Goal: Task Accomplishment & Management: Use online tool/utility

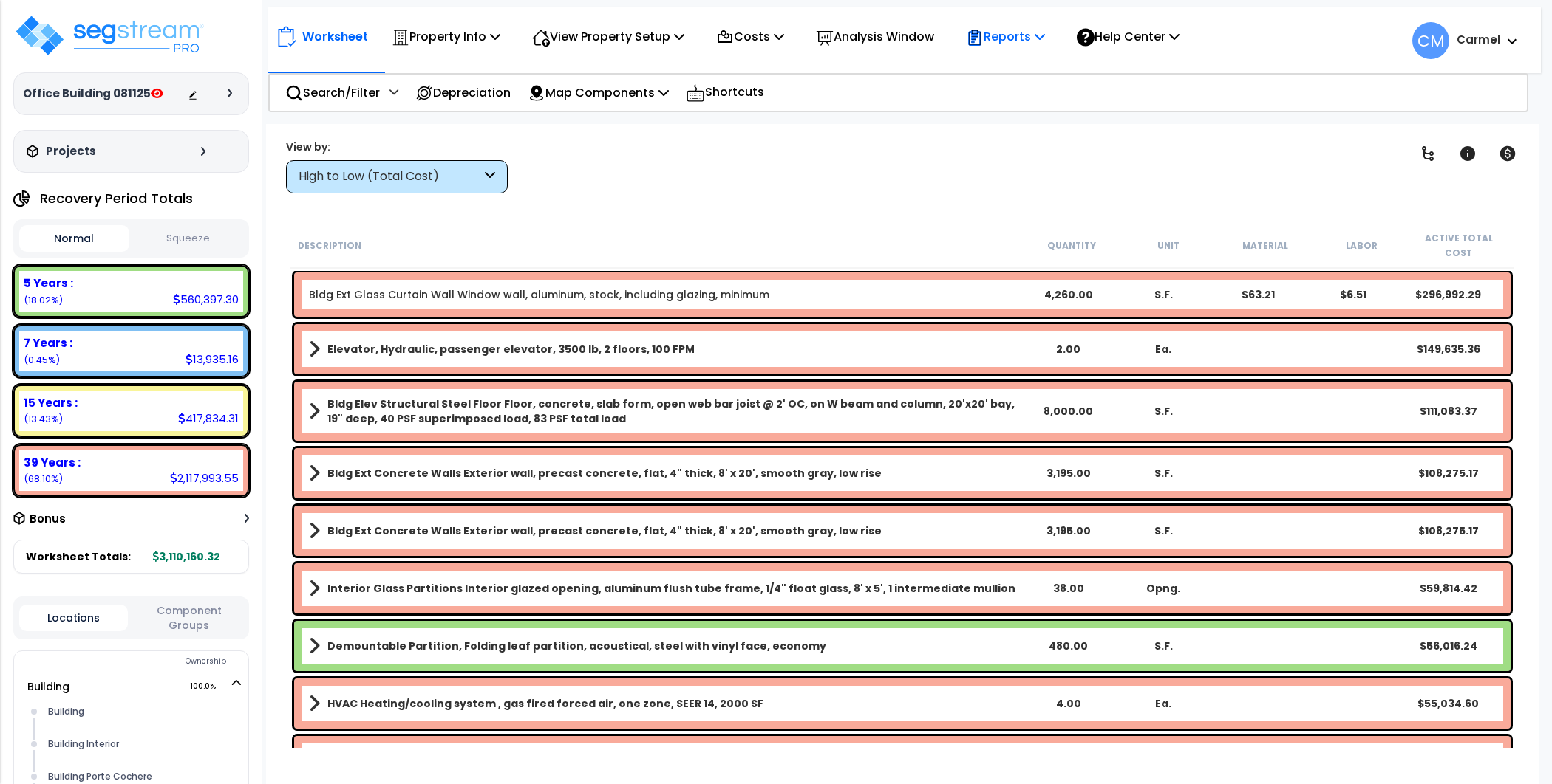
click at [1044, 33] on p "Reports" at bounding box center [1006, 36] width 79 height 20
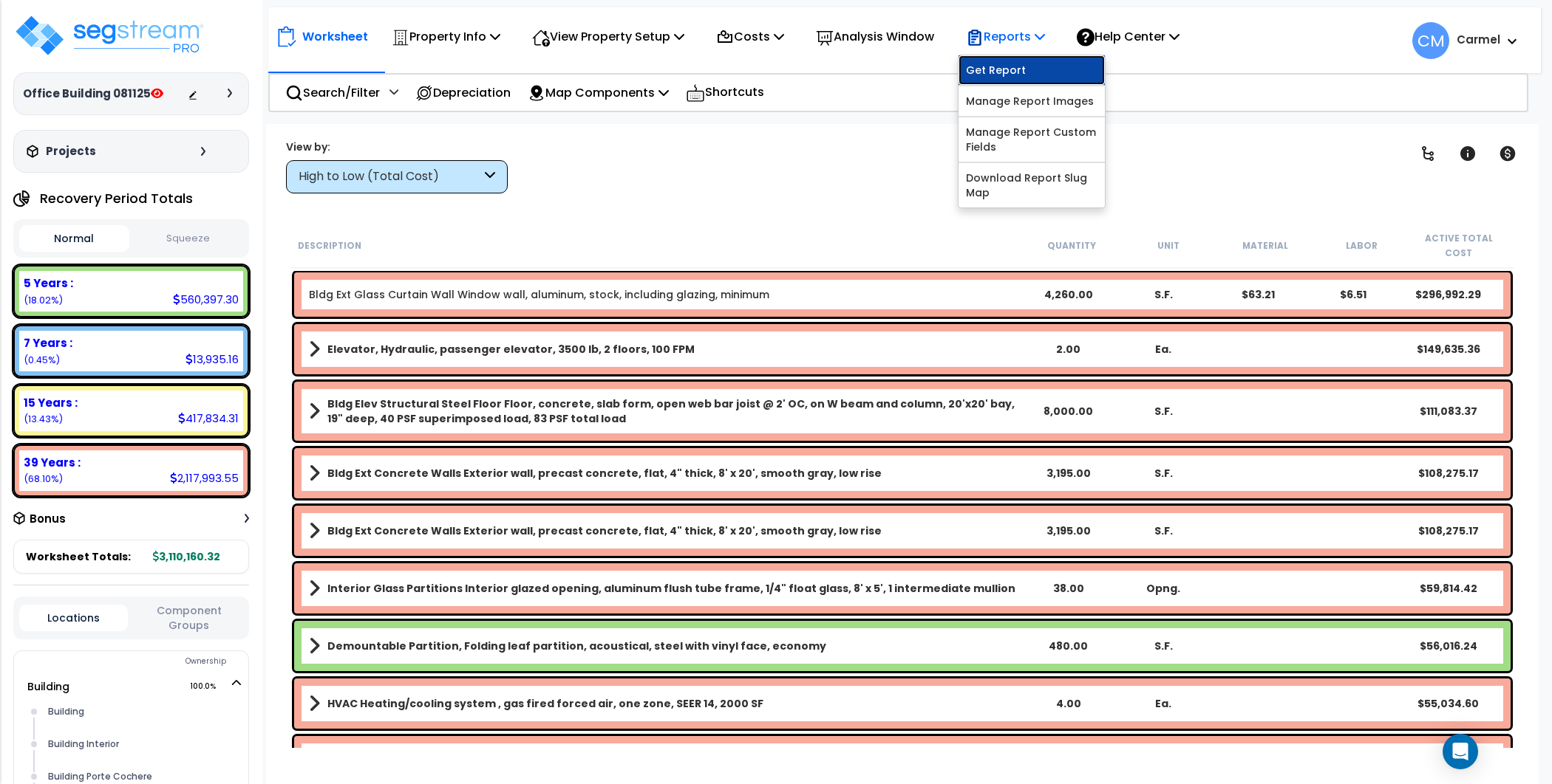
click at [1051, 63] on link "Get Report" at bounding box center [1031, 70] width 146 height 30
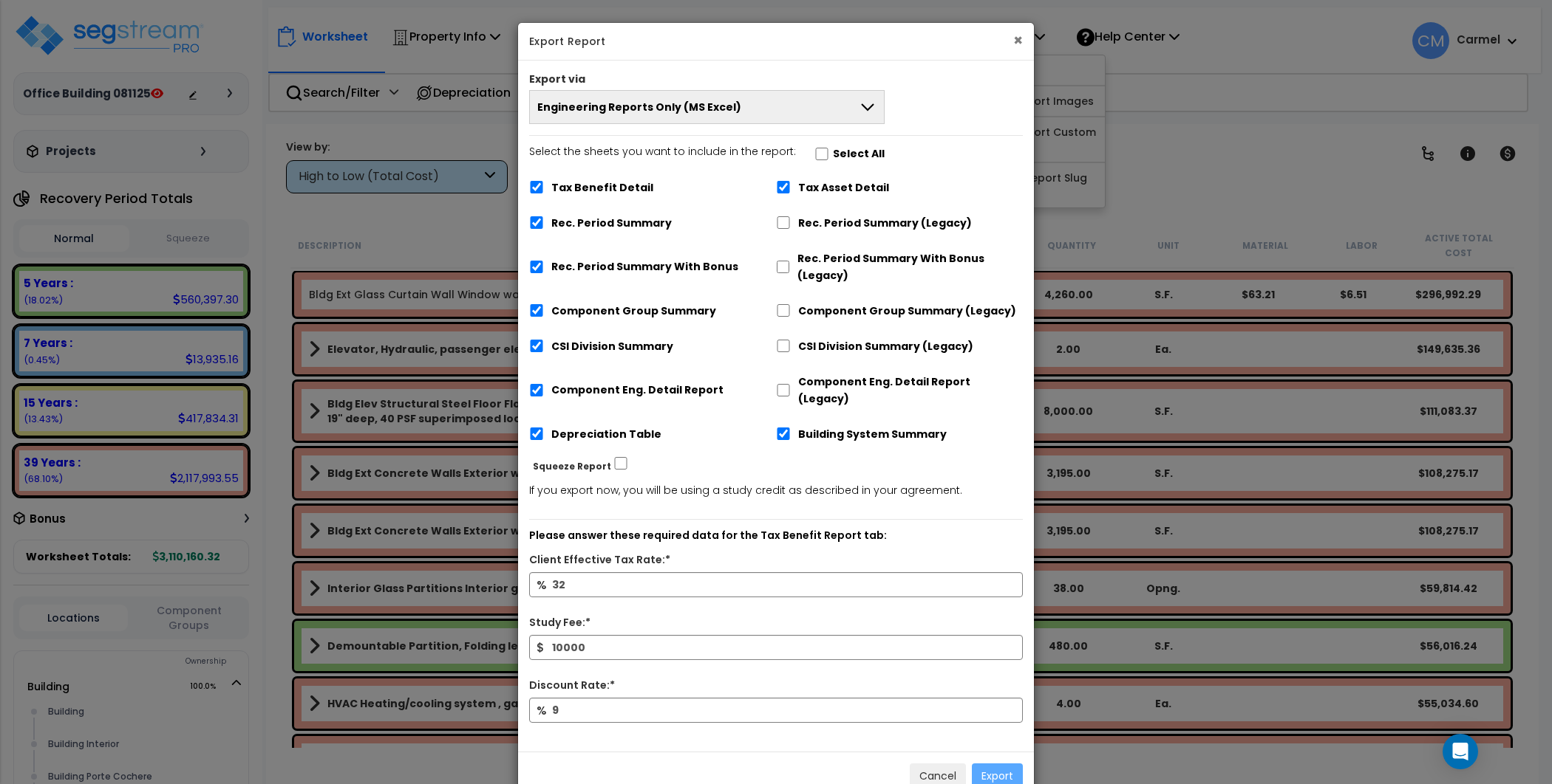
click at [1016, 41] on button "×" at bounding box center [1017, 40] width 9 height 15
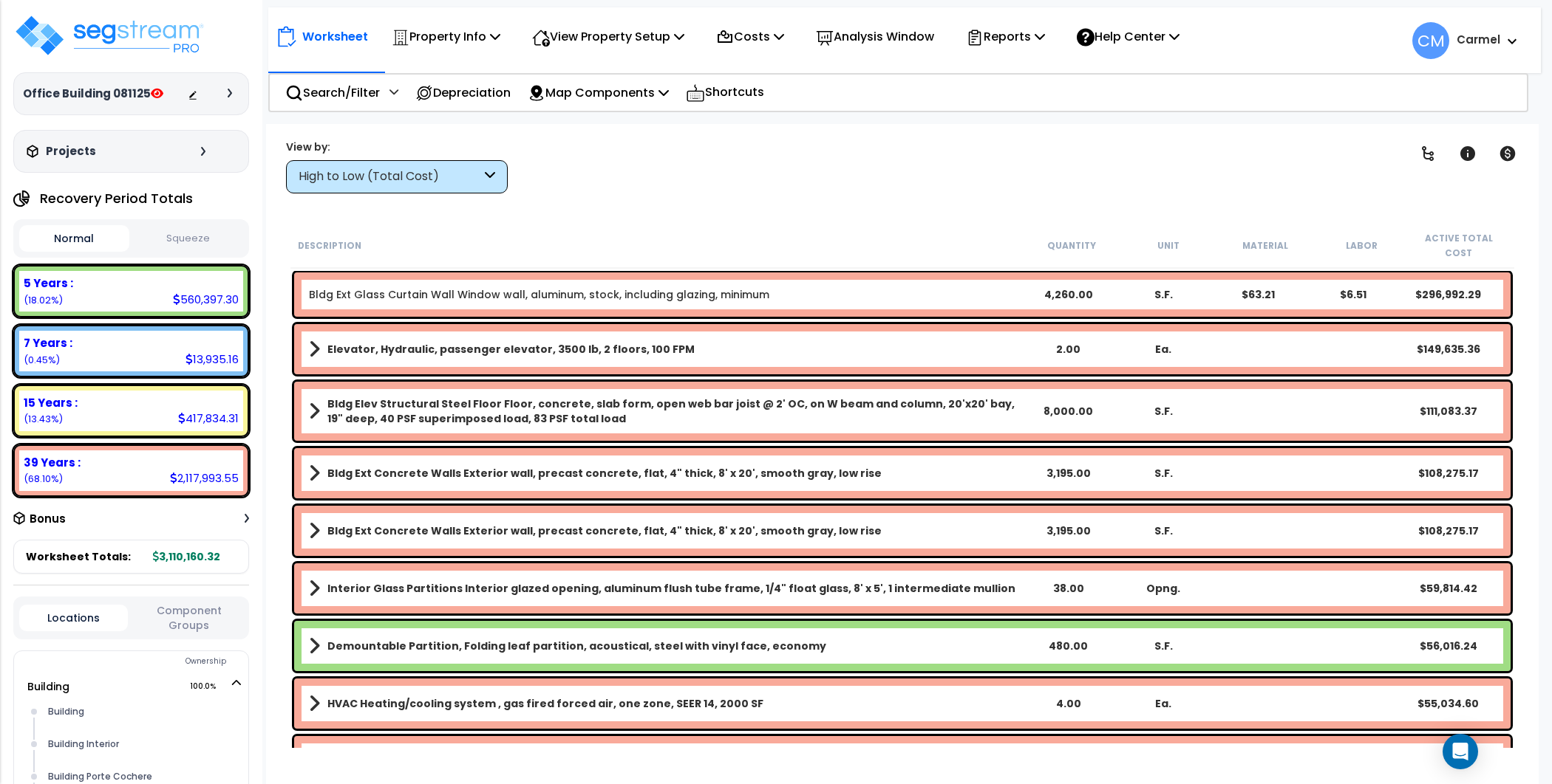
click at [229, 91] on icon at bounding box center [229, 93] width 4 height 8
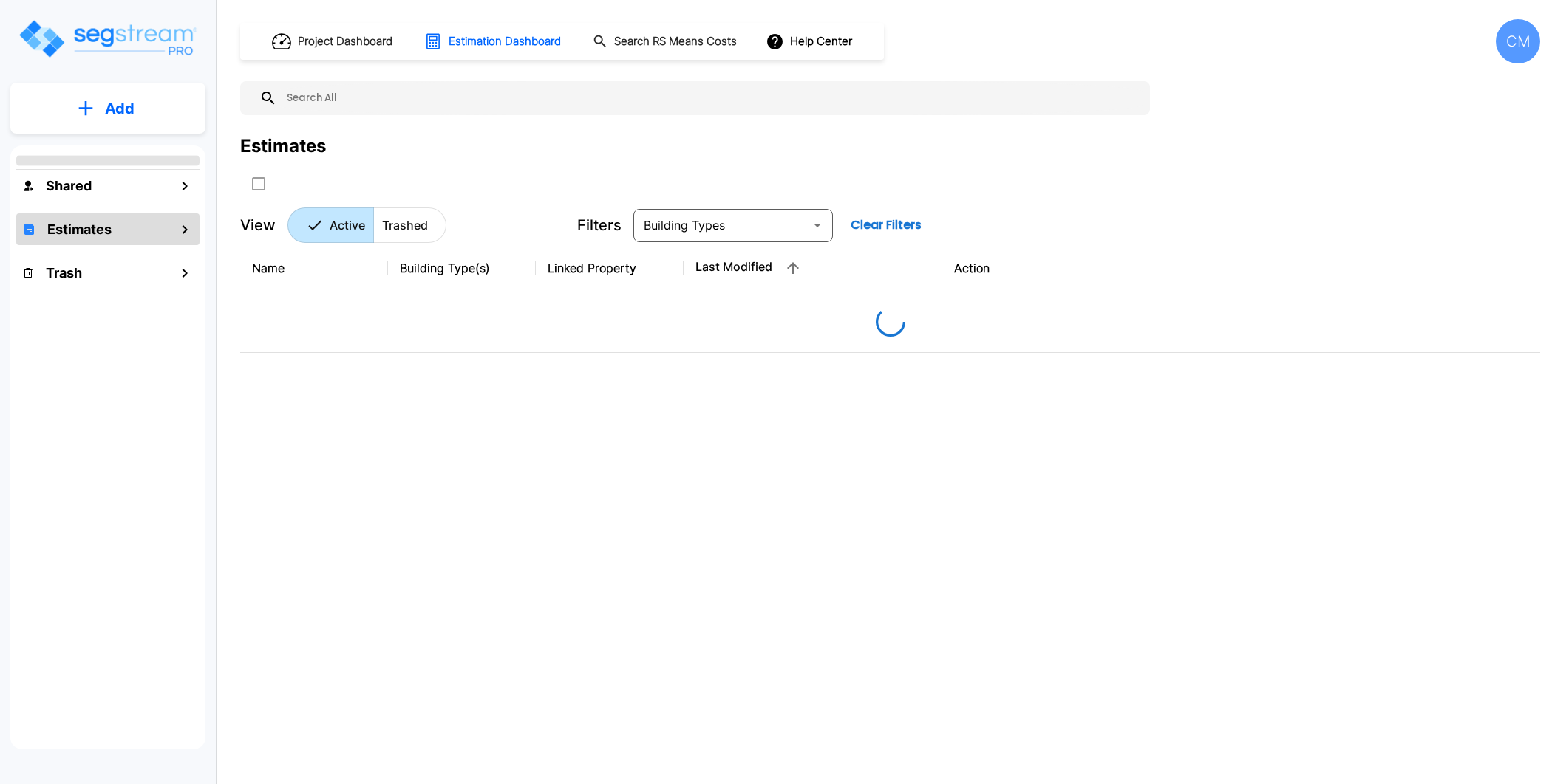
click at [1525, 29] on div "CM" at bounding box center [1517, 41] width 44 height 44
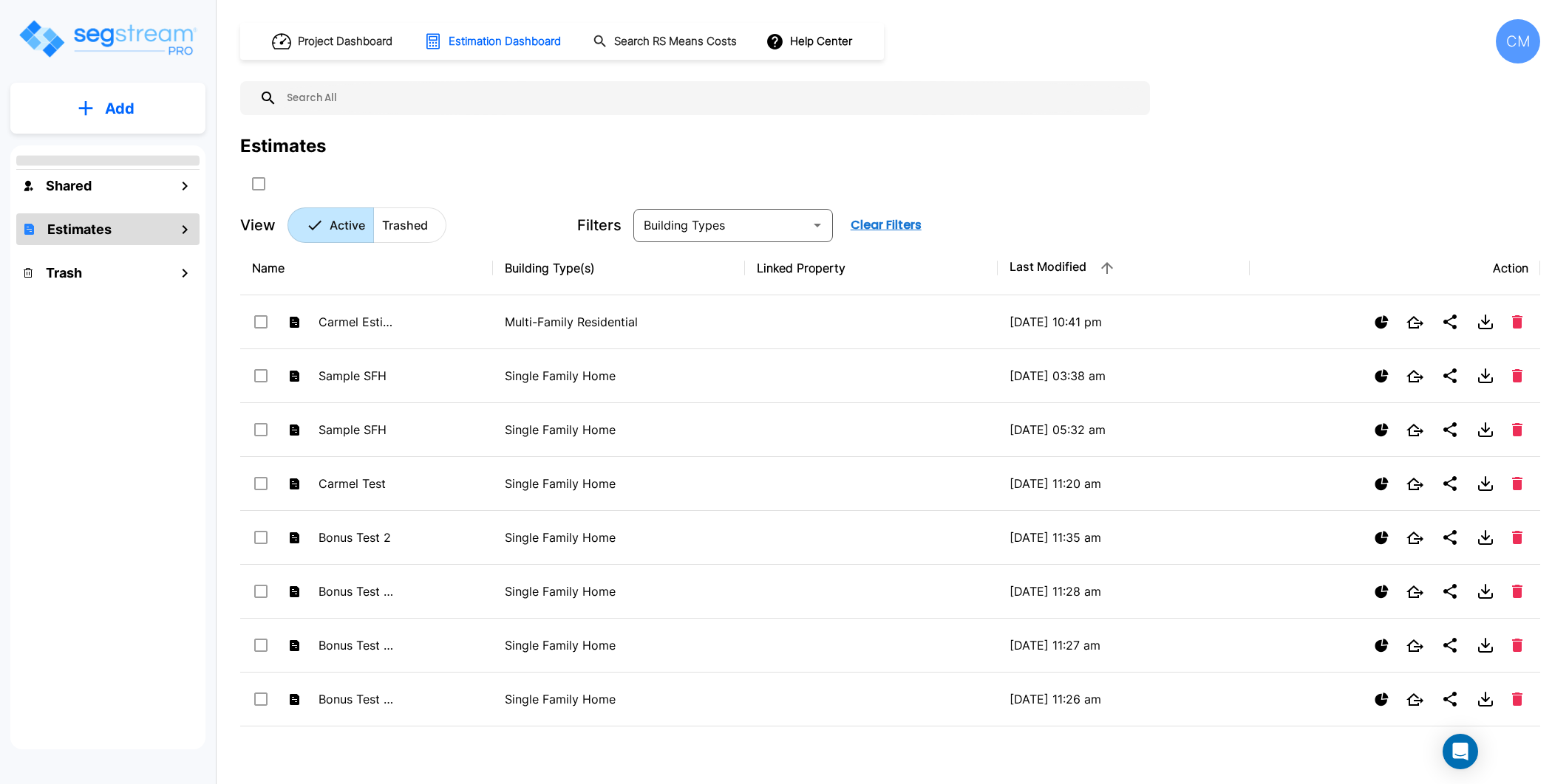
click at [1523, 44] on div "CM" at bounding box center [1517, 41] width 44 height 44
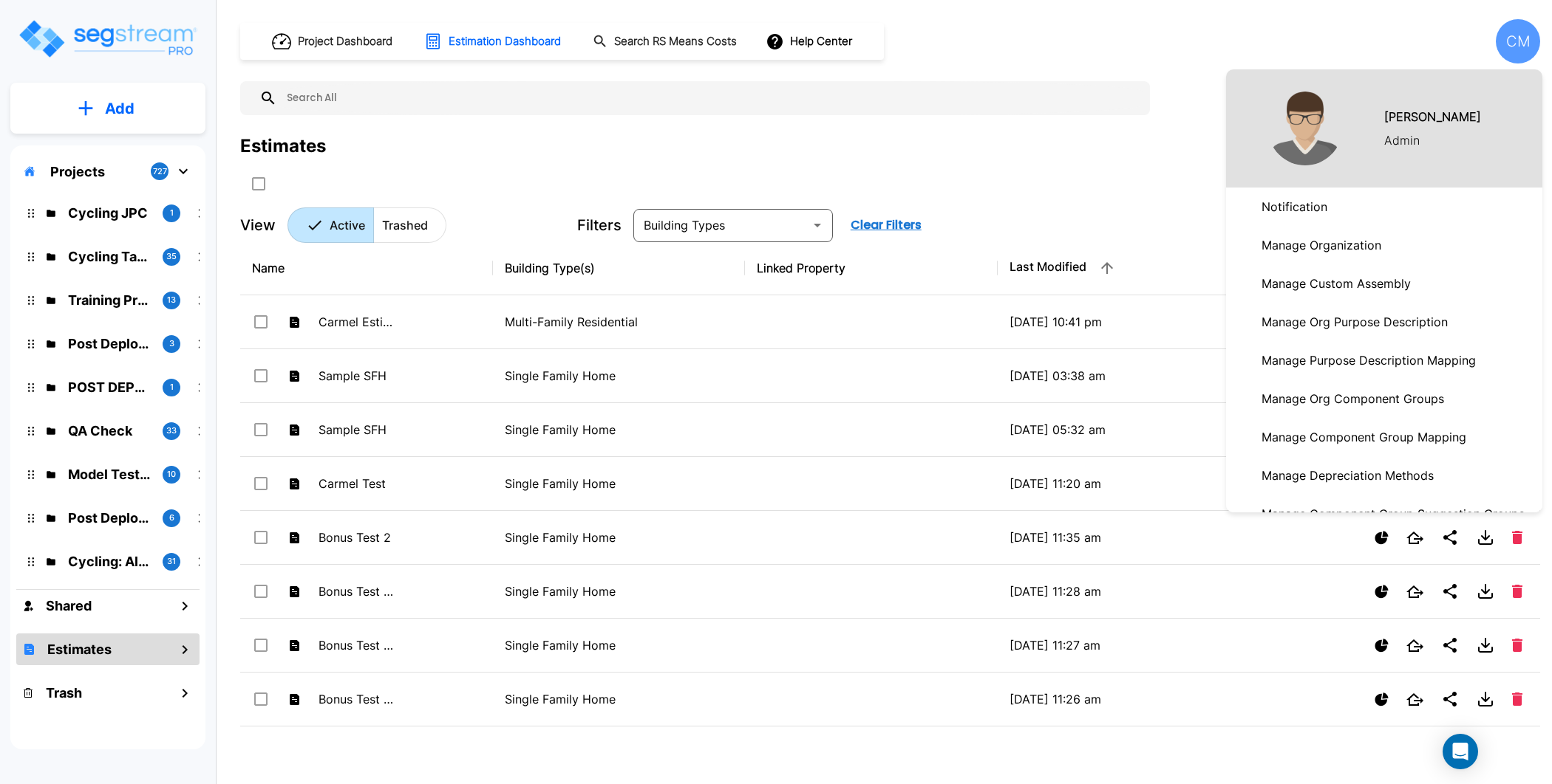
click at [1314, 250] on p "Manage Organization" at bounding box center [1321, 245] width 132 height 30
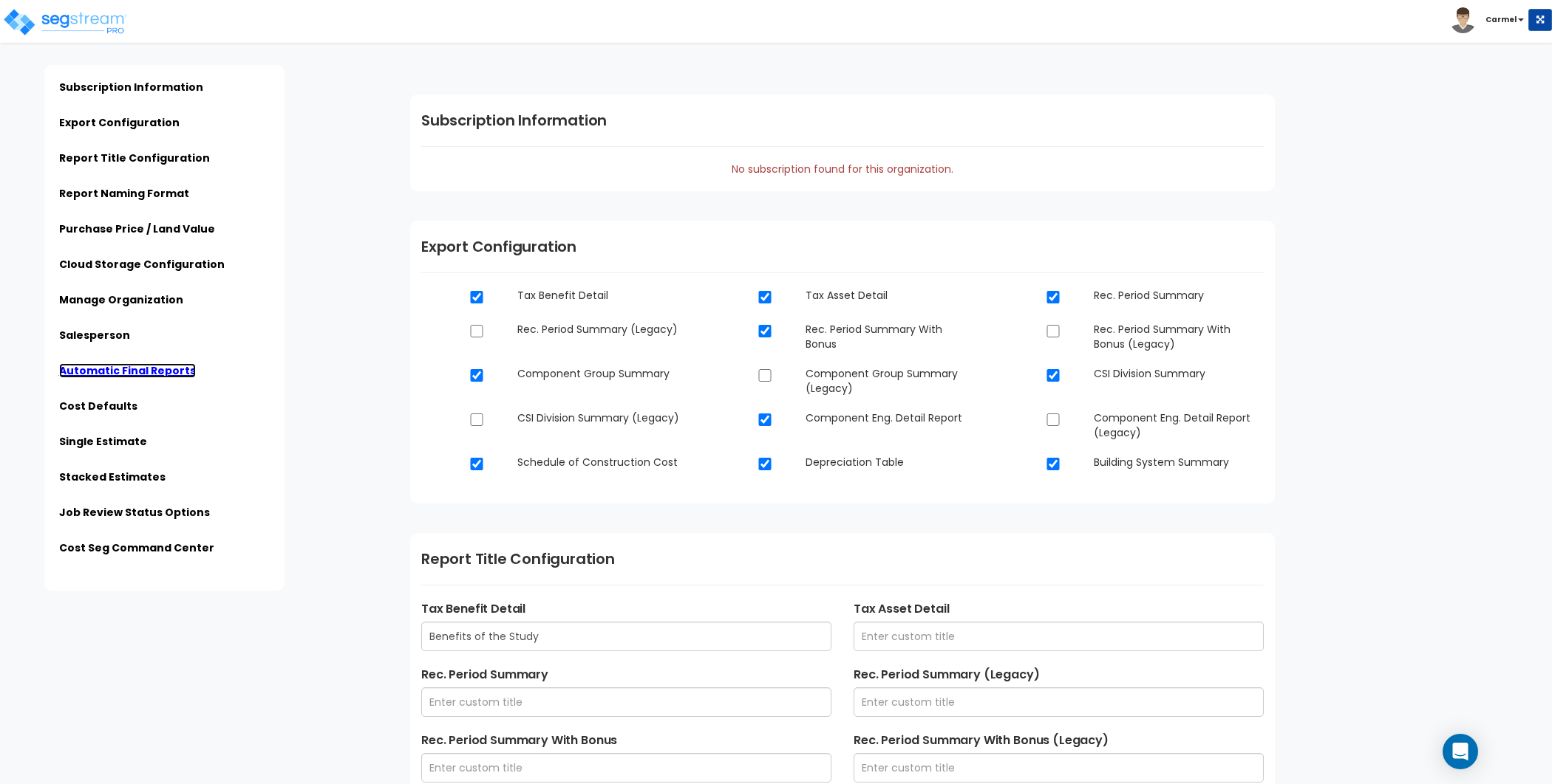
click at [138, 373] on link "Automatic Final Reports" at bounding box center [128, 370] width 137 height 14
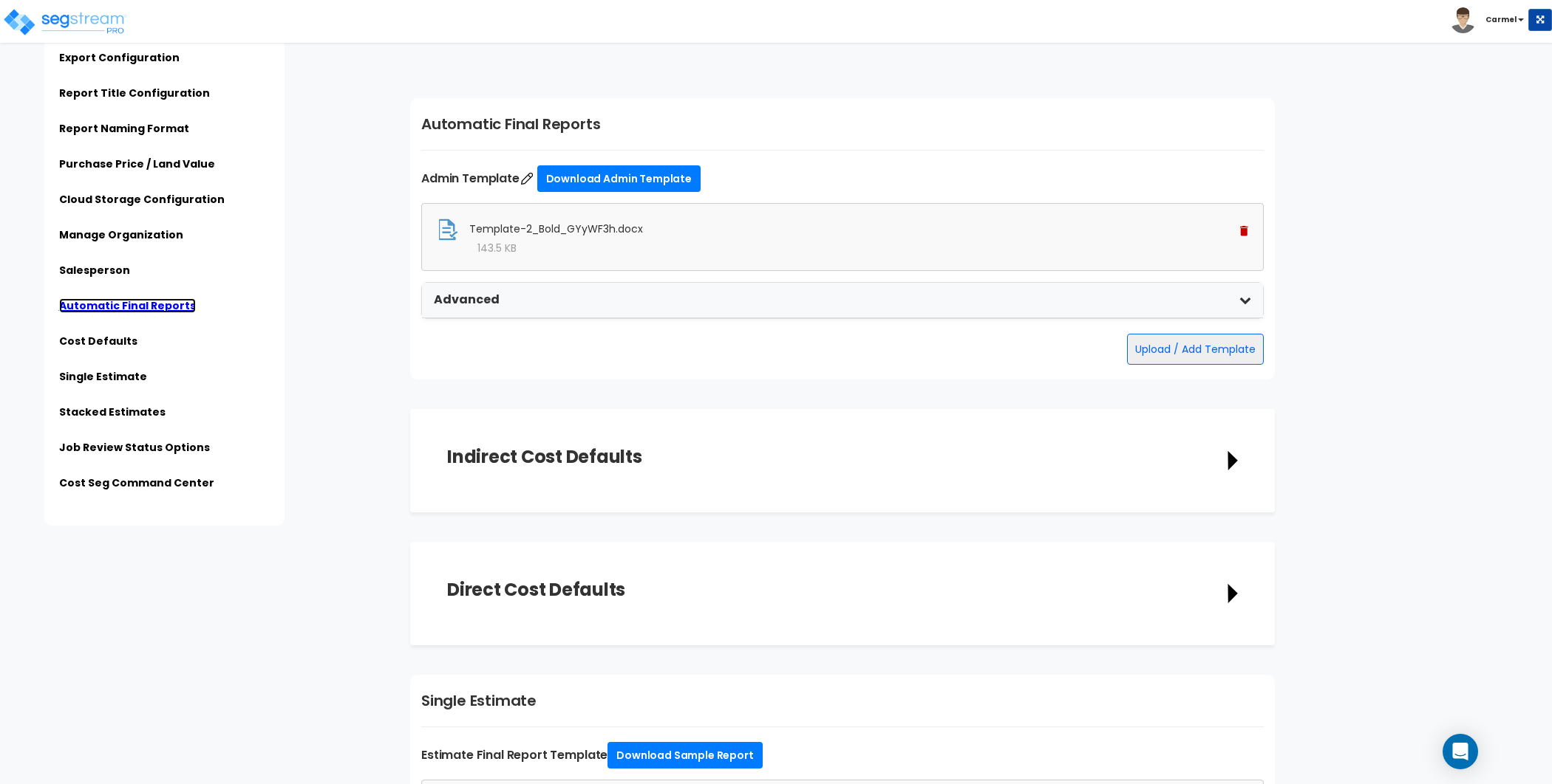
scroll to position [3518, 0]
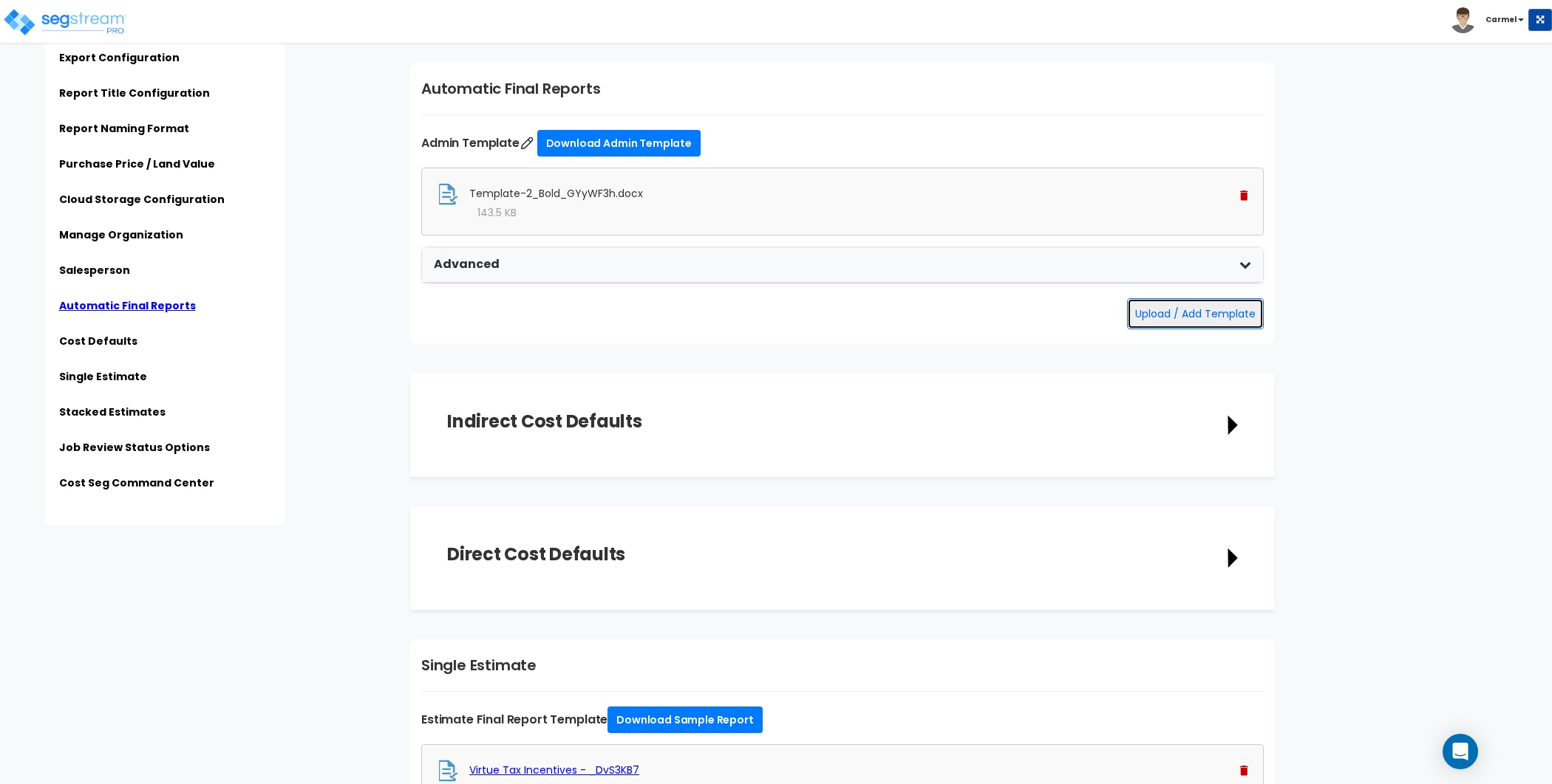
click at [1210, 306] on button "Upload / Add Template" at bounding box center [1195, 313] width 137 height 31
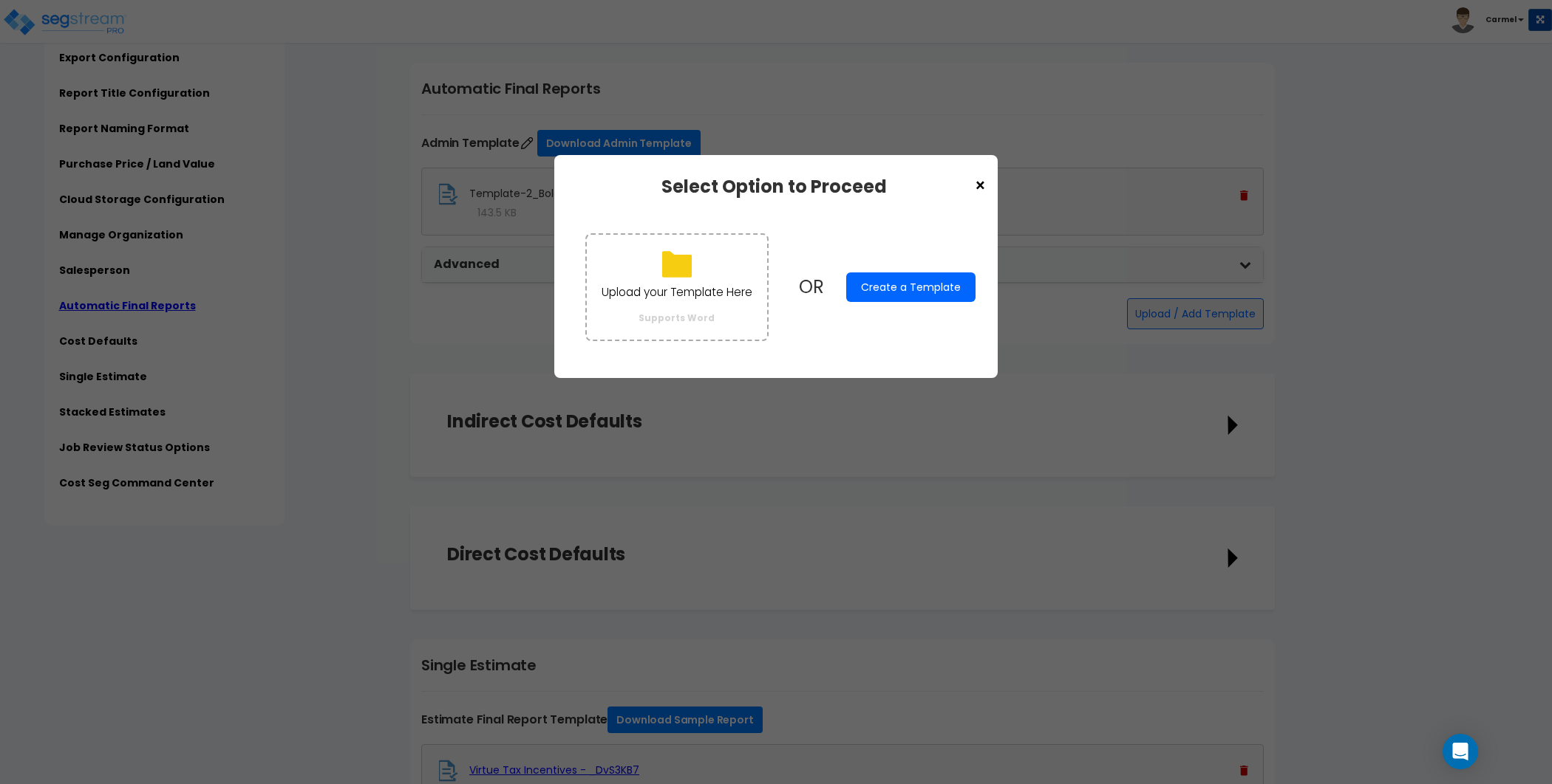
click at [923, 284] on button "Create a Template" at bounding box center [910, 287] width 129 height 30
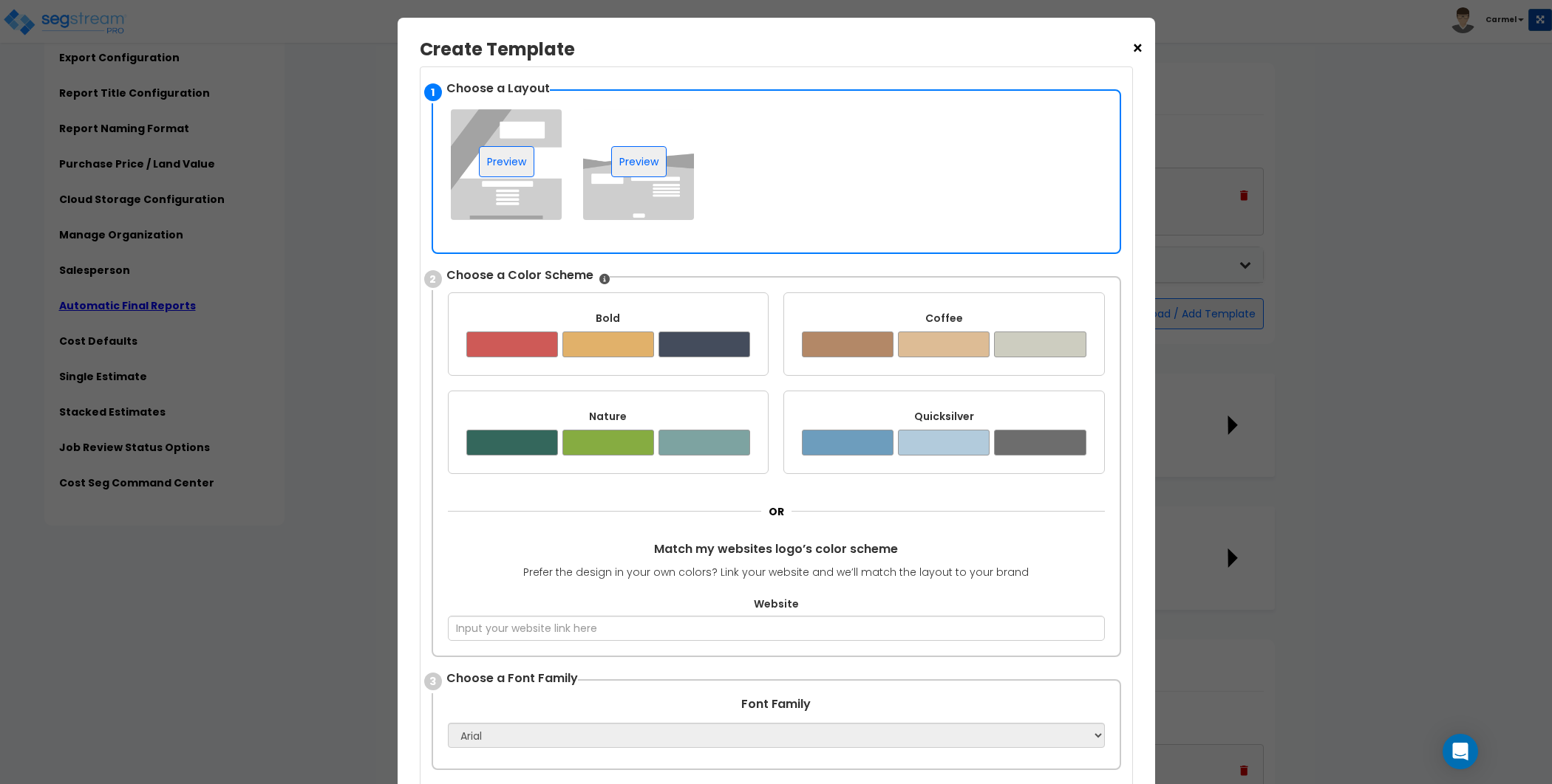
scroll to position [93, 0]
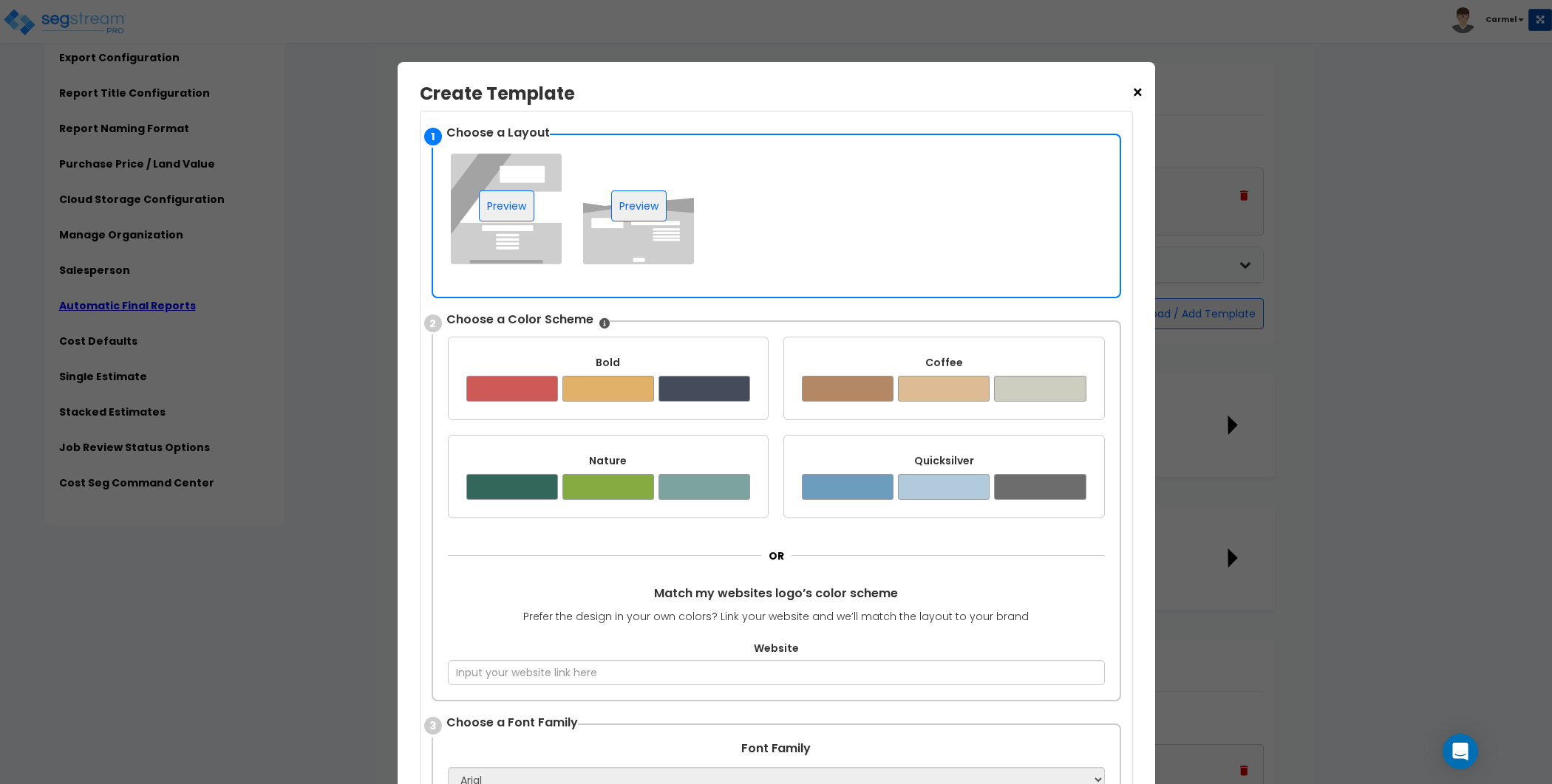
click at [1138, 85] on span "×" at bounding box center [1137, 93] width 13 height 25
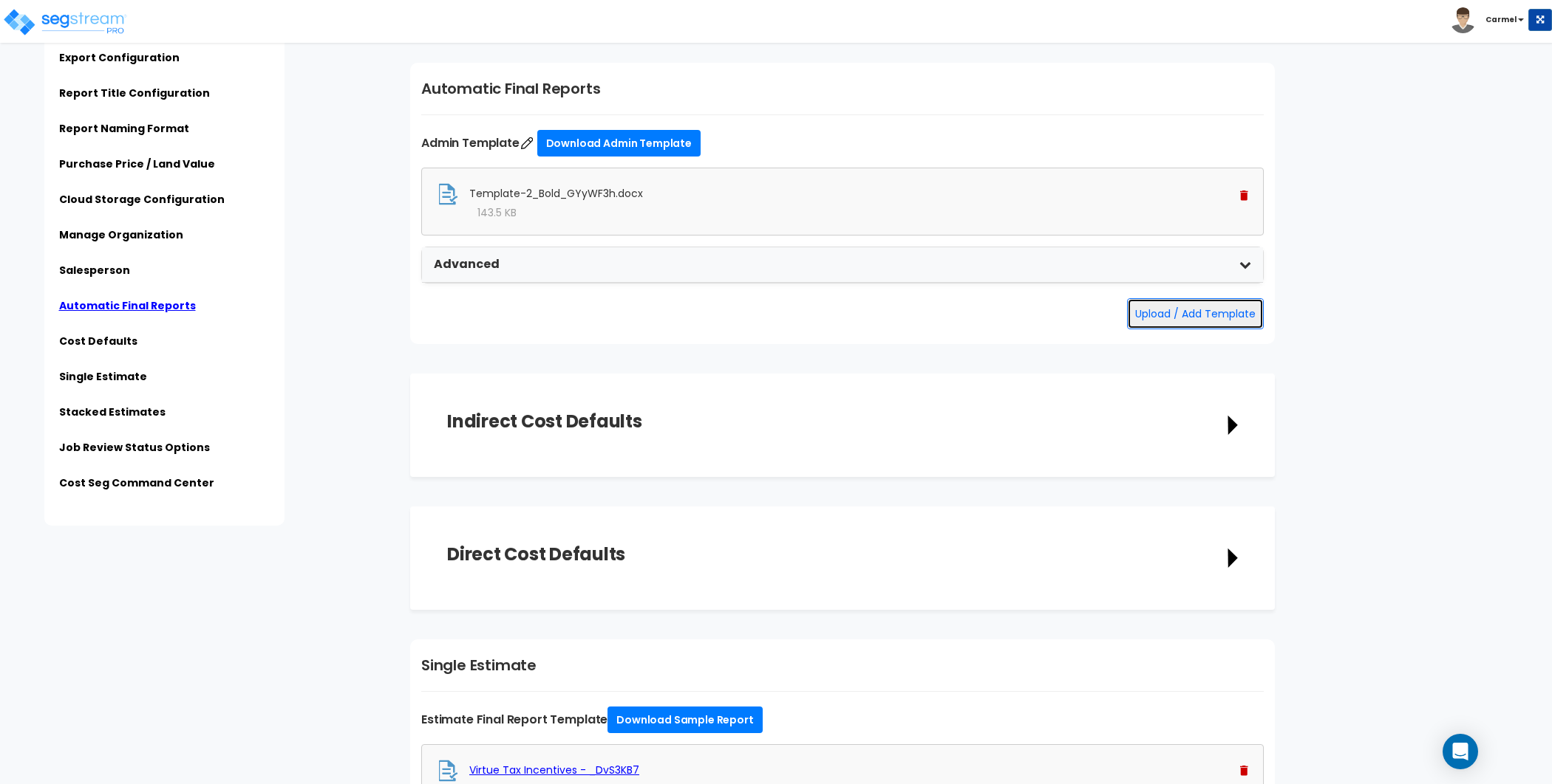
click at [1223, 310] on button "Upload / Add Template" at bounding box center [1195, 313] width 137 height 31
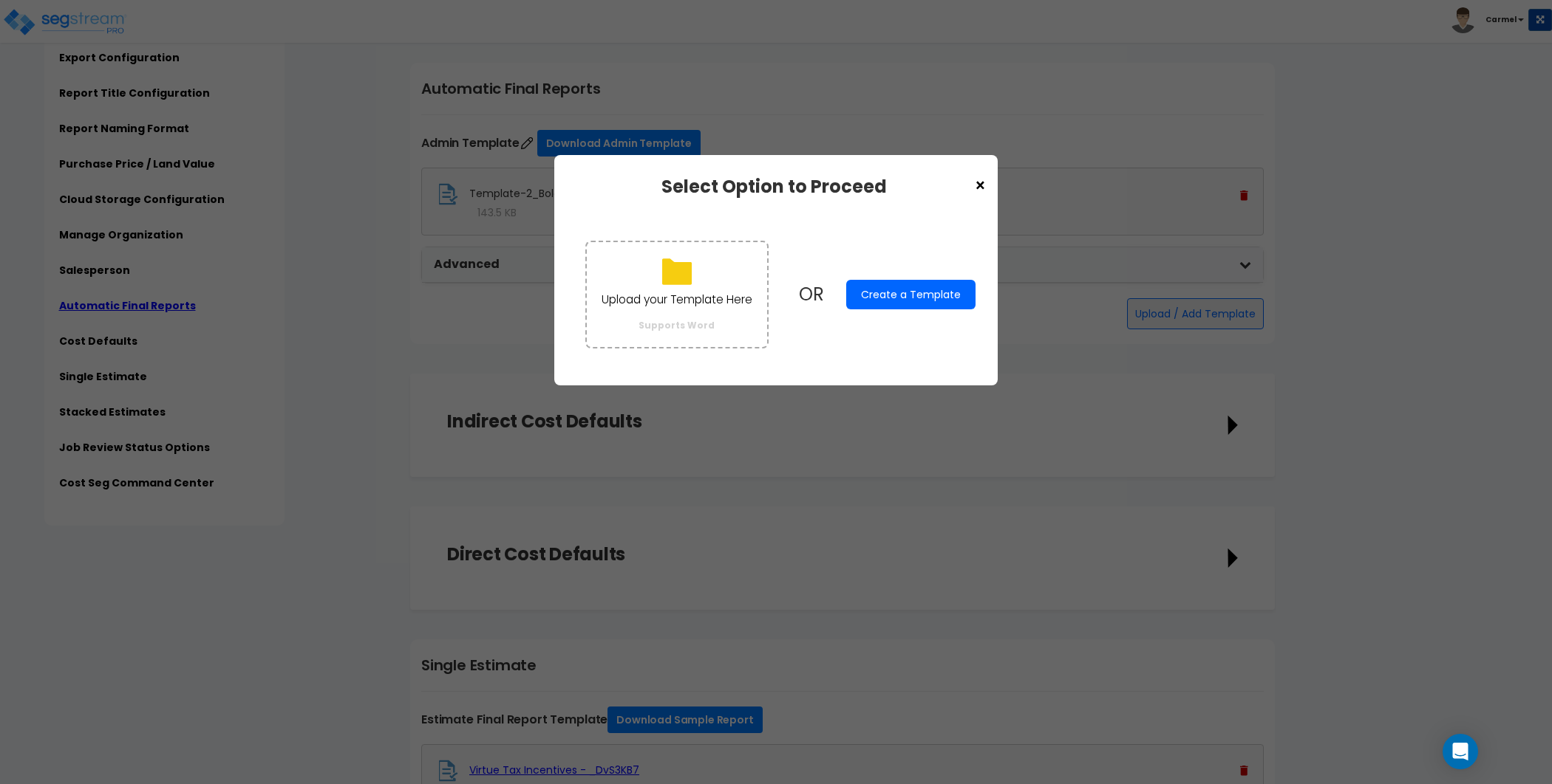
click at [925, 291] on button "Create a Template" at bounding box center [910, 294] width 129 height 30
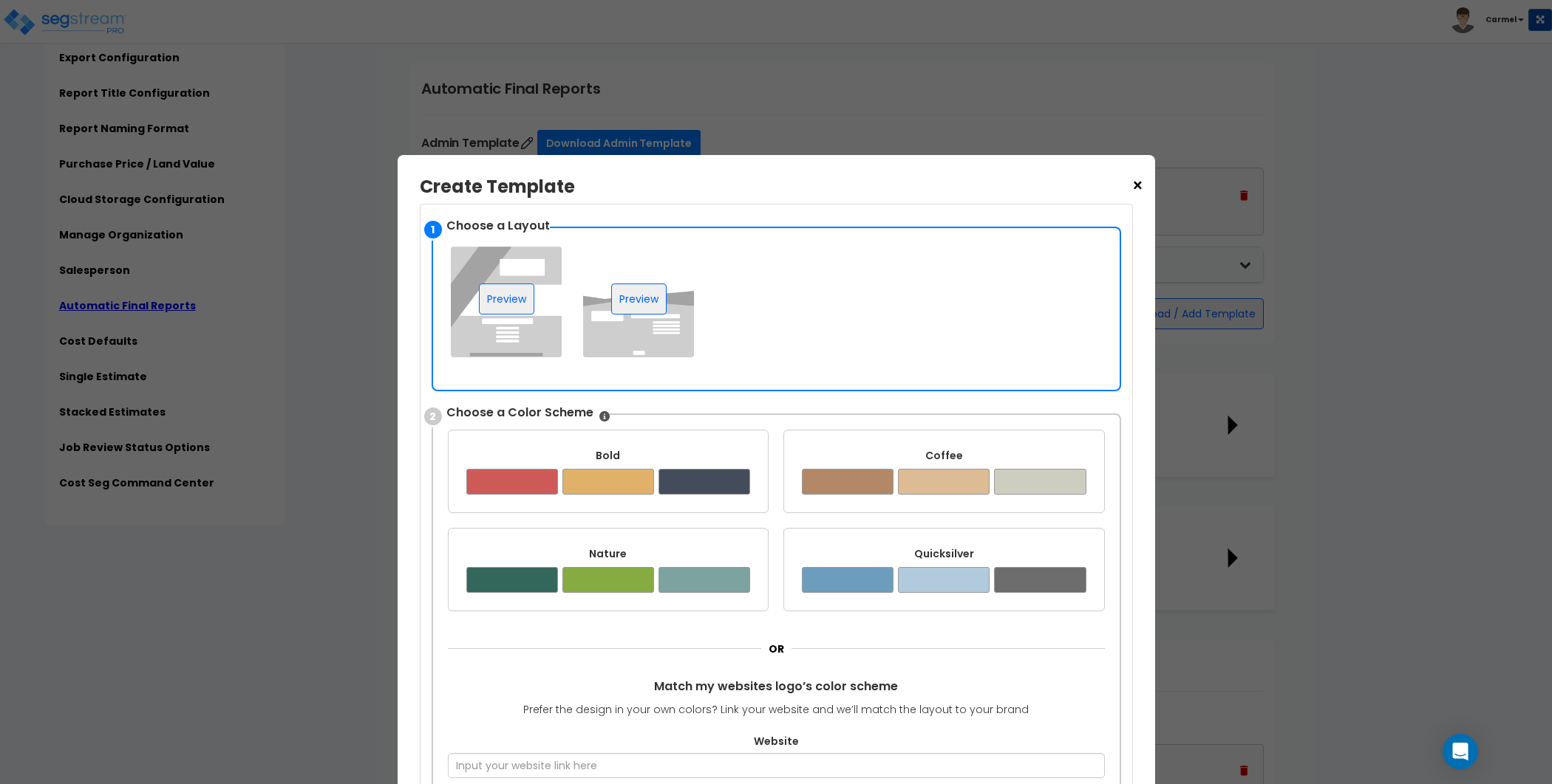
drag, startPoint x: 1139, startPoint y: 188, endPoint x: 1134, endPoint y: 155, distance: 33.4
click at [1139, 188] on span "×" at bounding box center [1137, 186] width 13 height 25
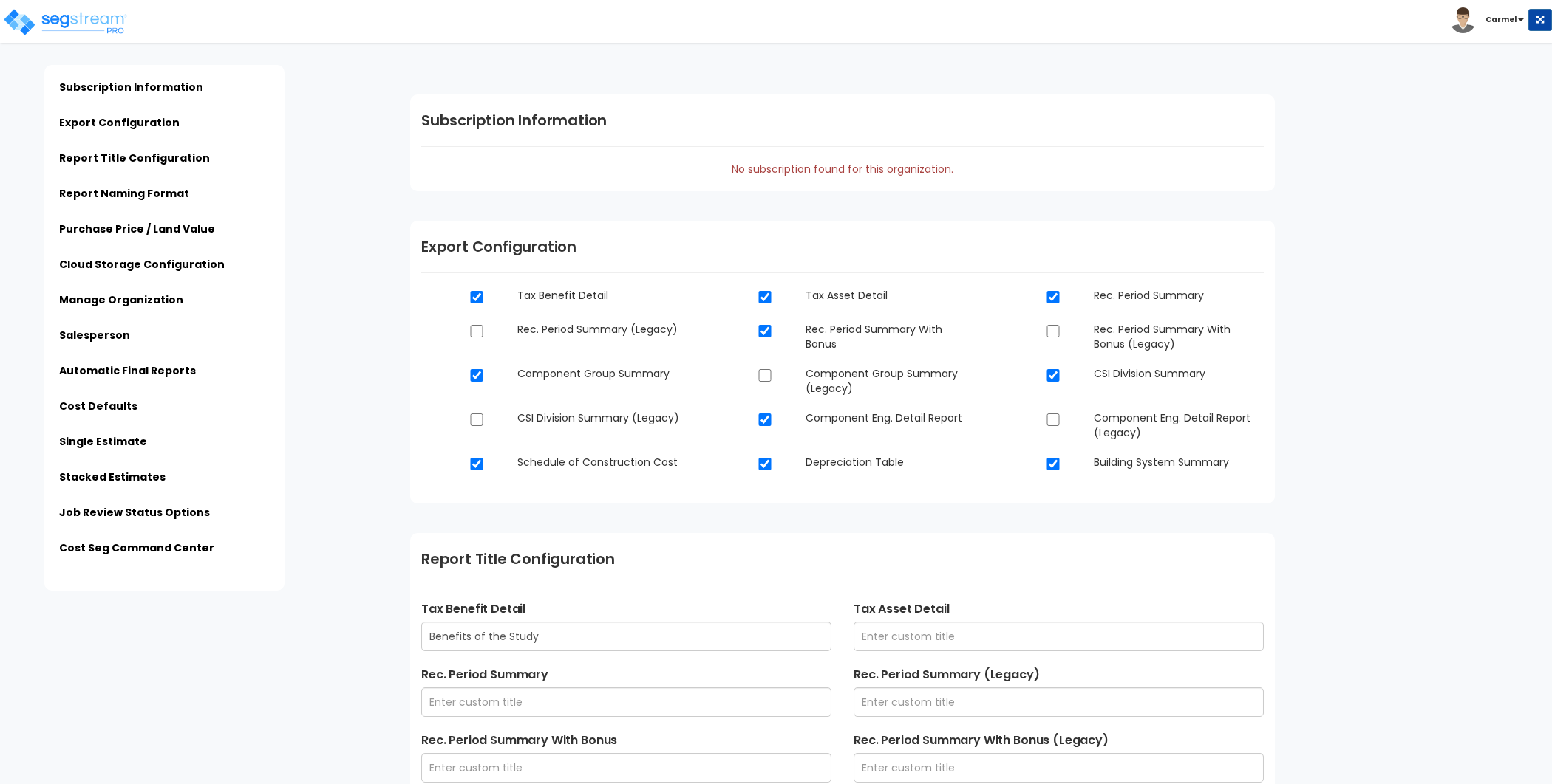
scroll to position [3488, 0]
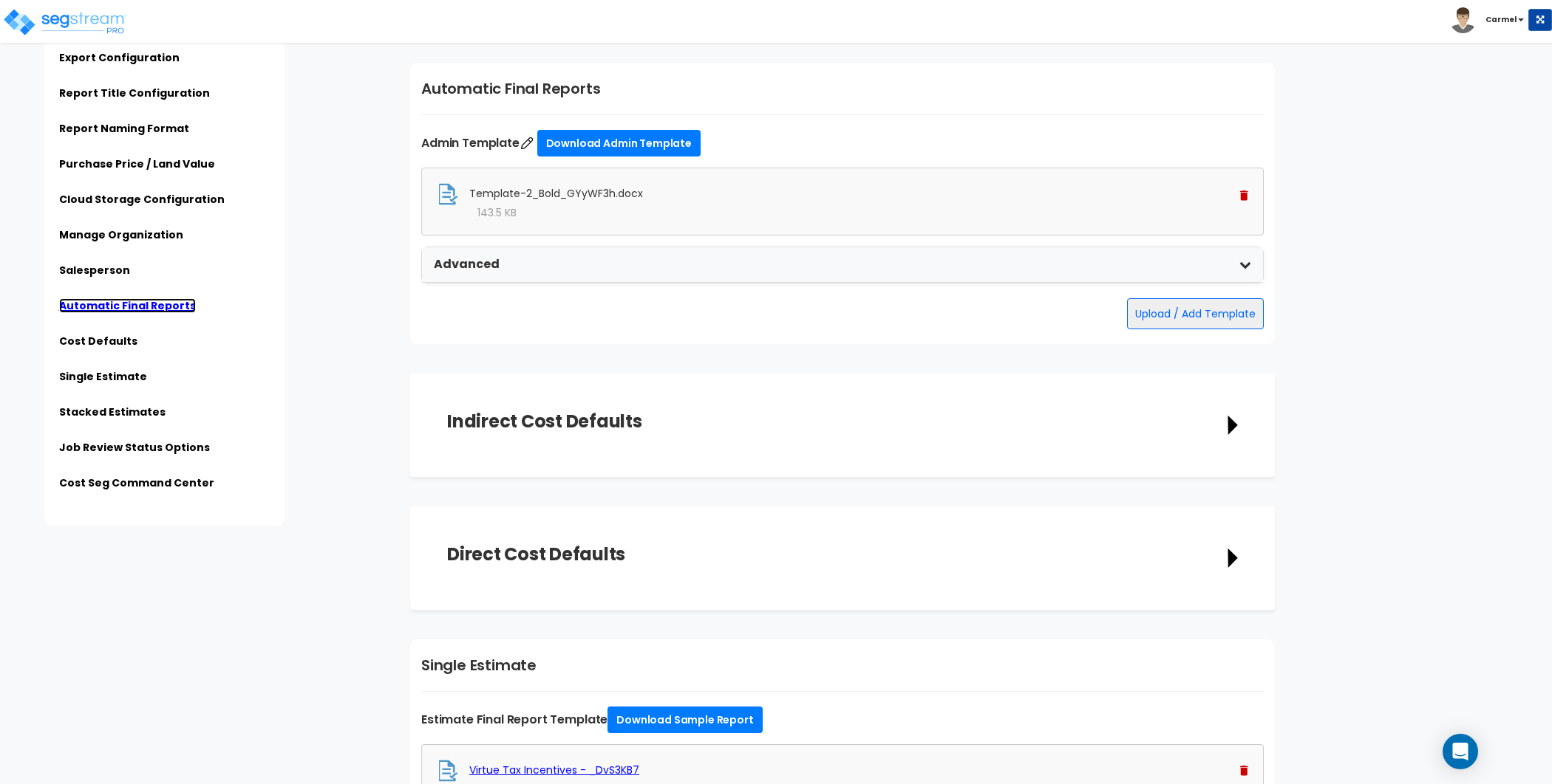
click at [150, 308] on link "Automatic Final Reports" at bounding box center [128, 305] width 137 height 14
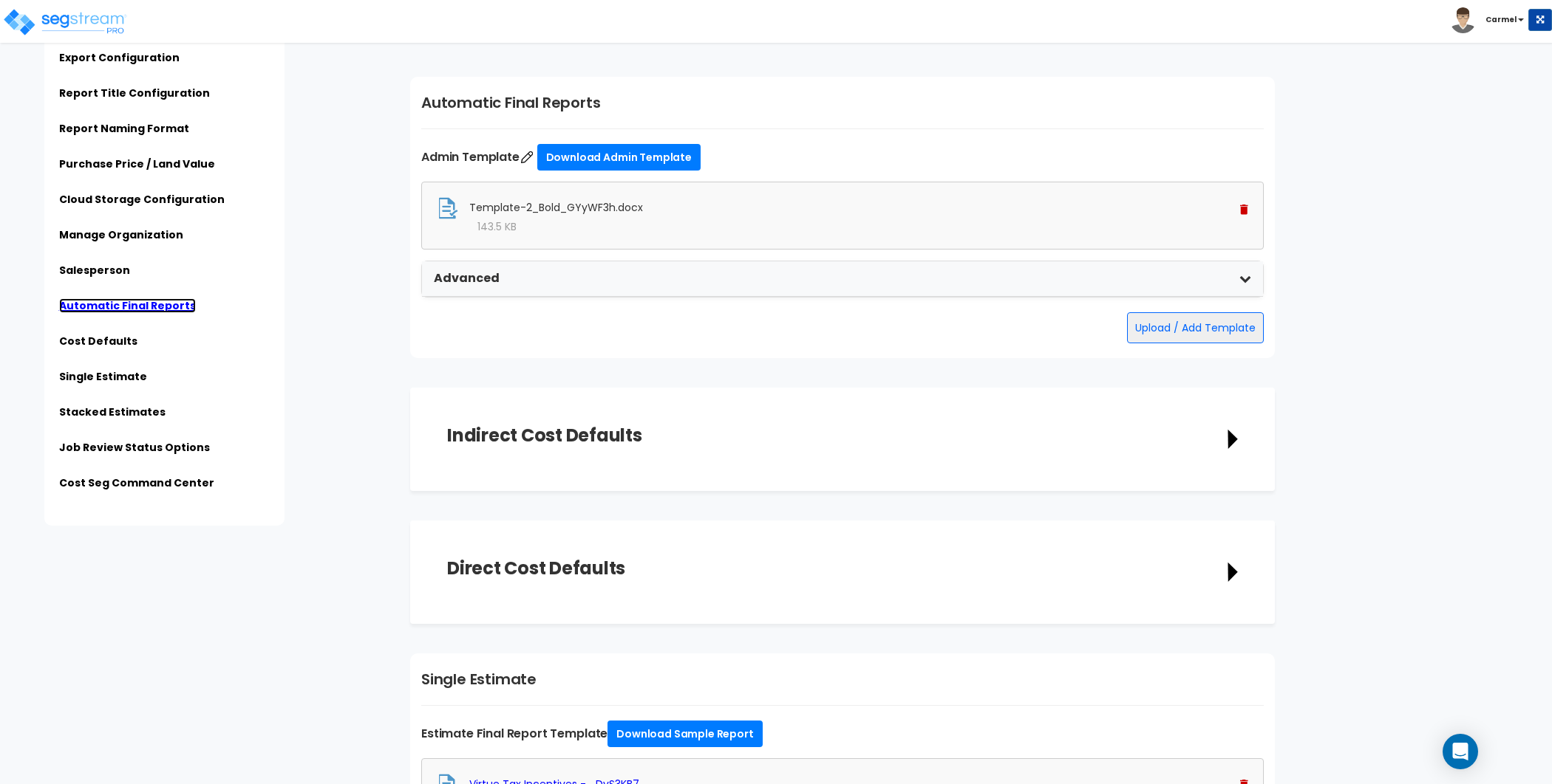
scroll to position [3518, 0]
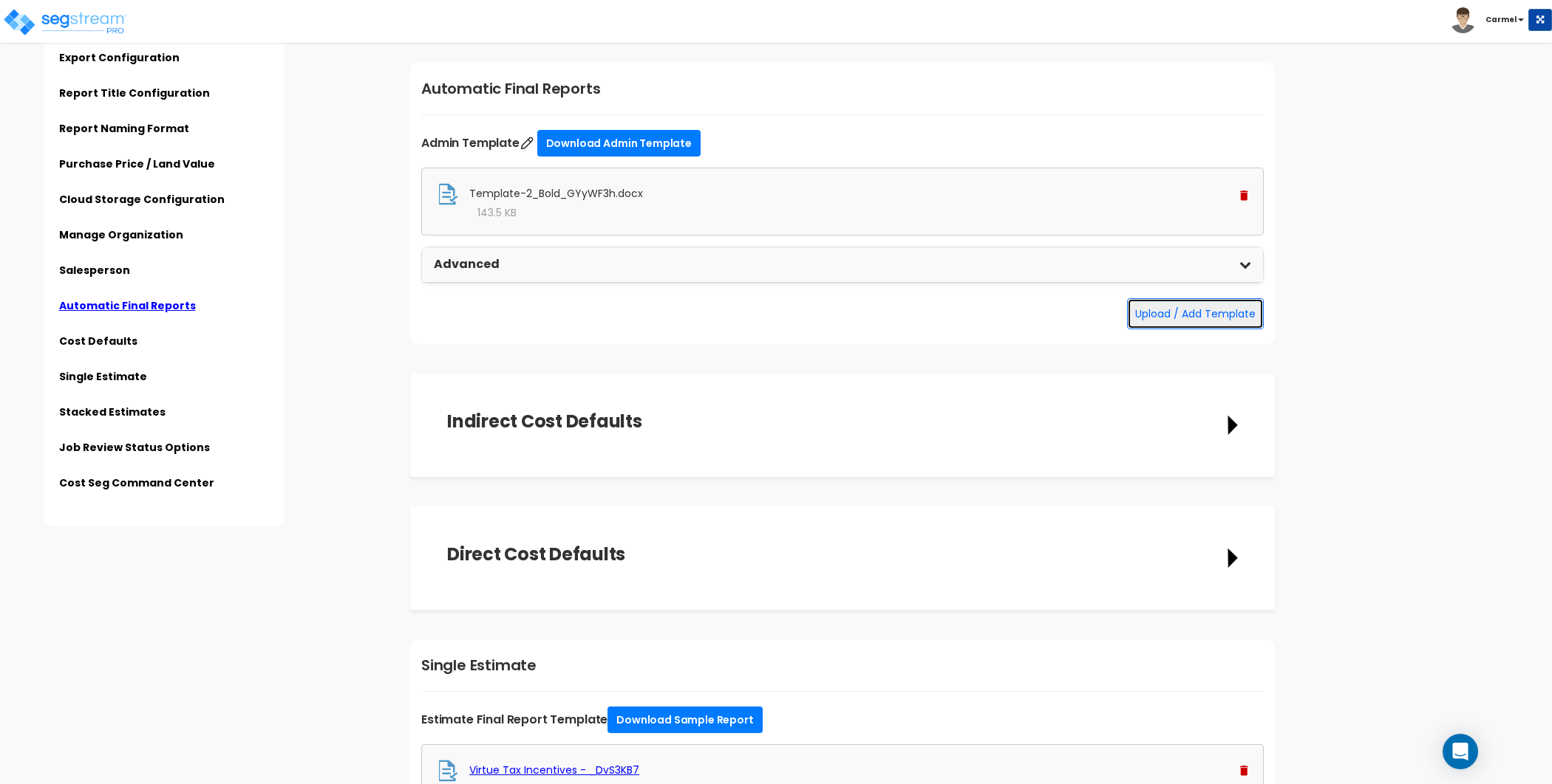
click at [1179, 310] on button "Upload / Add Template" at bounding box center [1195, 313] width 137 height 31
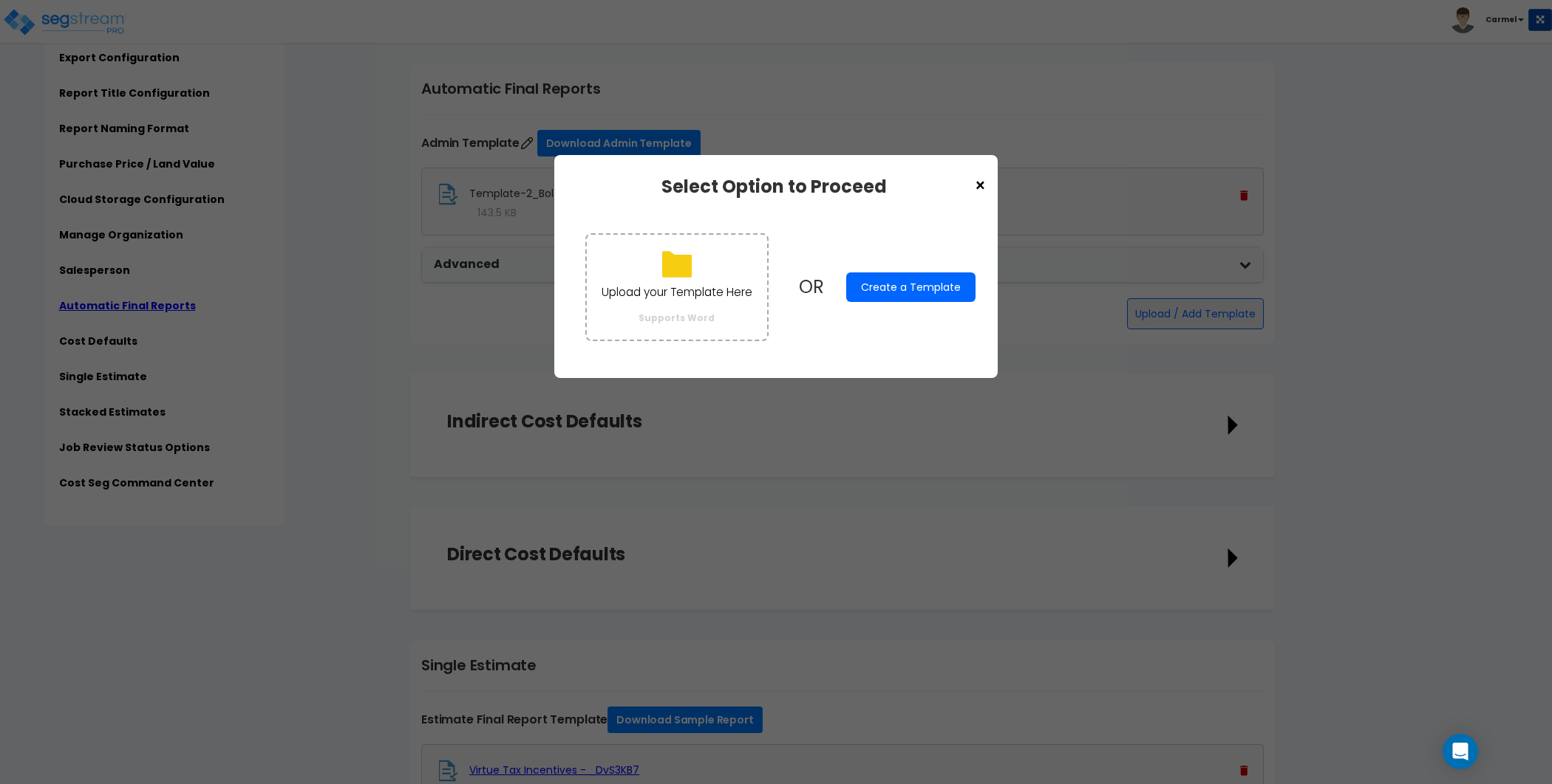
click at [958, 294] on button "Create a Template" at bounding box center [910, 287] width 129 height 30
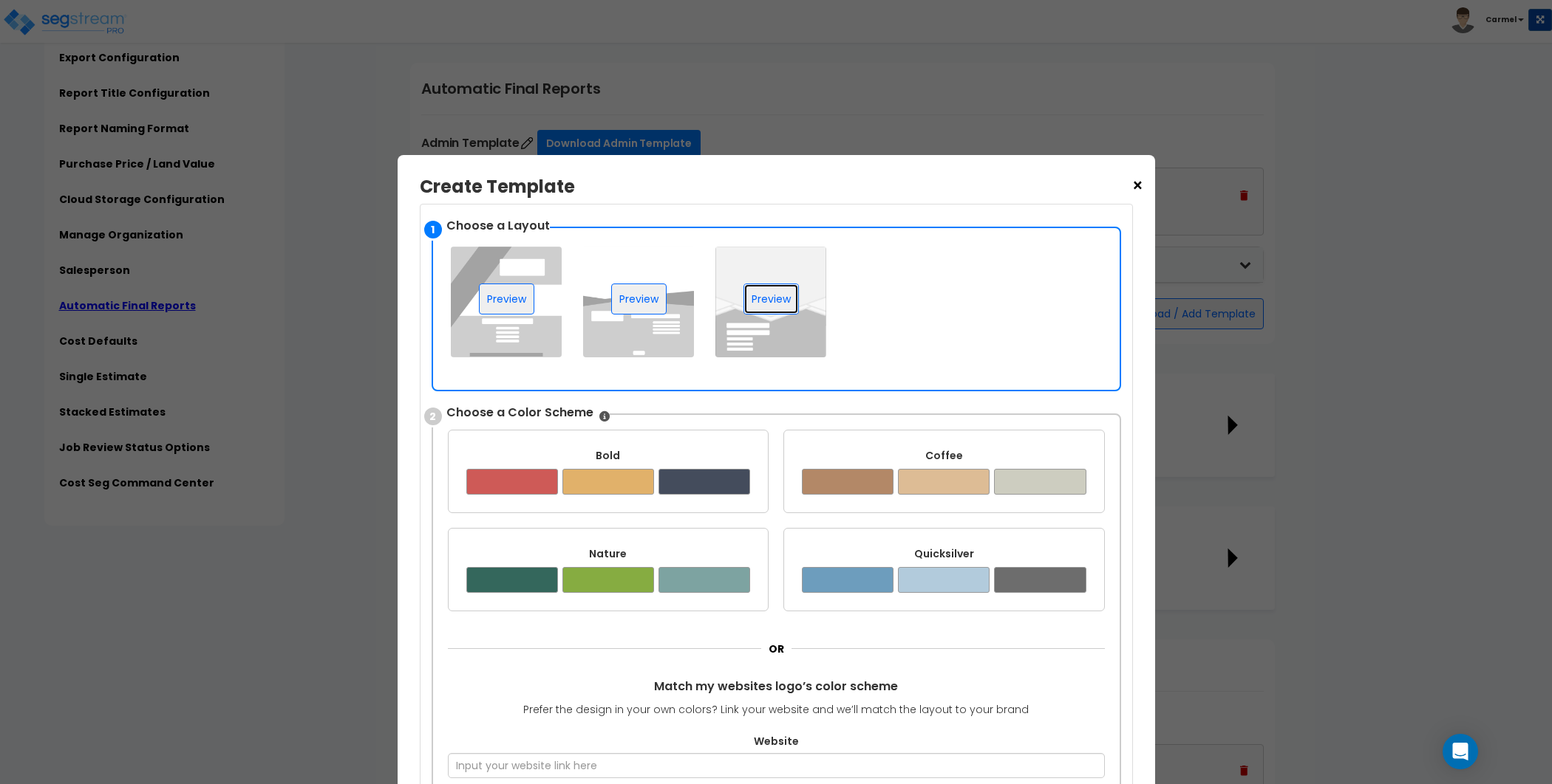
click at [771, 301] on button "Preview" at bounding box center [771, 299] width 56 height 31
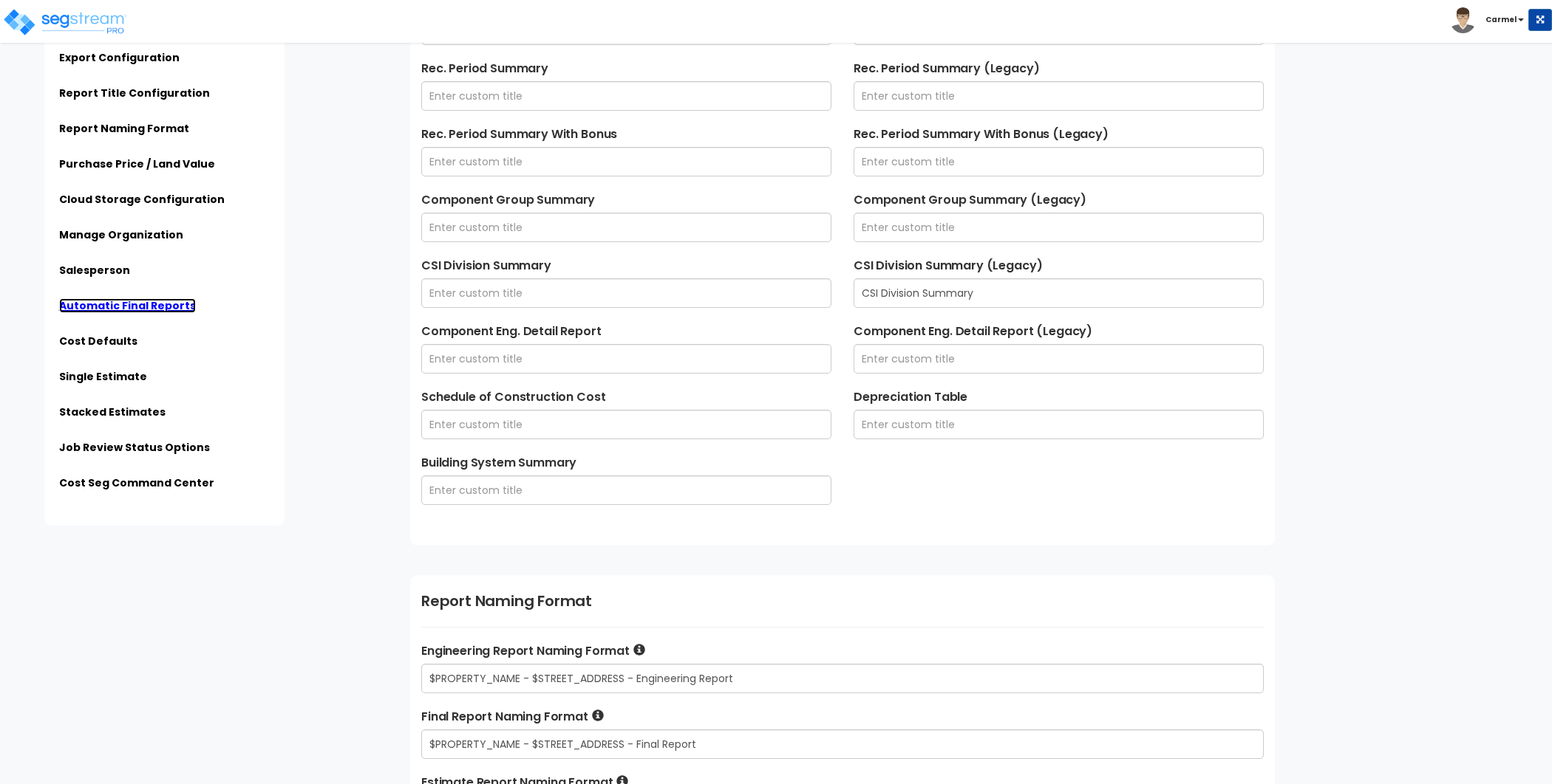
click at [159, 307] on link "Automatic Final Reports" at bounding box center [128, 305] width 137 height 14
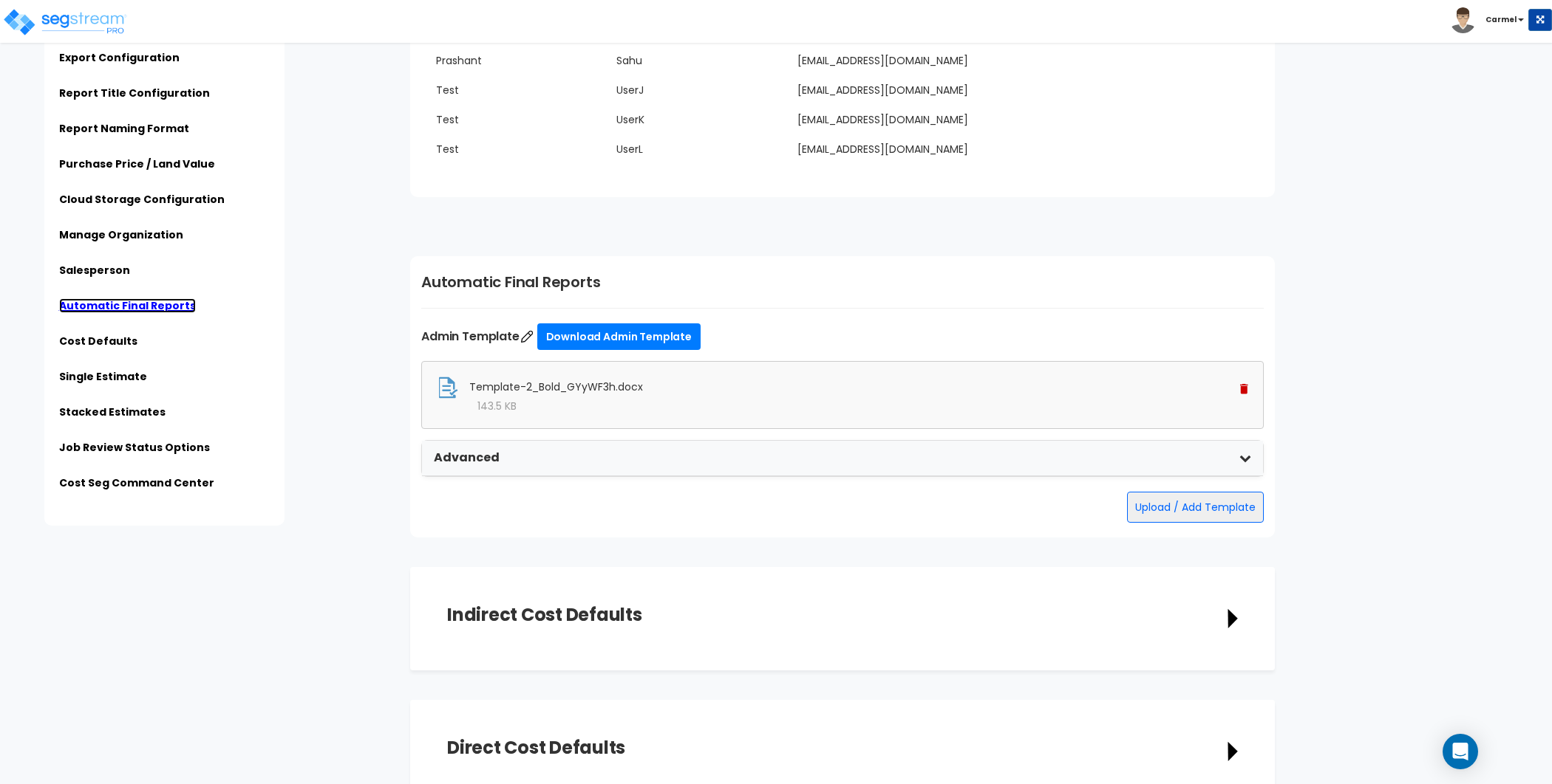
scroll to position [3518, 0]
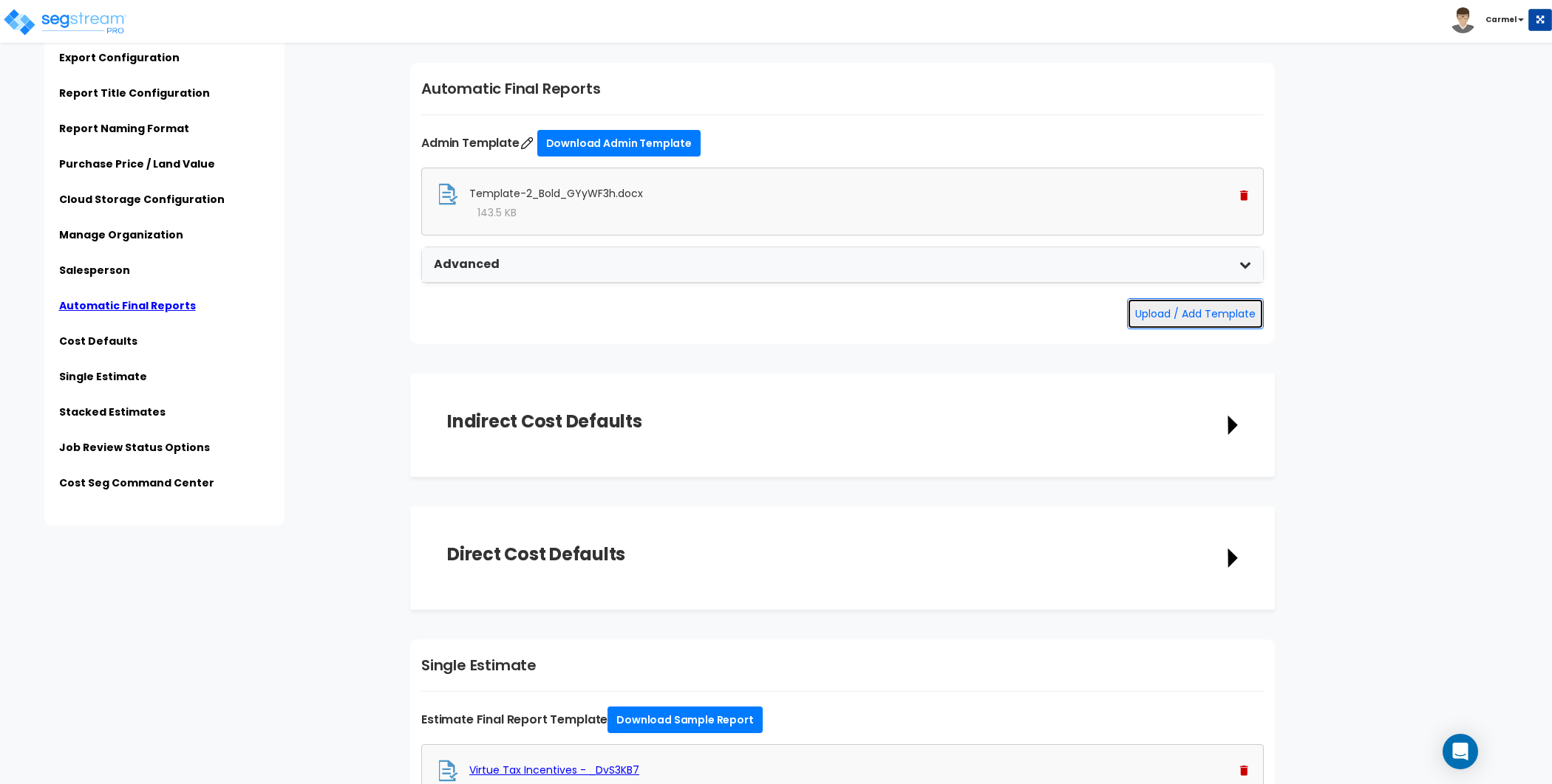
click at [1225, 318] on button "Upload / Add Template" at bounding box center [1195, 313] width 137 height 31
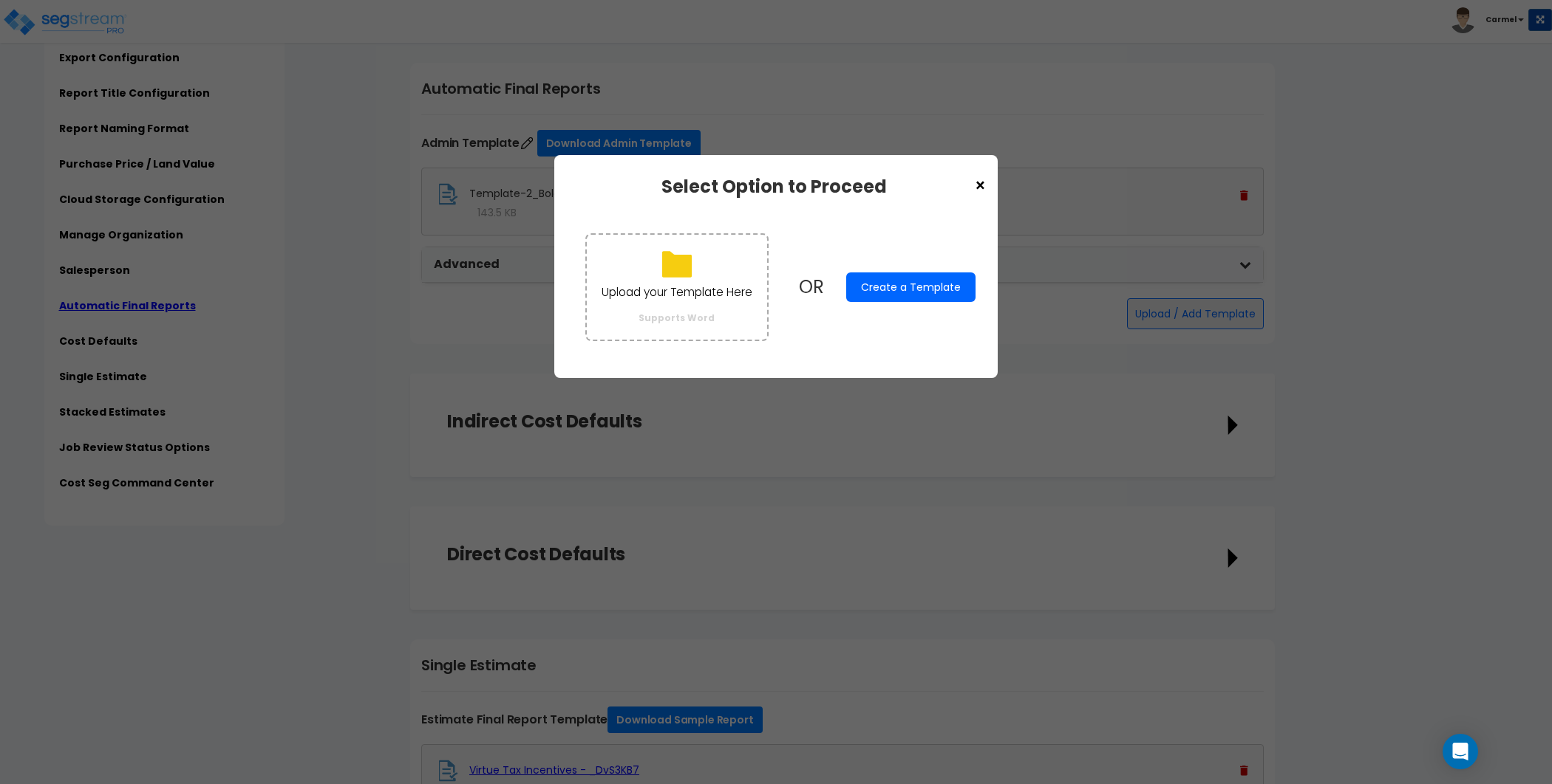
click at [933, 291] on button "Create a Template" at bounding box center [910, 287] width 129 height 30
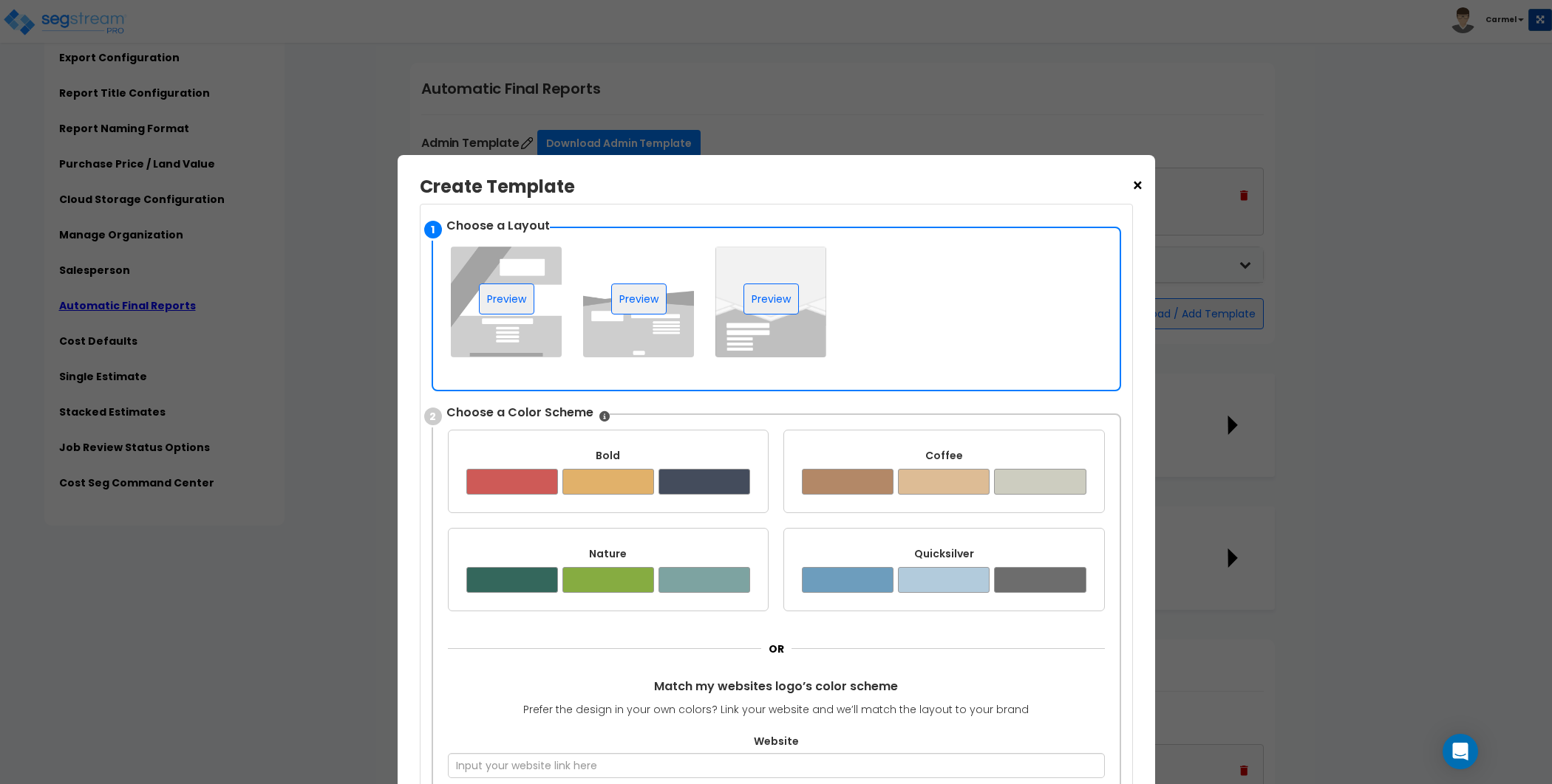
click at [754, 326] on img at bounding box center [770, 302] width 111 height 111
click at [641, 493] on div at bounding box center [608, 482] width 91 height 26
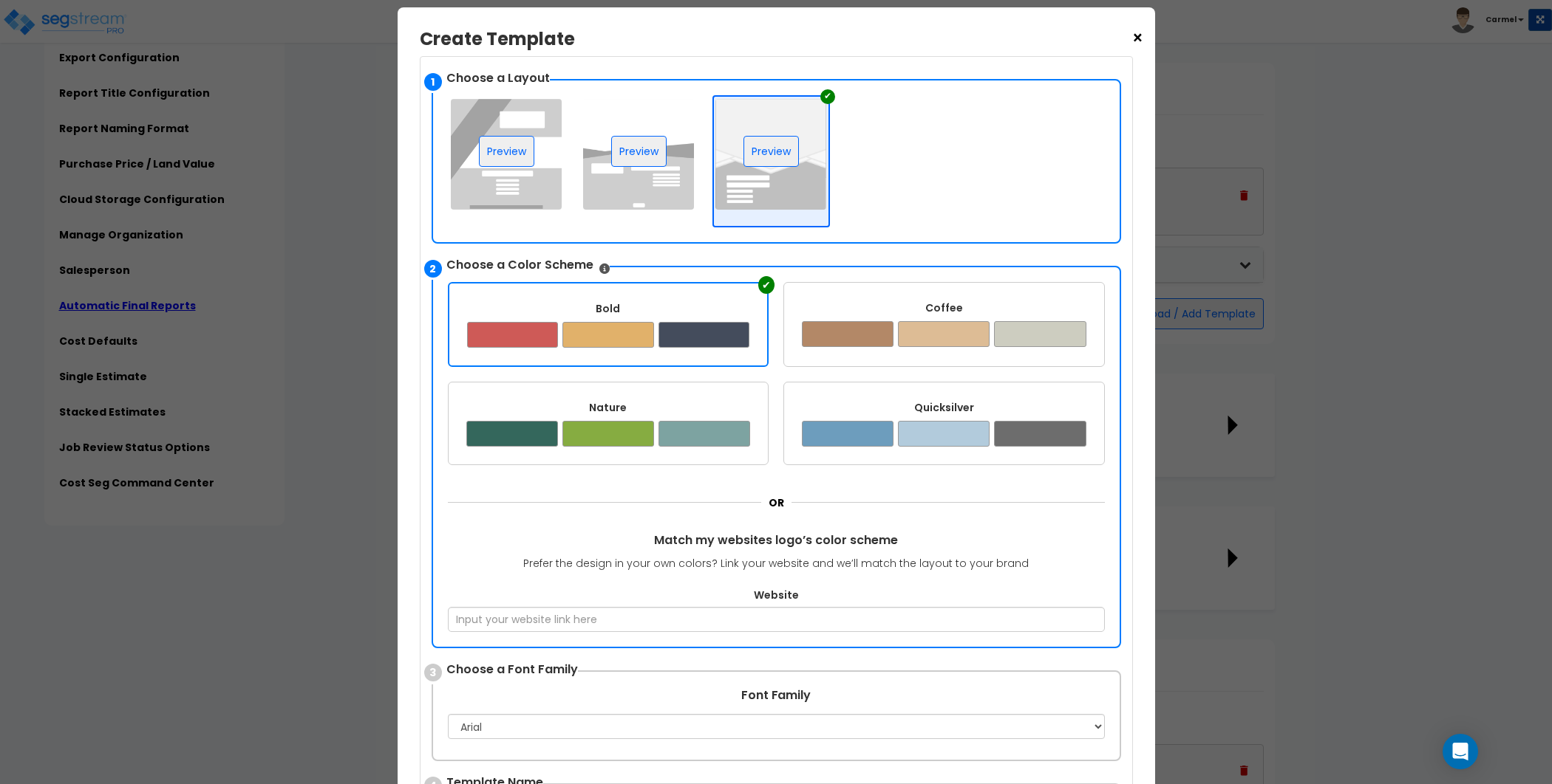
scroll to position [173, 0]
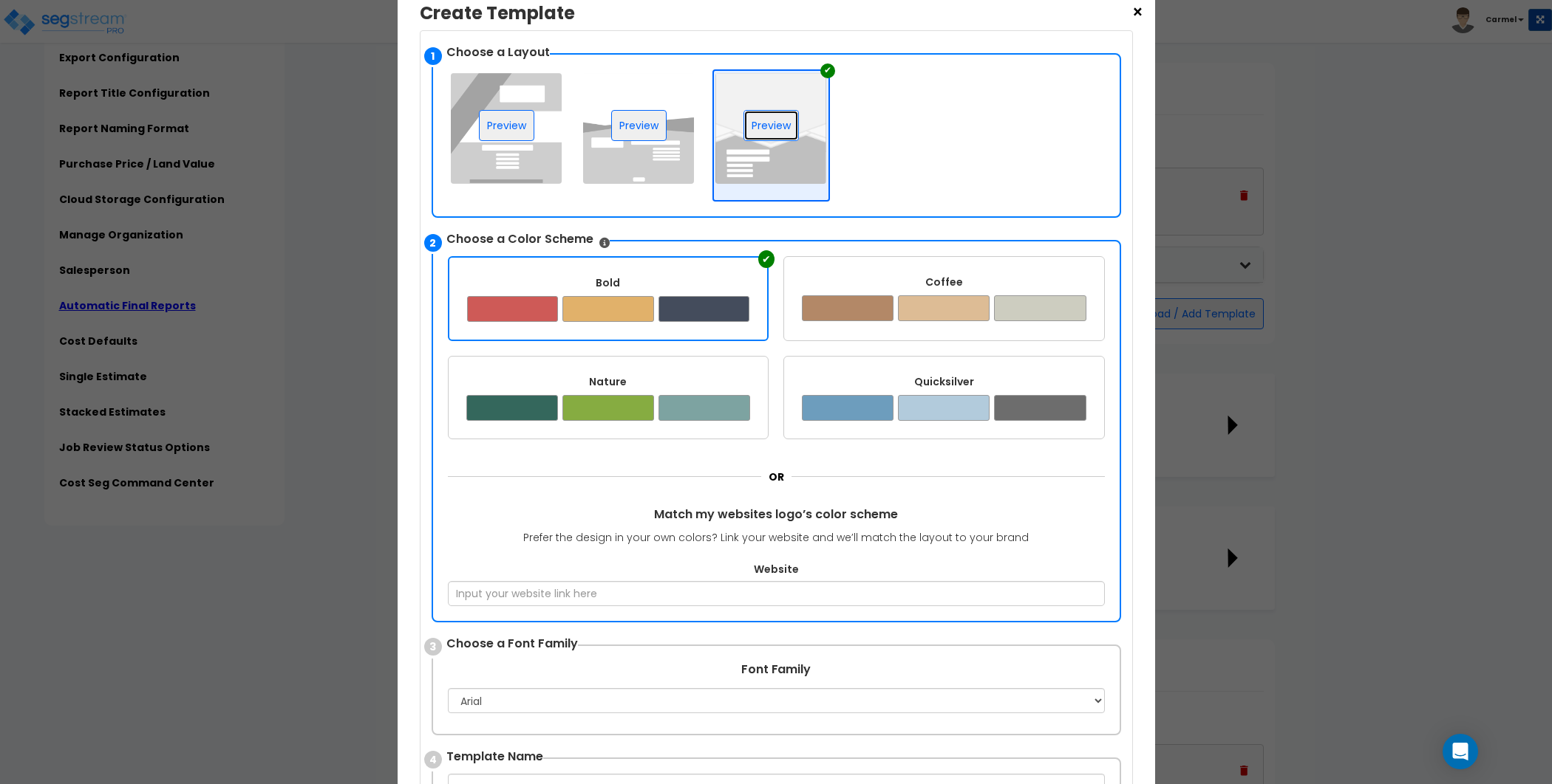
click at [773, 124] on button "Preview" at bounding box center [771, 125] width 56 height 31
click at [962, 302] on div at bounding box center [943, 308] width 91 height 26
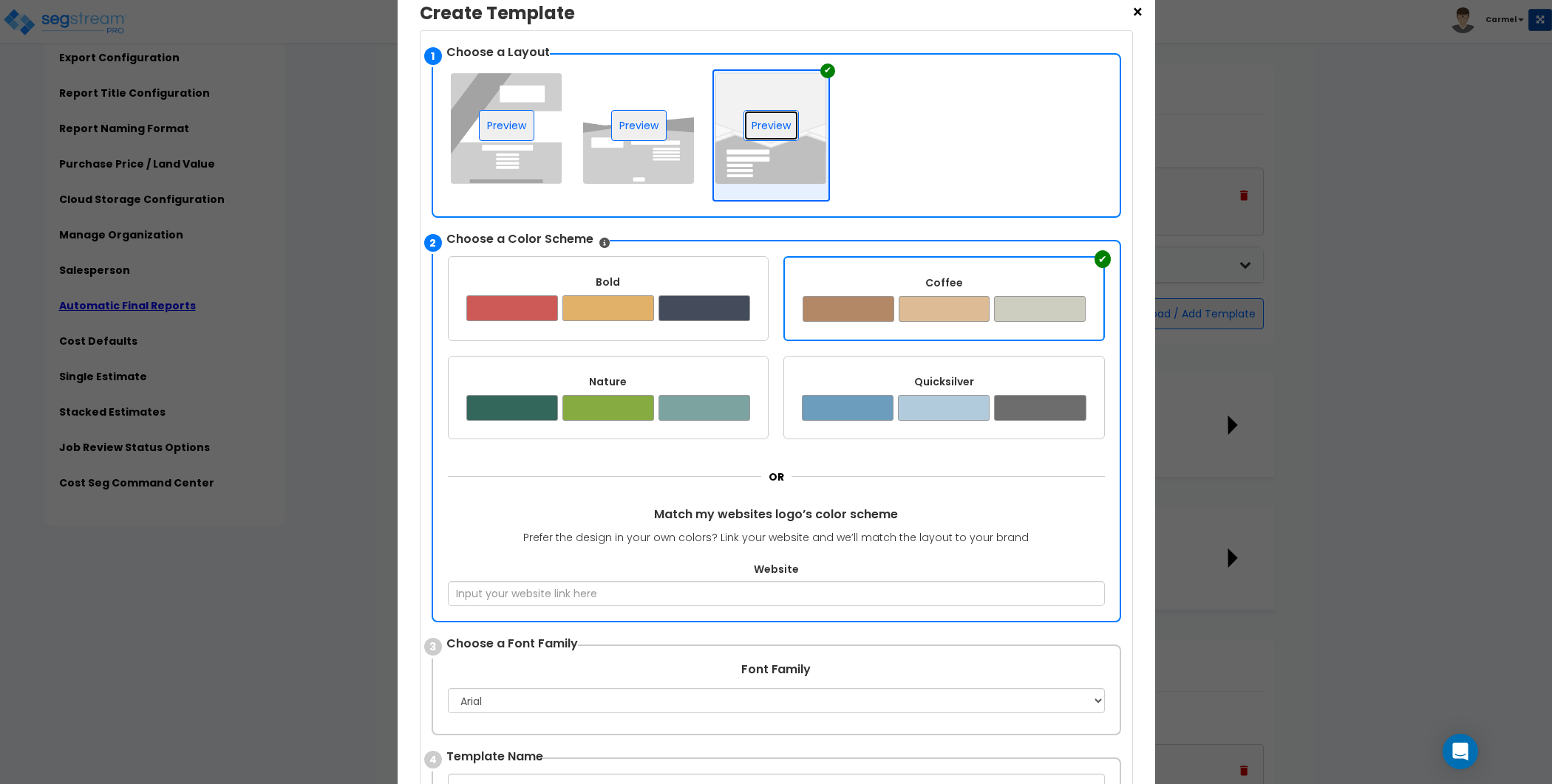
click at [781, 122] on button "Preview" at bounding box center [771, 125] width 56 height 31
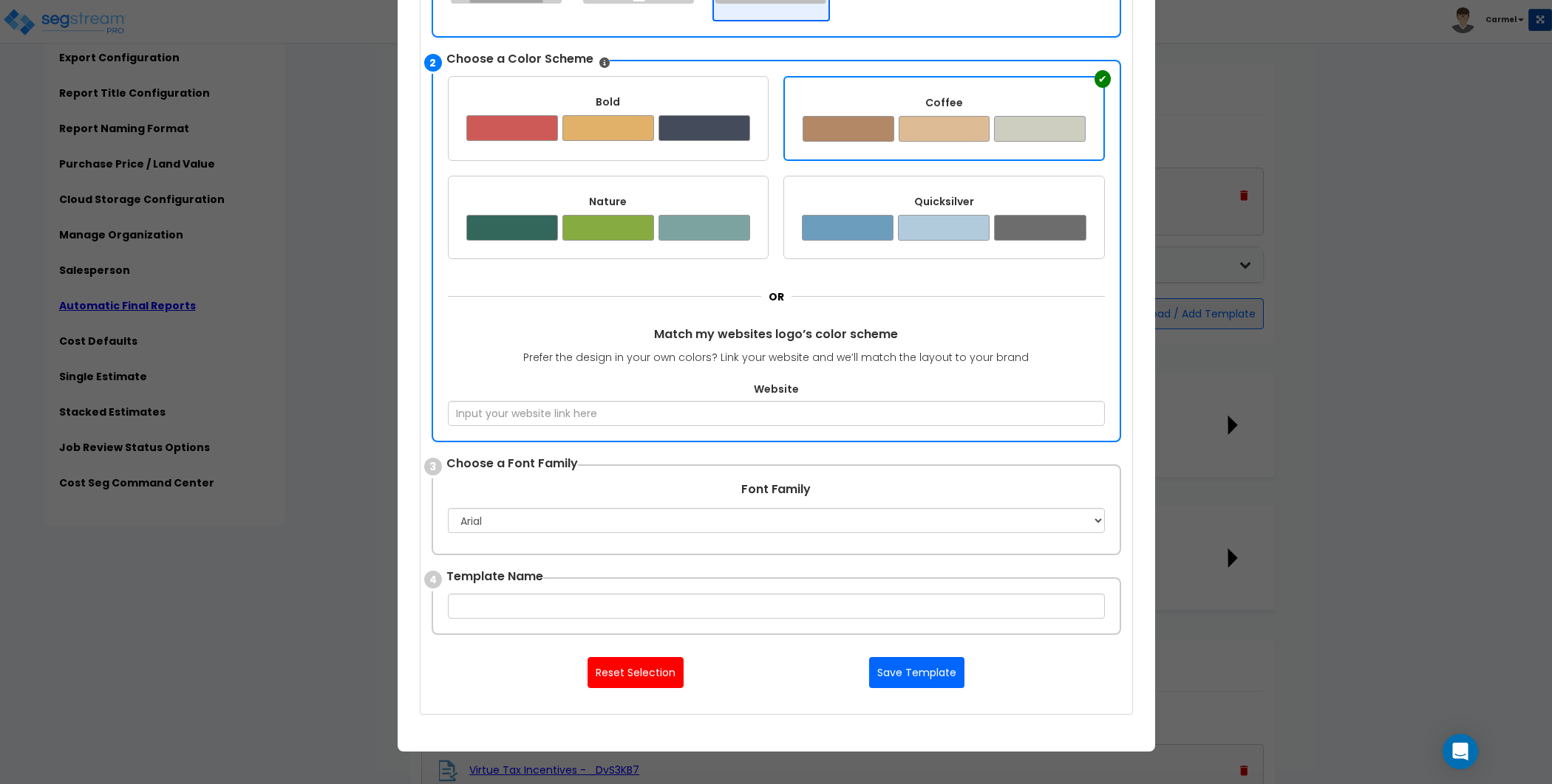
scroll to position [264, 0]
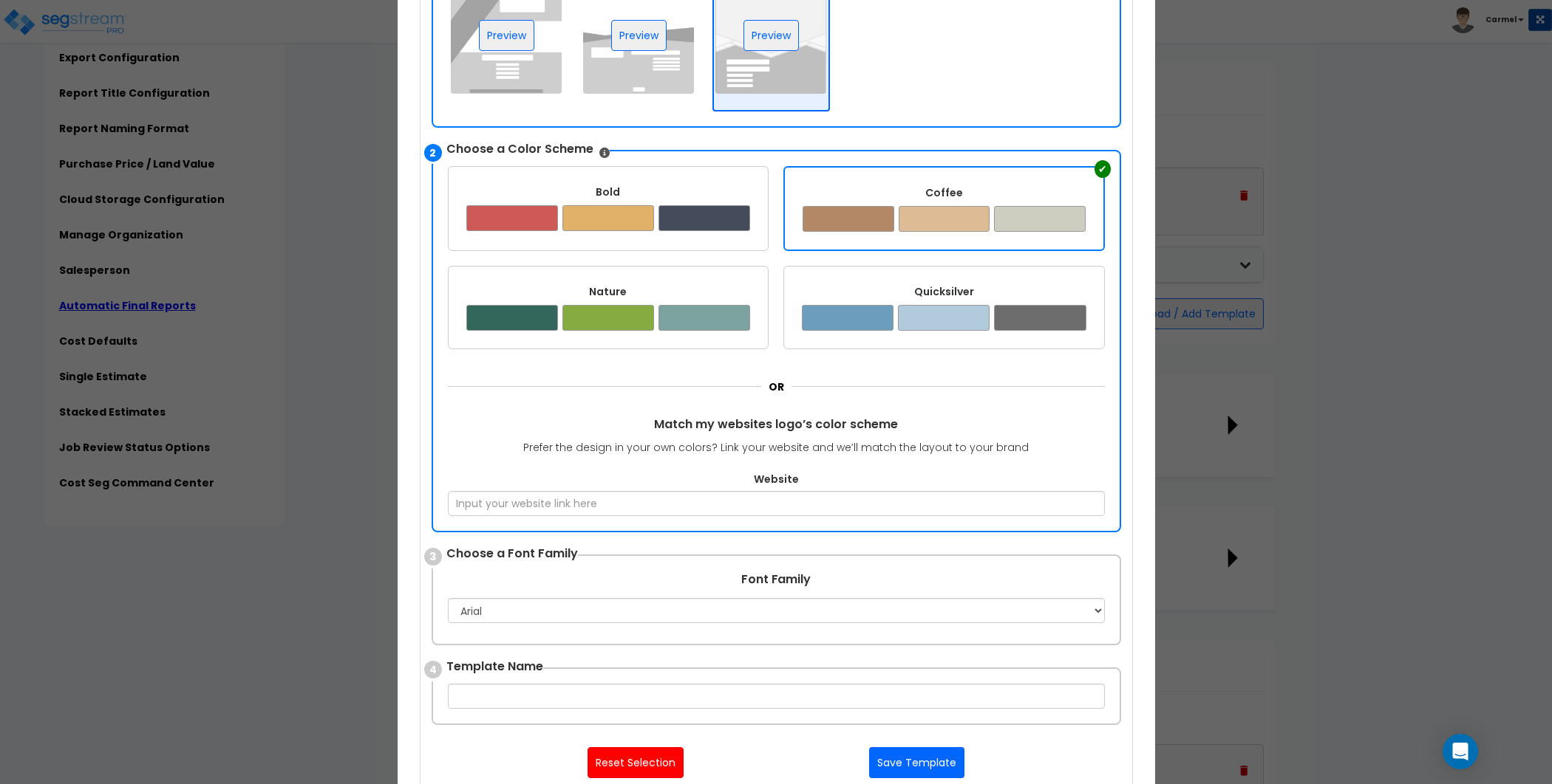
click at [626, 243] on div "Bold ✔" at bounding box center [609, 209] width 321 height 85
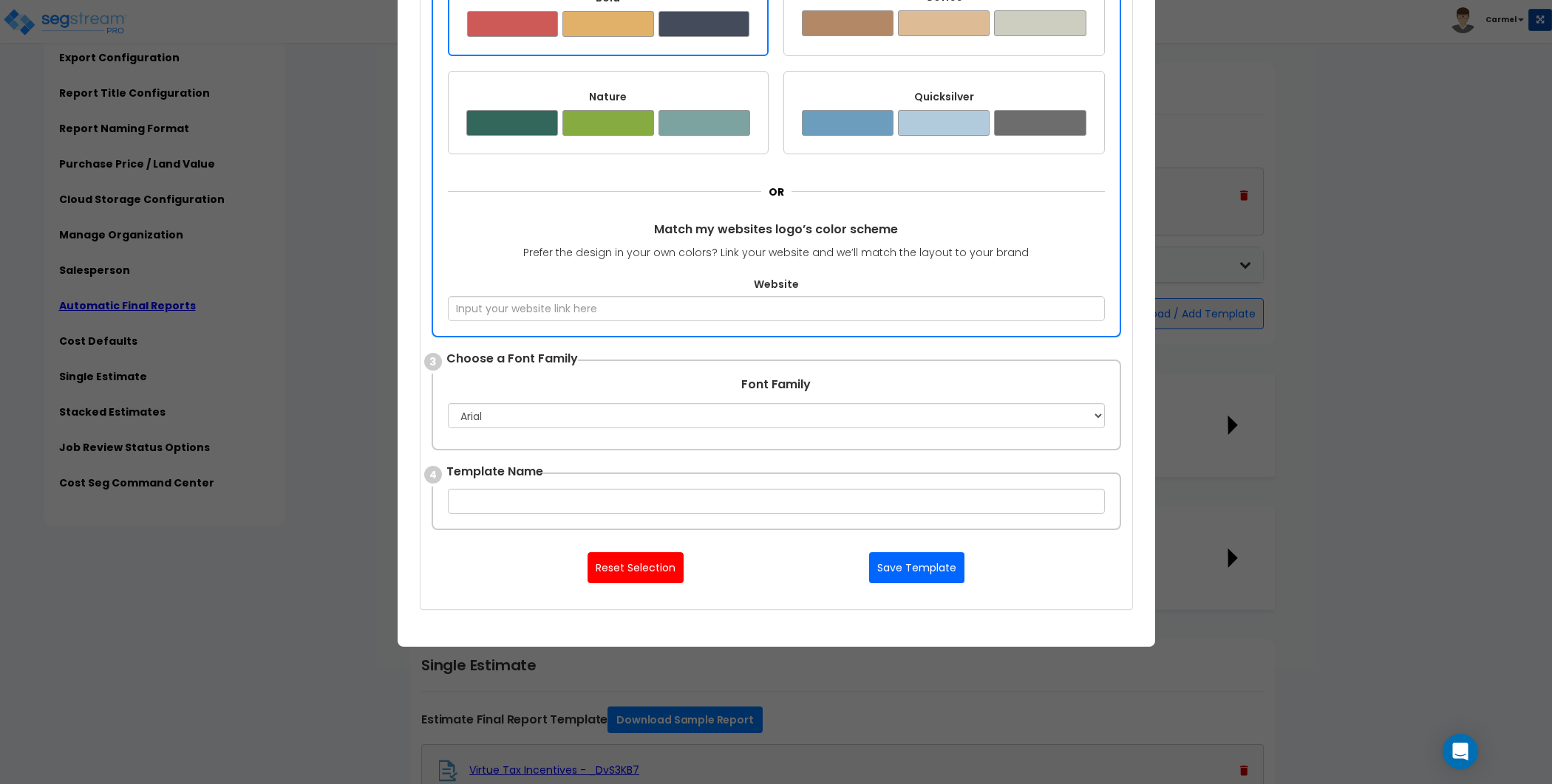
scroll to position [472, 0]
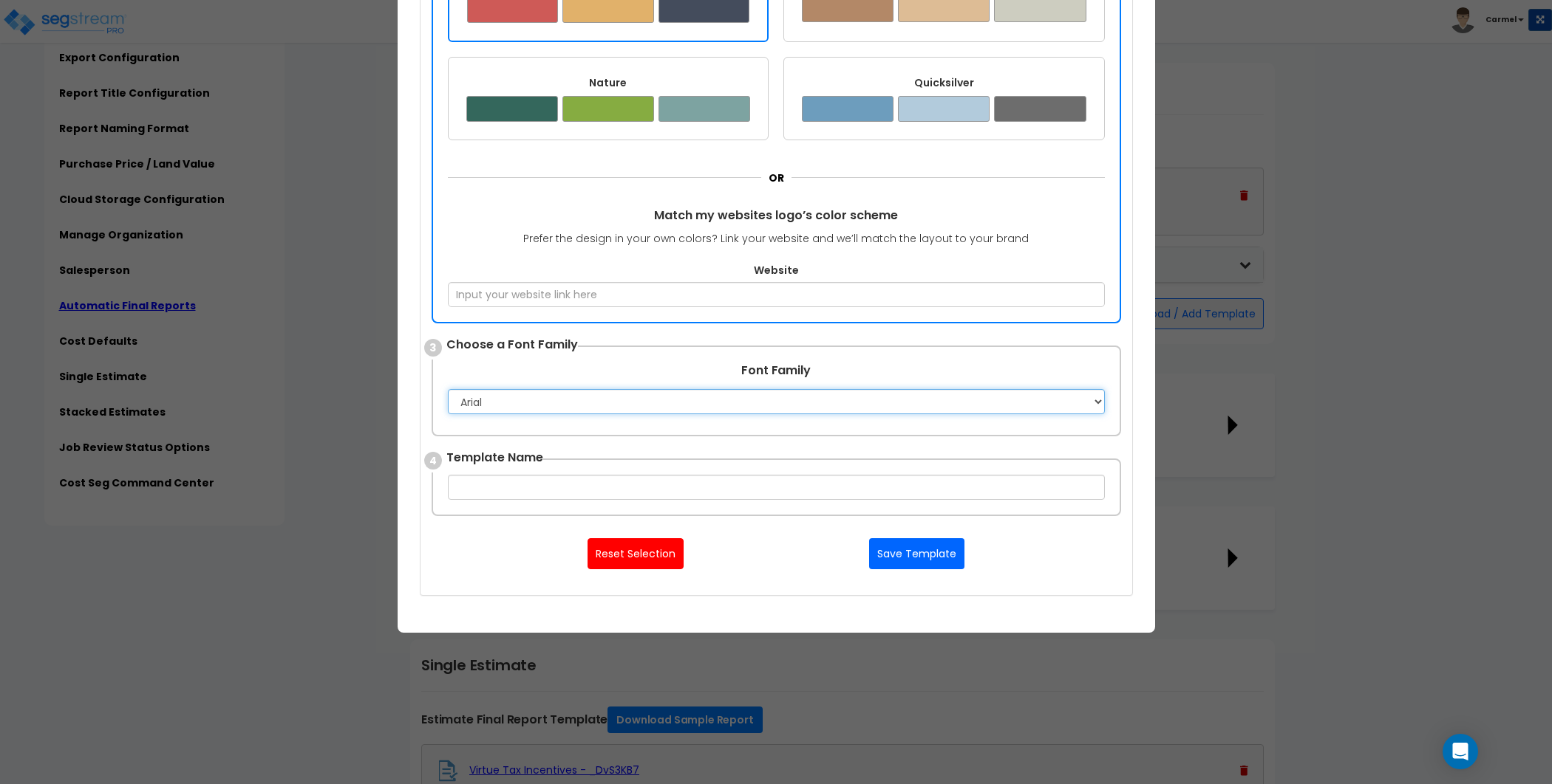
click at [773, 406] on select "Apple Chancery Aptos Arial Avenir Baskerville Calibri Cambria Century Gothic Co…" at bounding box center [776, 402] width 657 height 25
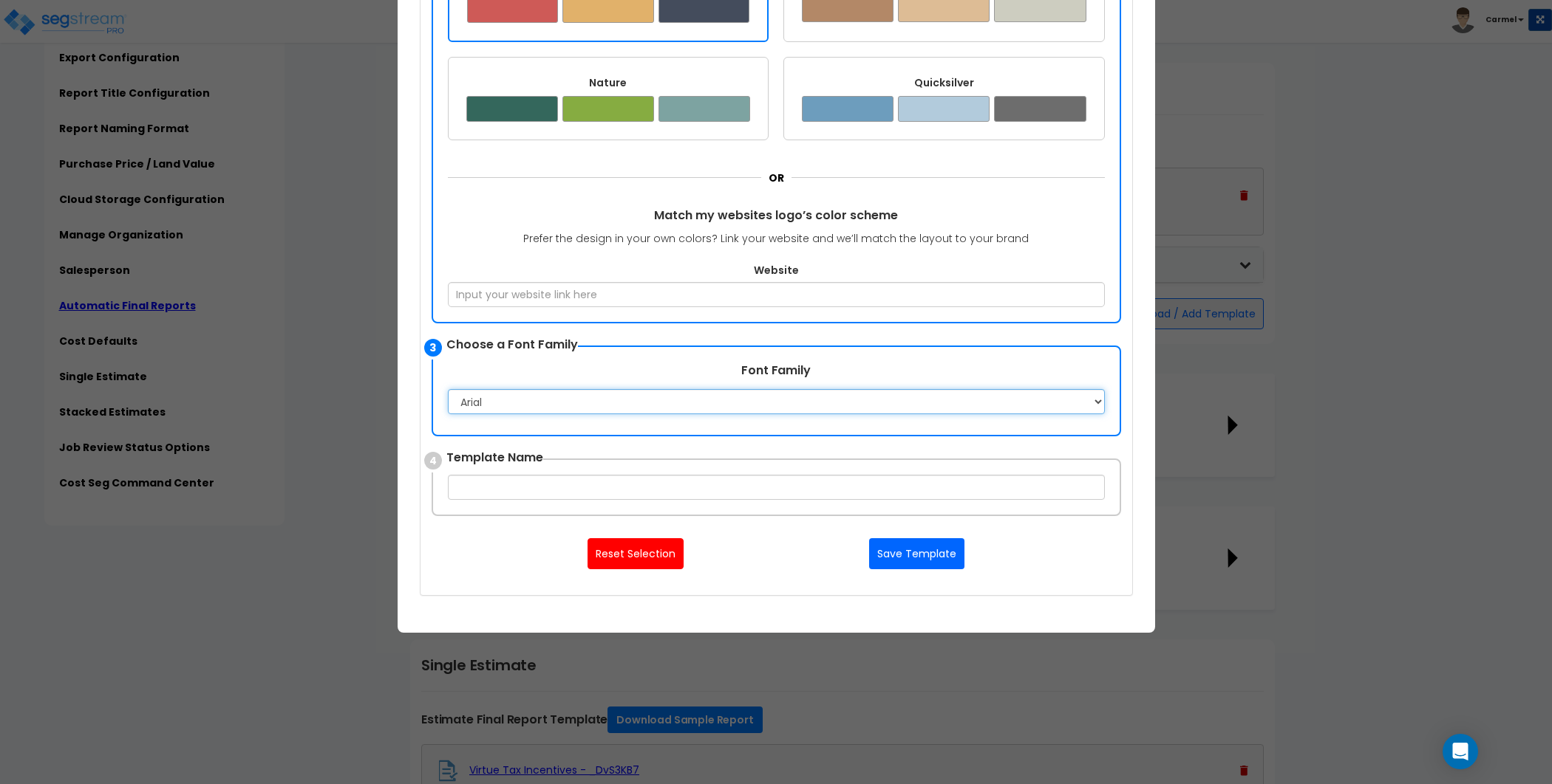
select select "Helvetica"
click at [448, 389] on select "Apple Chancery Aptos Arial Avenir Baskerville Calibri Cambria Century Gothic Co…" at bounding box center [776, 402] width 657 height 25
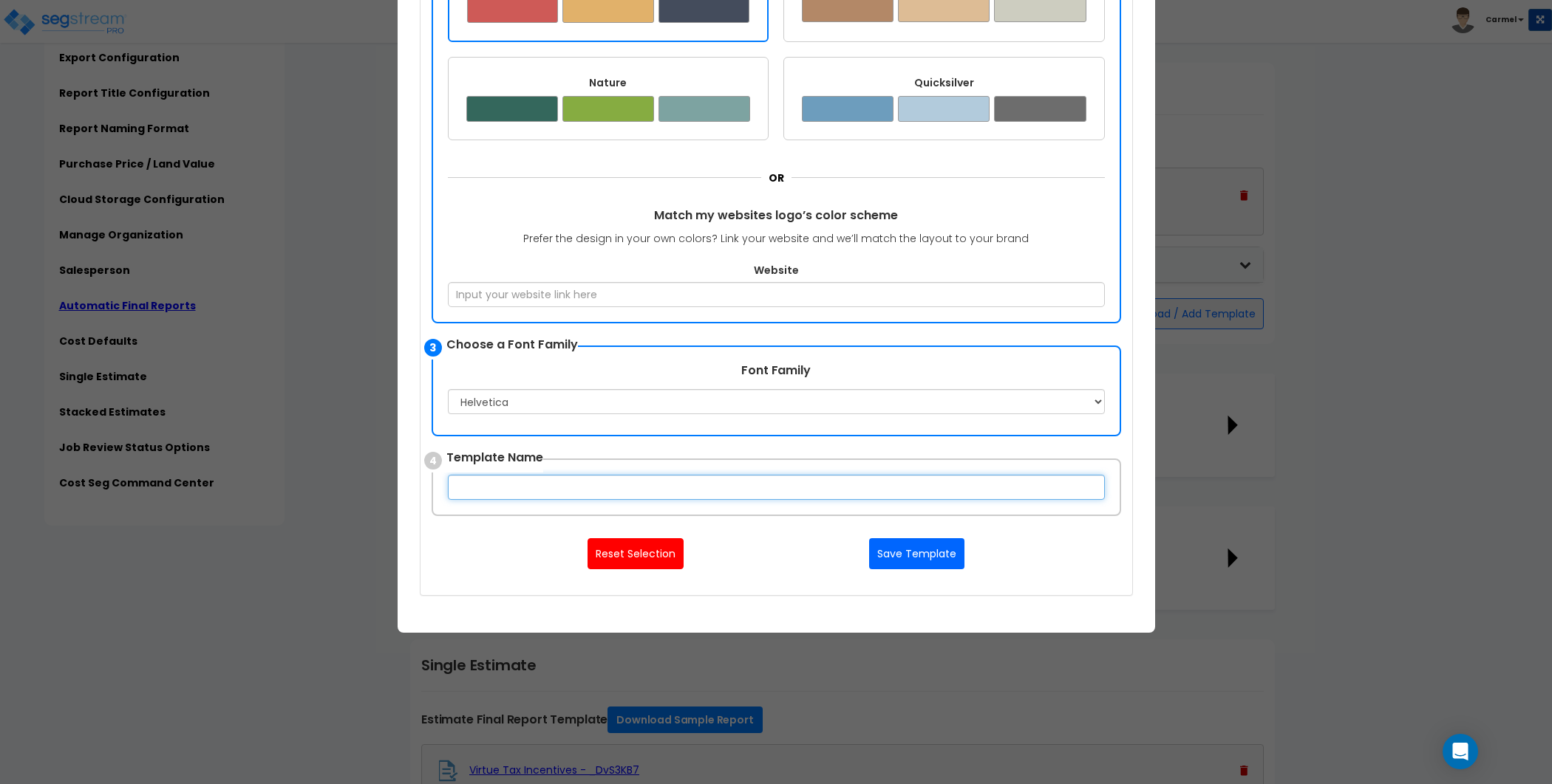
click at [633, 490] on input "text" at bounding box center [776, 487] width 657 height 25
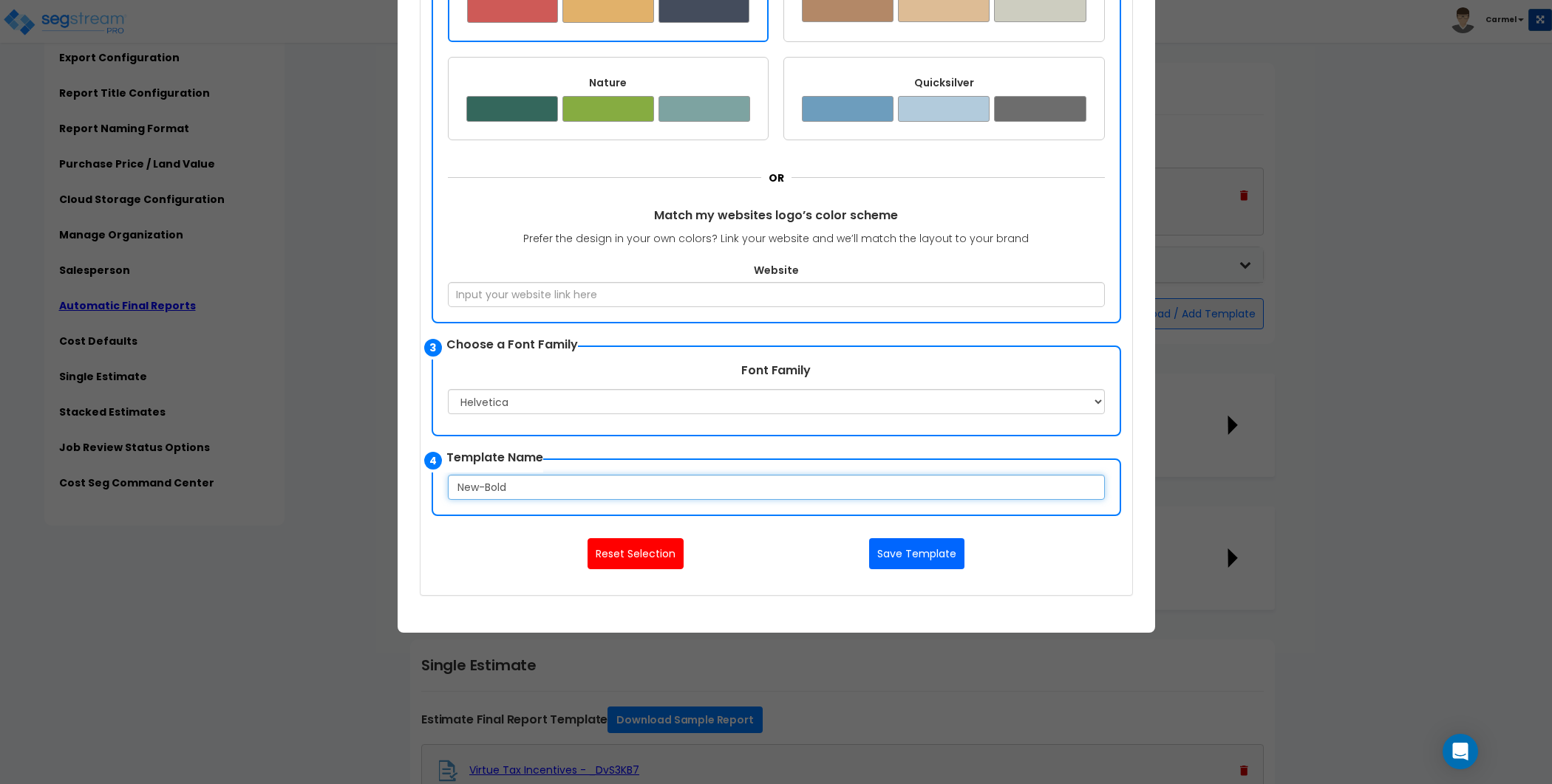
type input "New-Bold"
click at [901, 554] on button "Save Template" at bounding box center [916, 553] width 96 height 31
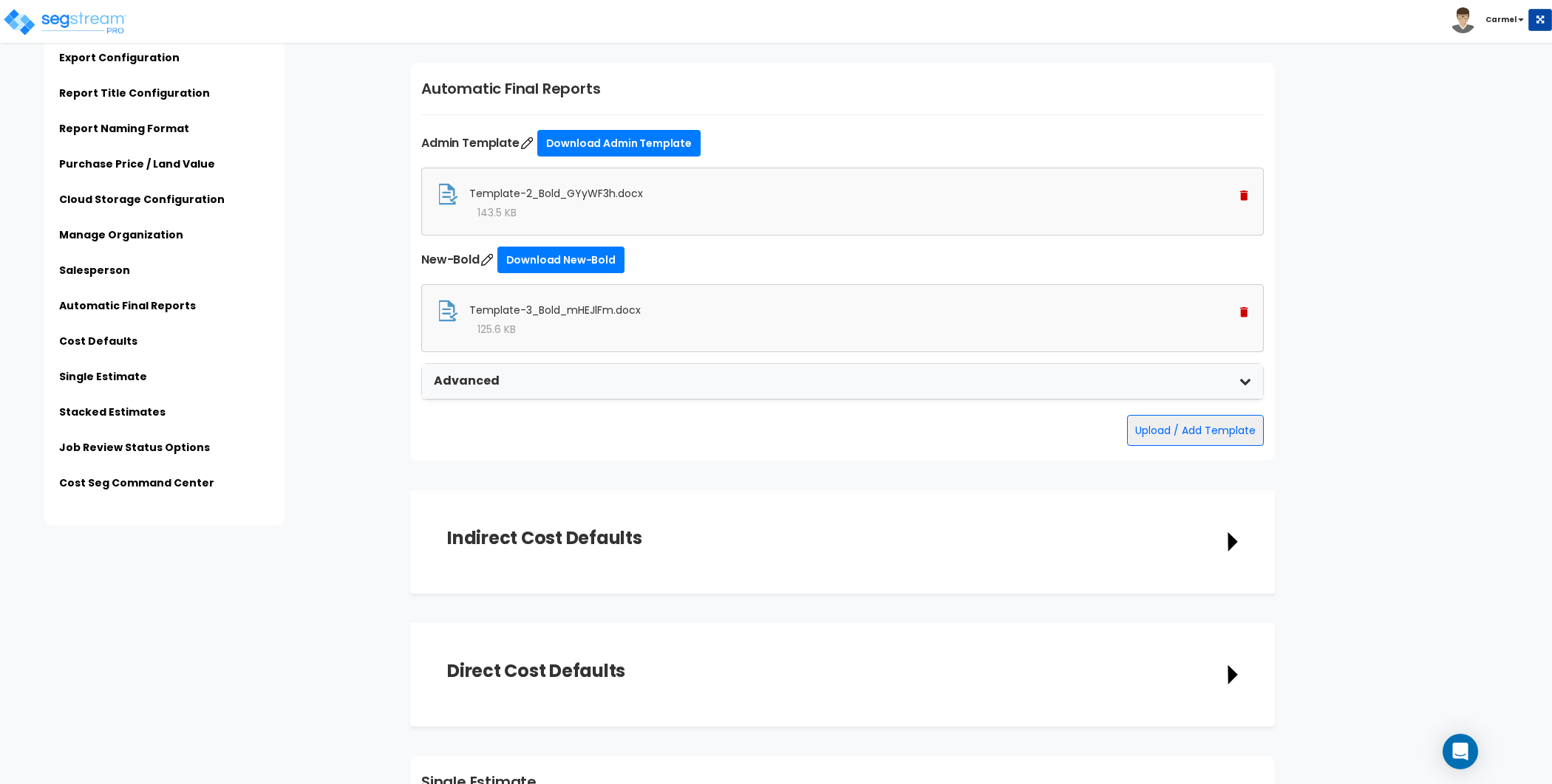
scroll to position [3488, 0]
click at [1187, 428] on button "Upload / Add Template" at bounding box center [1195, 430] width 137 height 31
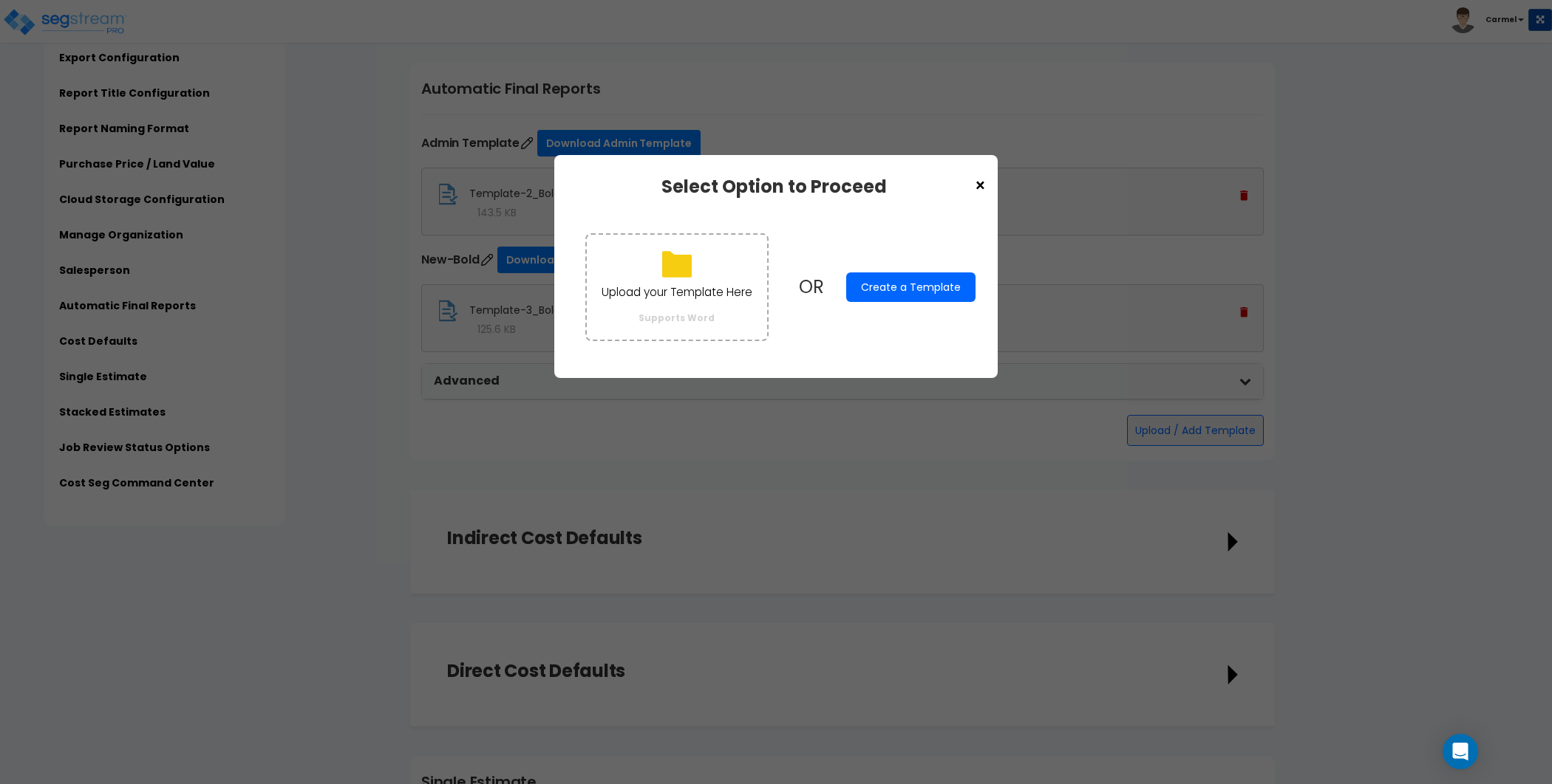
click at [932, 287] on button "Create a Template" at bounding box center [910, 287] width 129 height 30
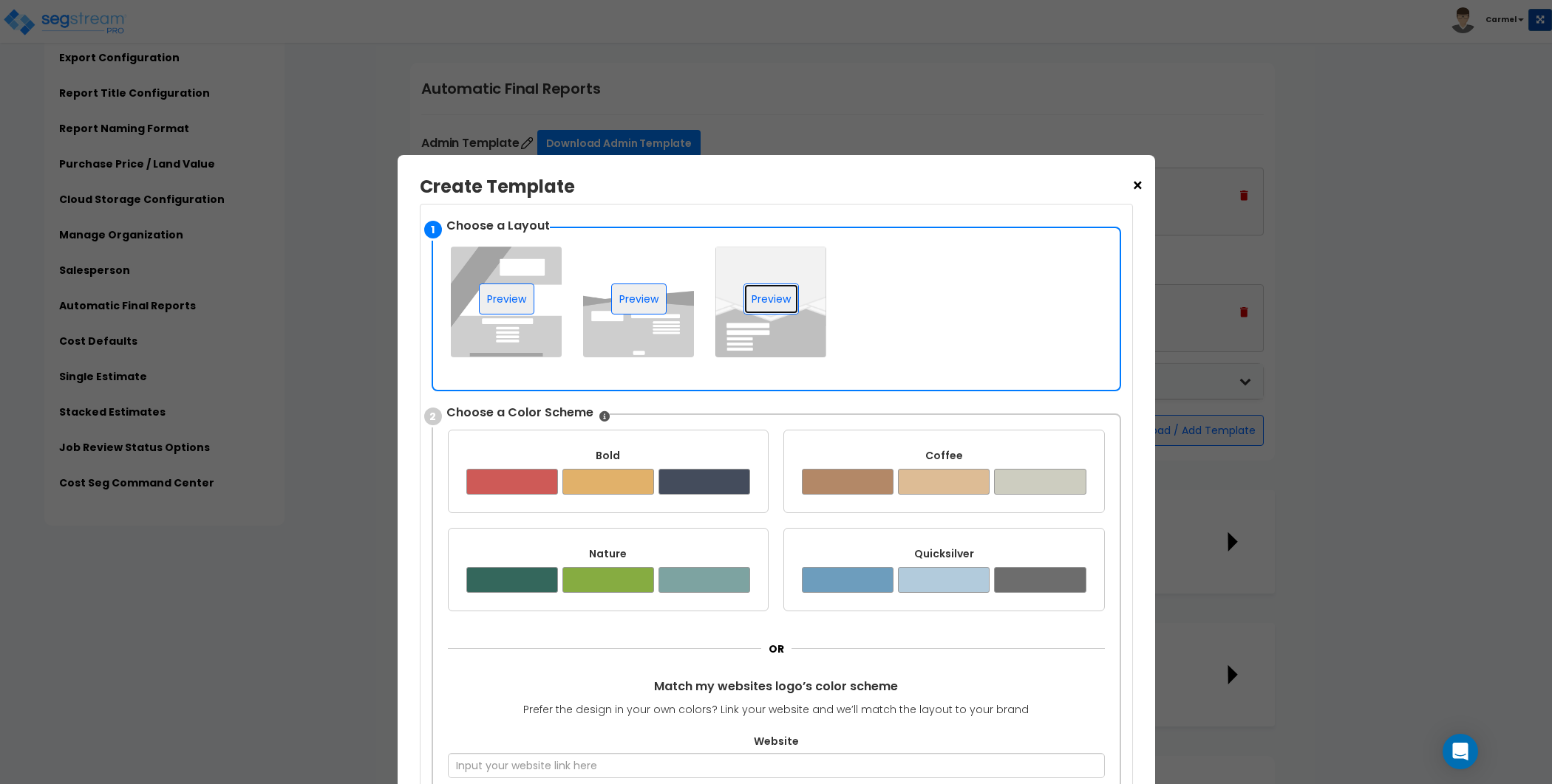
click at [752, 288] on button "Preview" at bounding box center [771, 299] width 56 height 31
click at [1019, 456] on div "Coffee" at bounding box center [943, 455] width 285 height 14
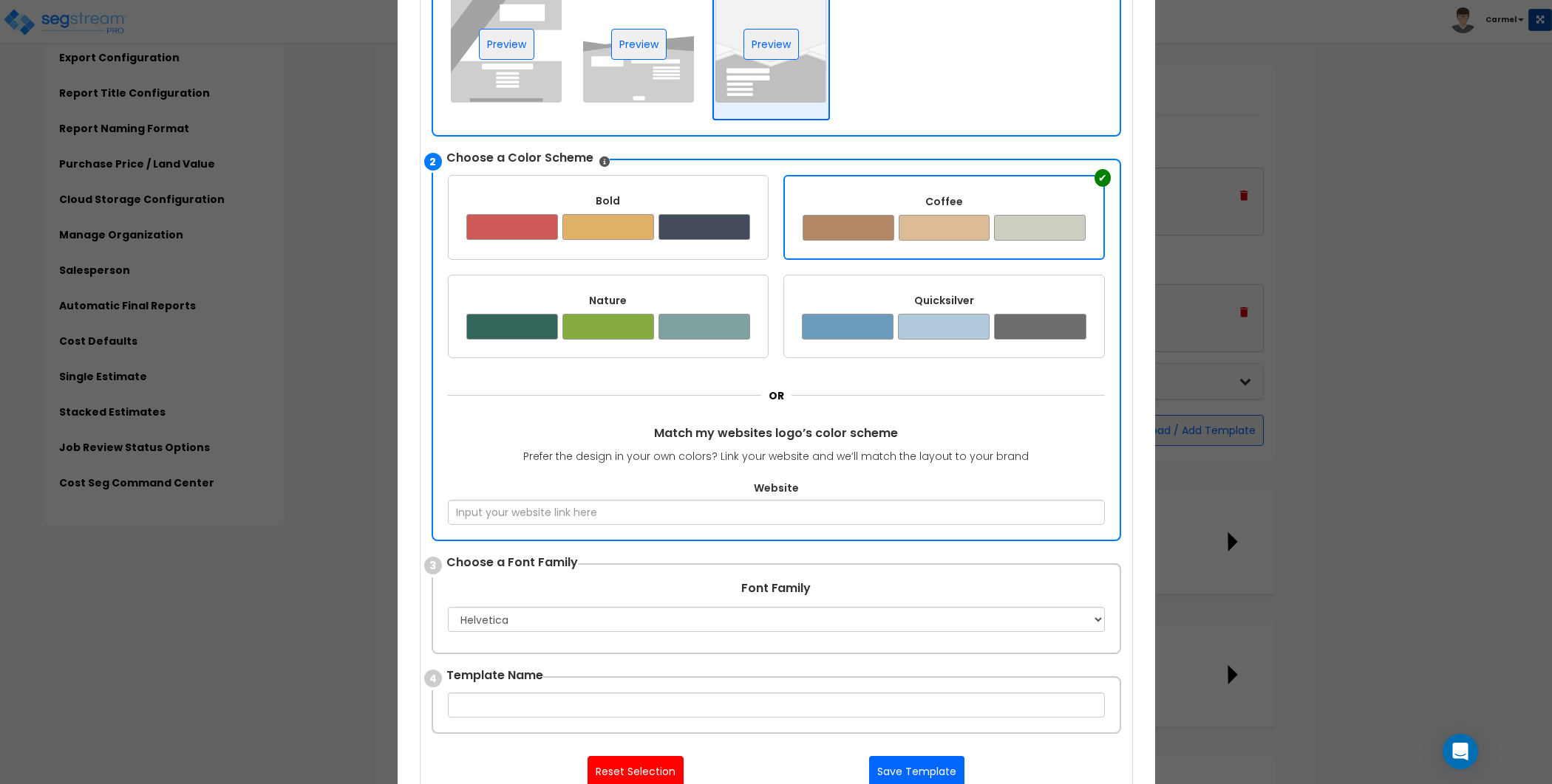
scroll to position [472, 0]
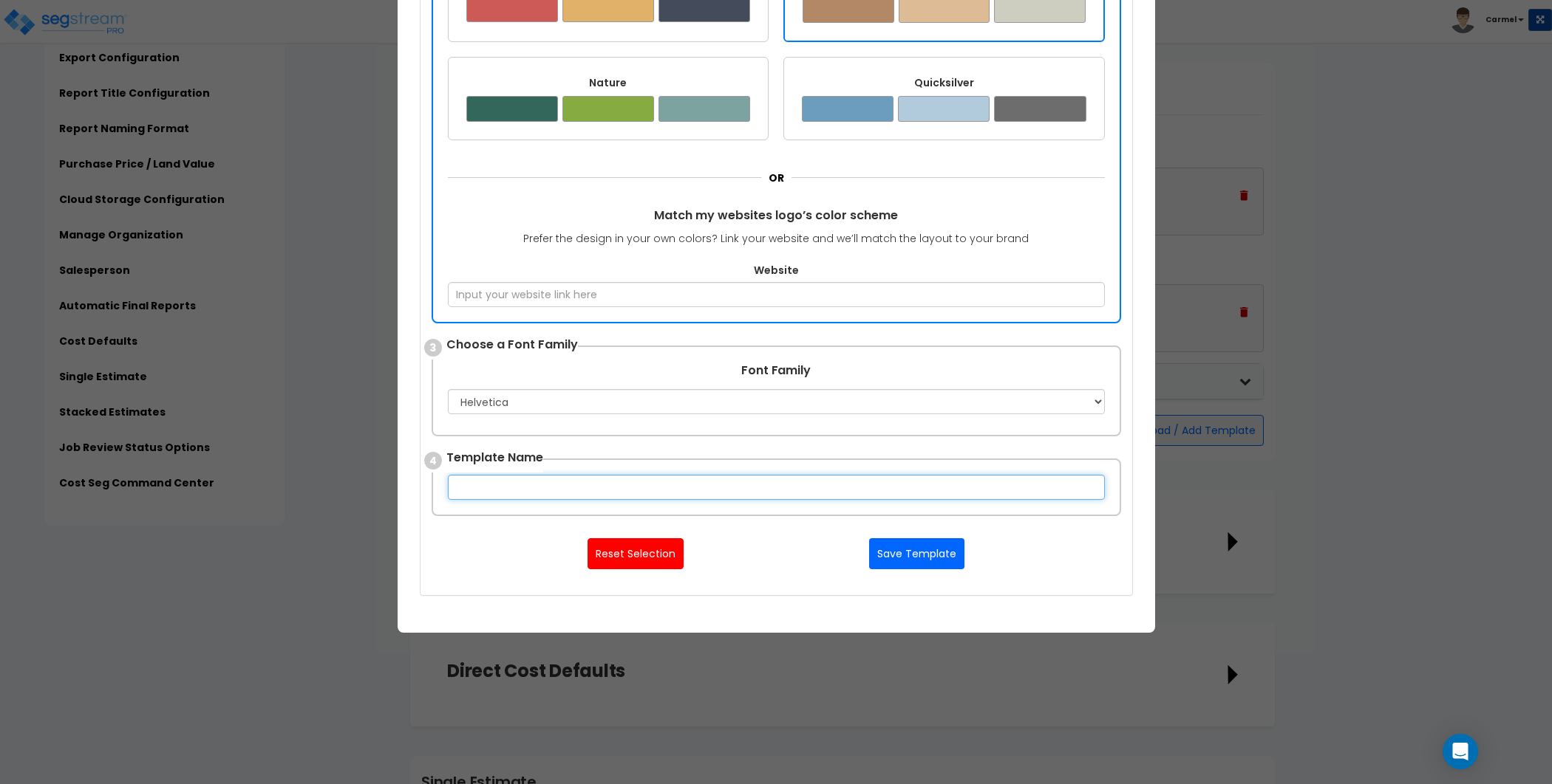
click at [746, 487] on input "text" at bounding box center [776, 487] width 657 height 25
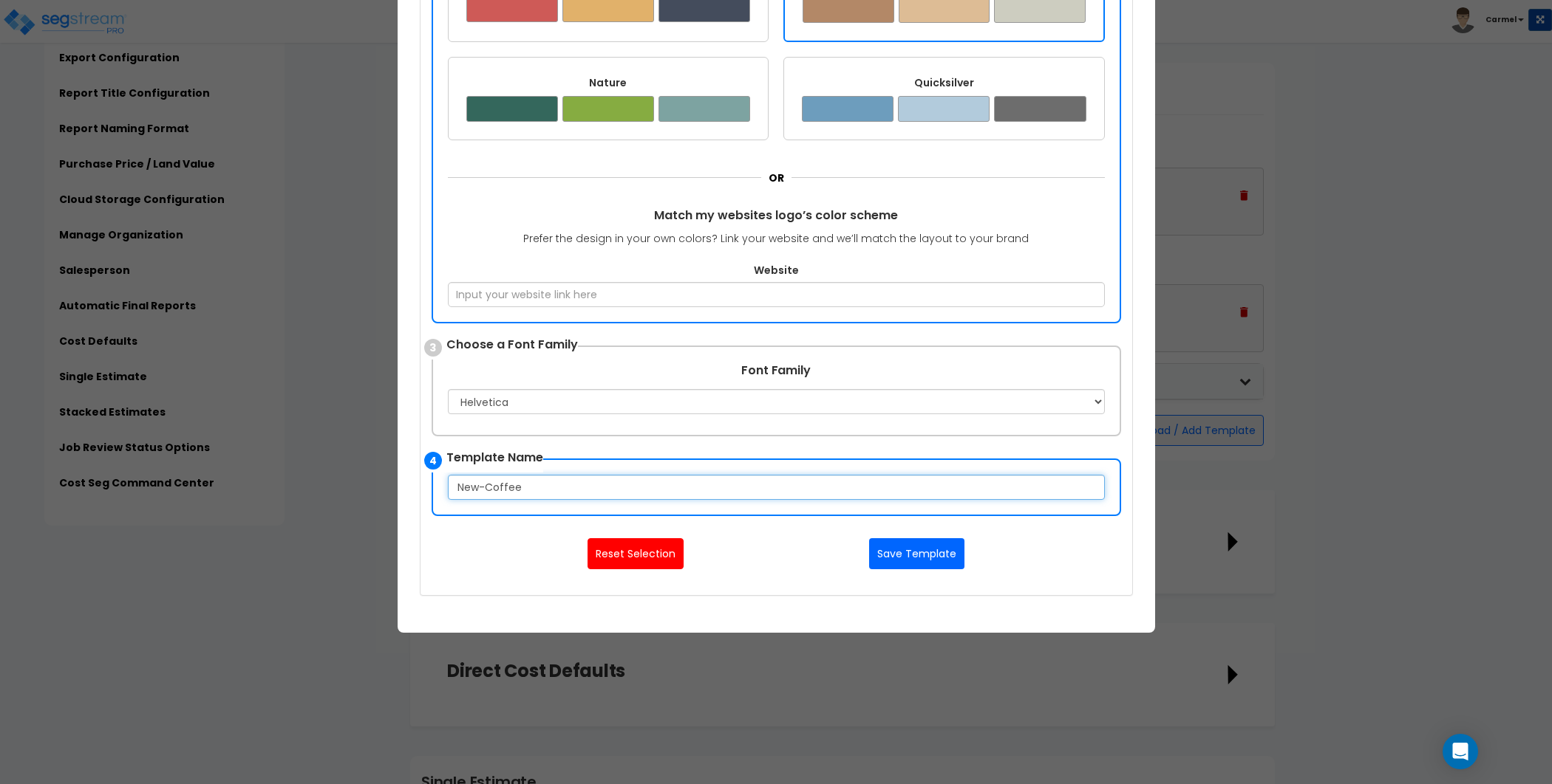
type input "New-Coffee"
click at [934, 558] on button "Save Template" at bounding box center [916, 553] width 96 height 31
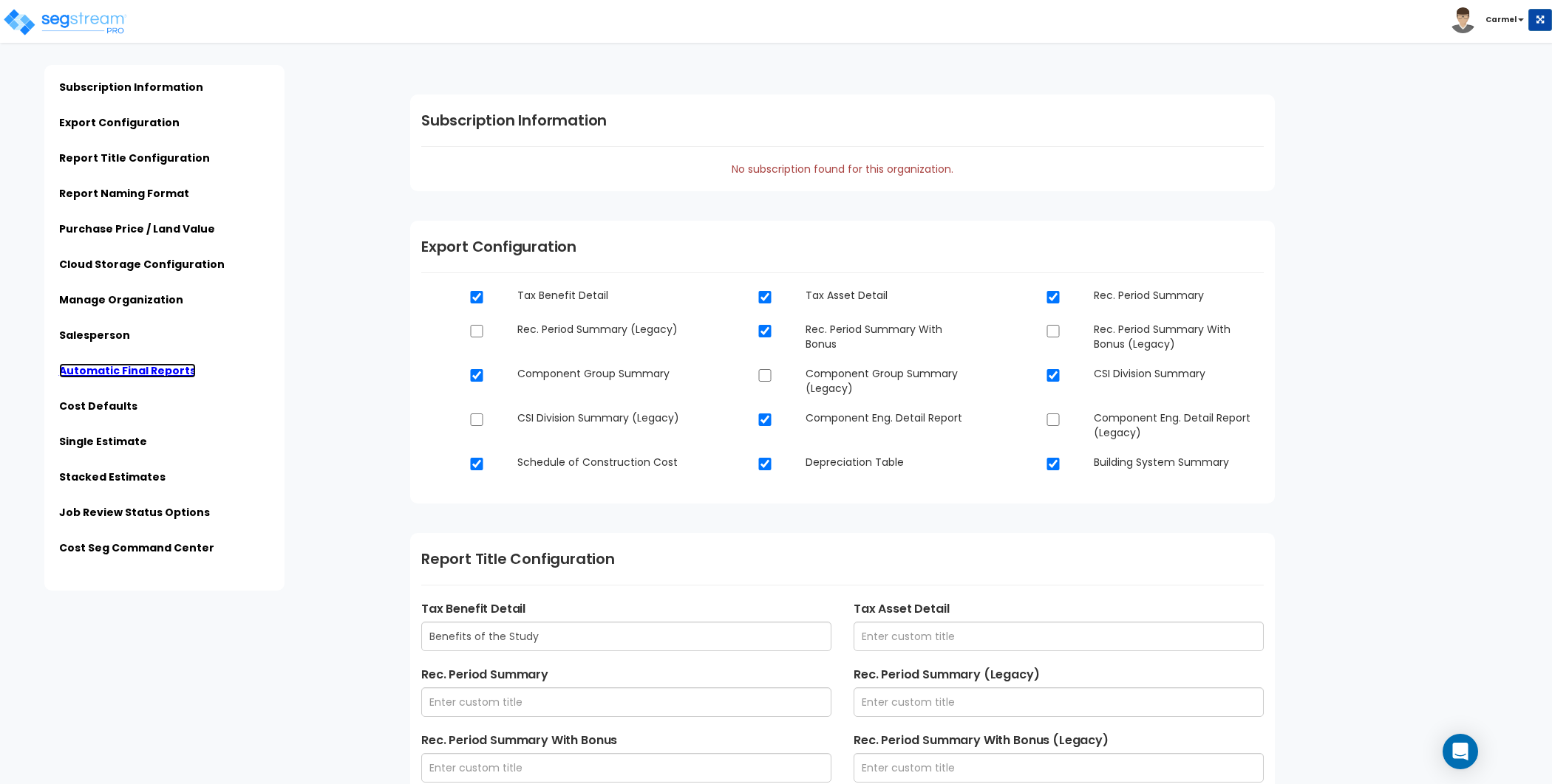
click at [178, 373] on link "Automatic Final Reports" at bounding box center [128, 370] width 137 height 14
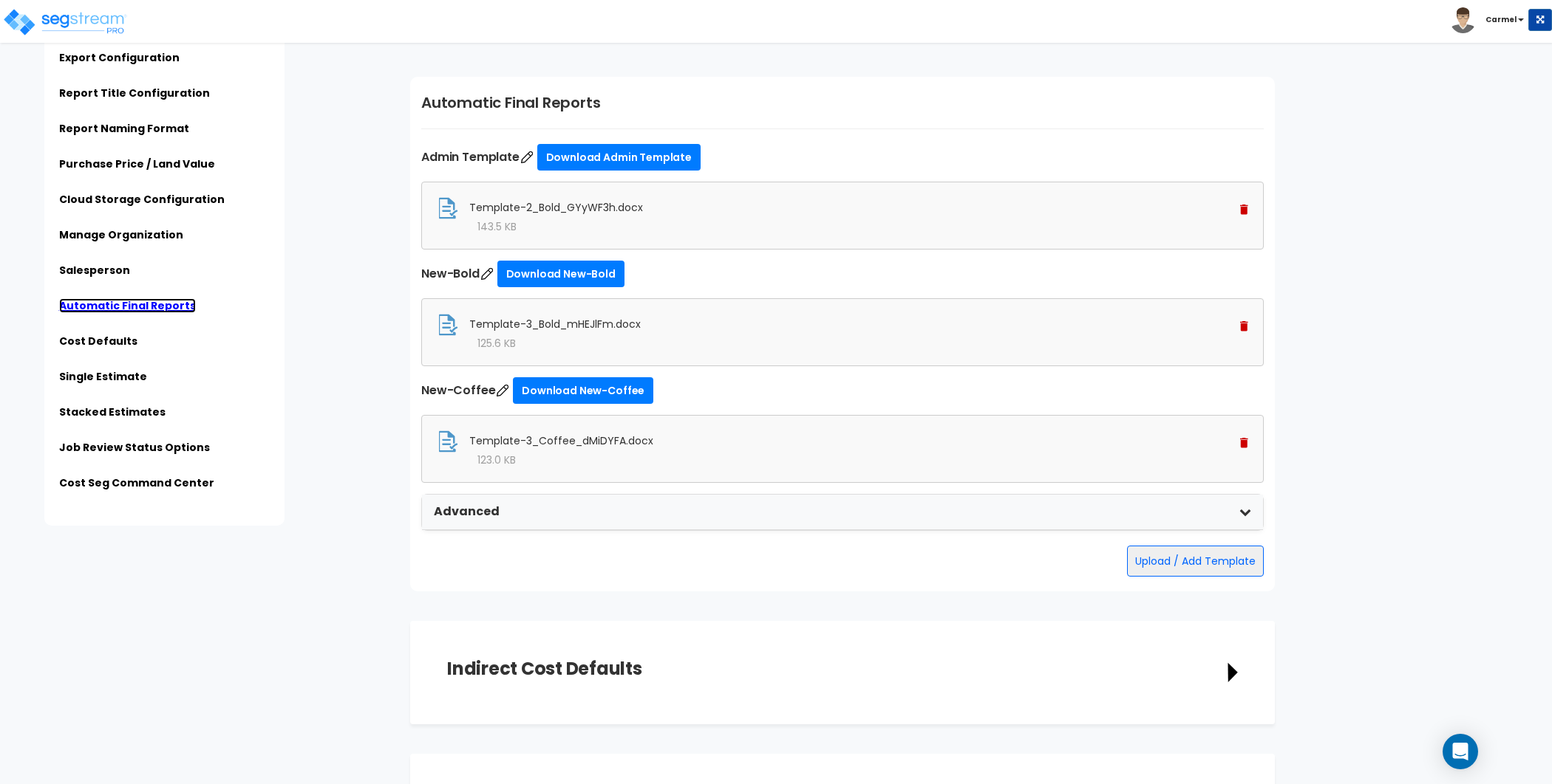
scroll to position [3518, 0]
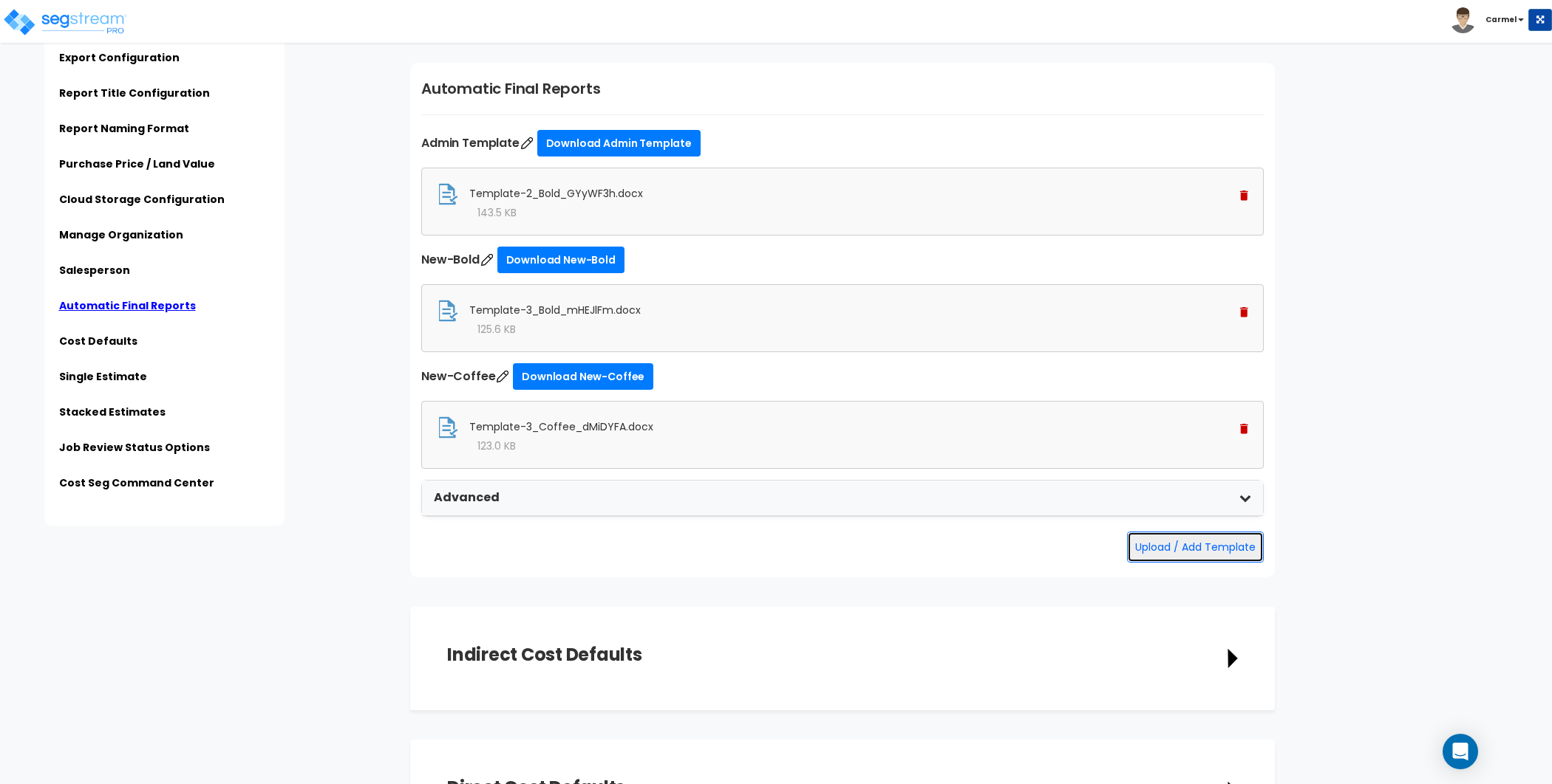
click at [1230, 542] on button "Upload / Add Template" at bounding box center [1195, 547] width 137 height 31
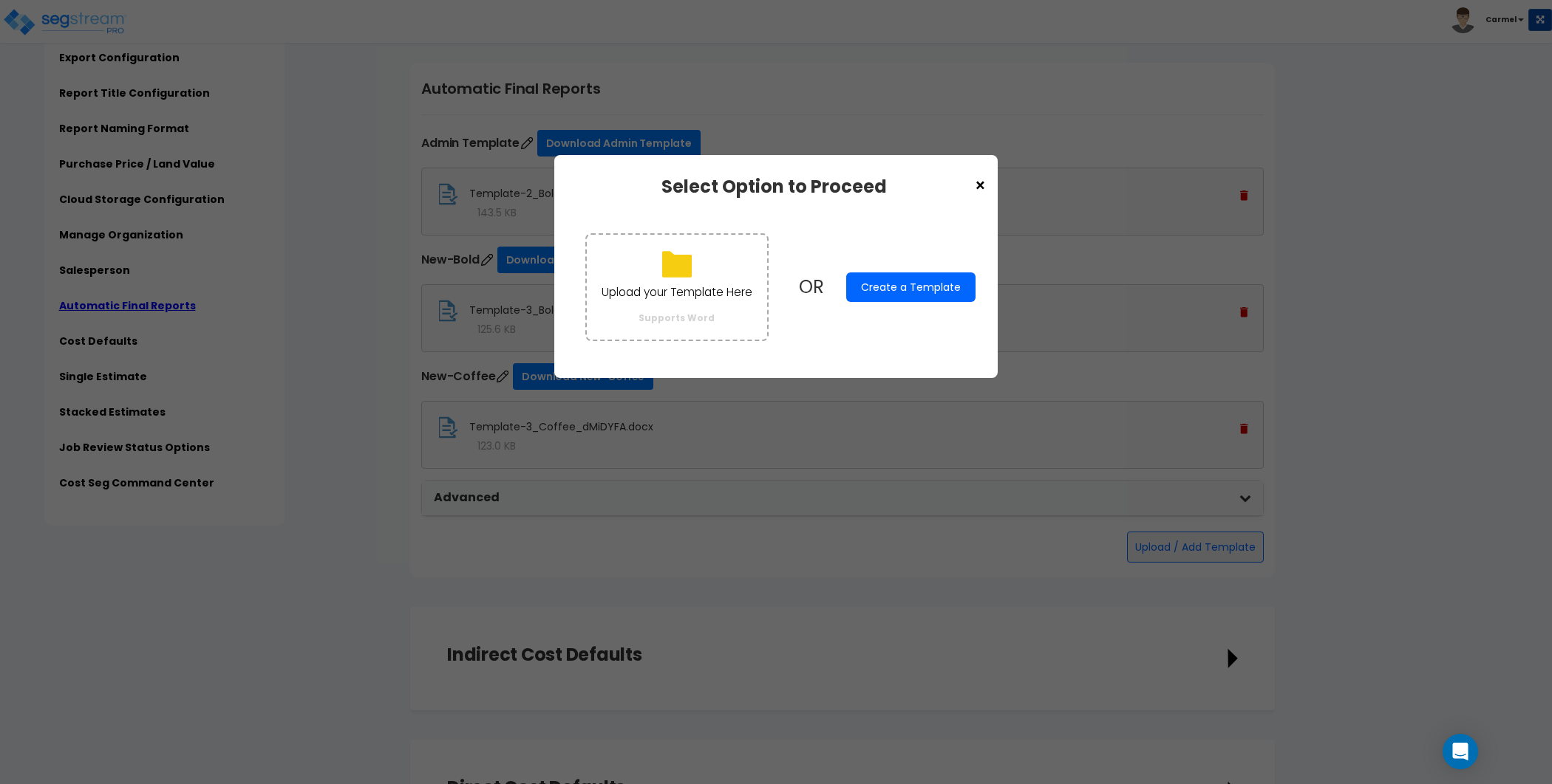
click at [942, 287] on button "Create a Template" at bounding box center [910, 287] width 129 height 30
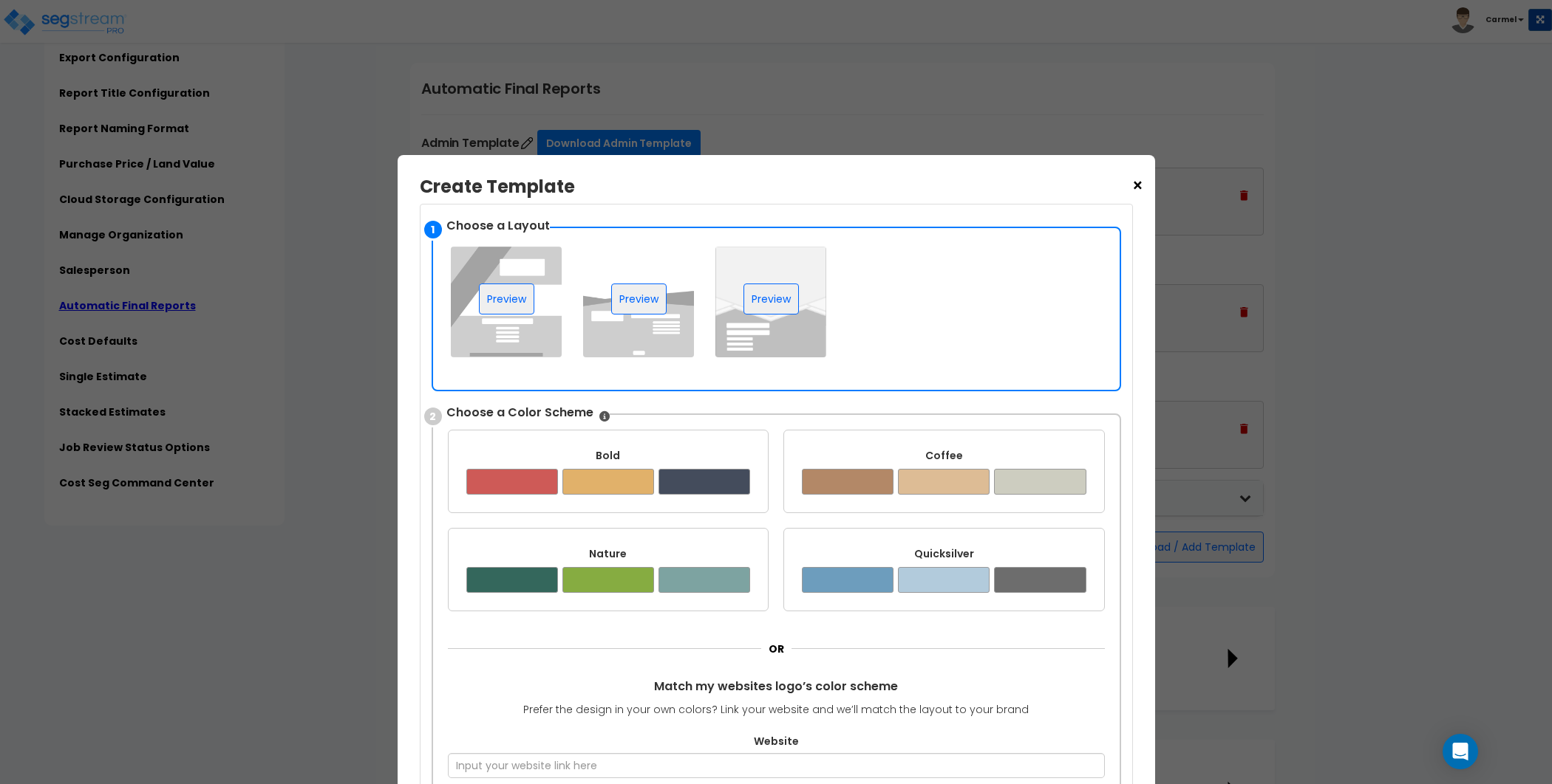
click at [767, 328] on img at bounding box center [770, 302] width 111 height 111
click at [595, 589] on div at bounding box center [608, 580] width 91 height 26
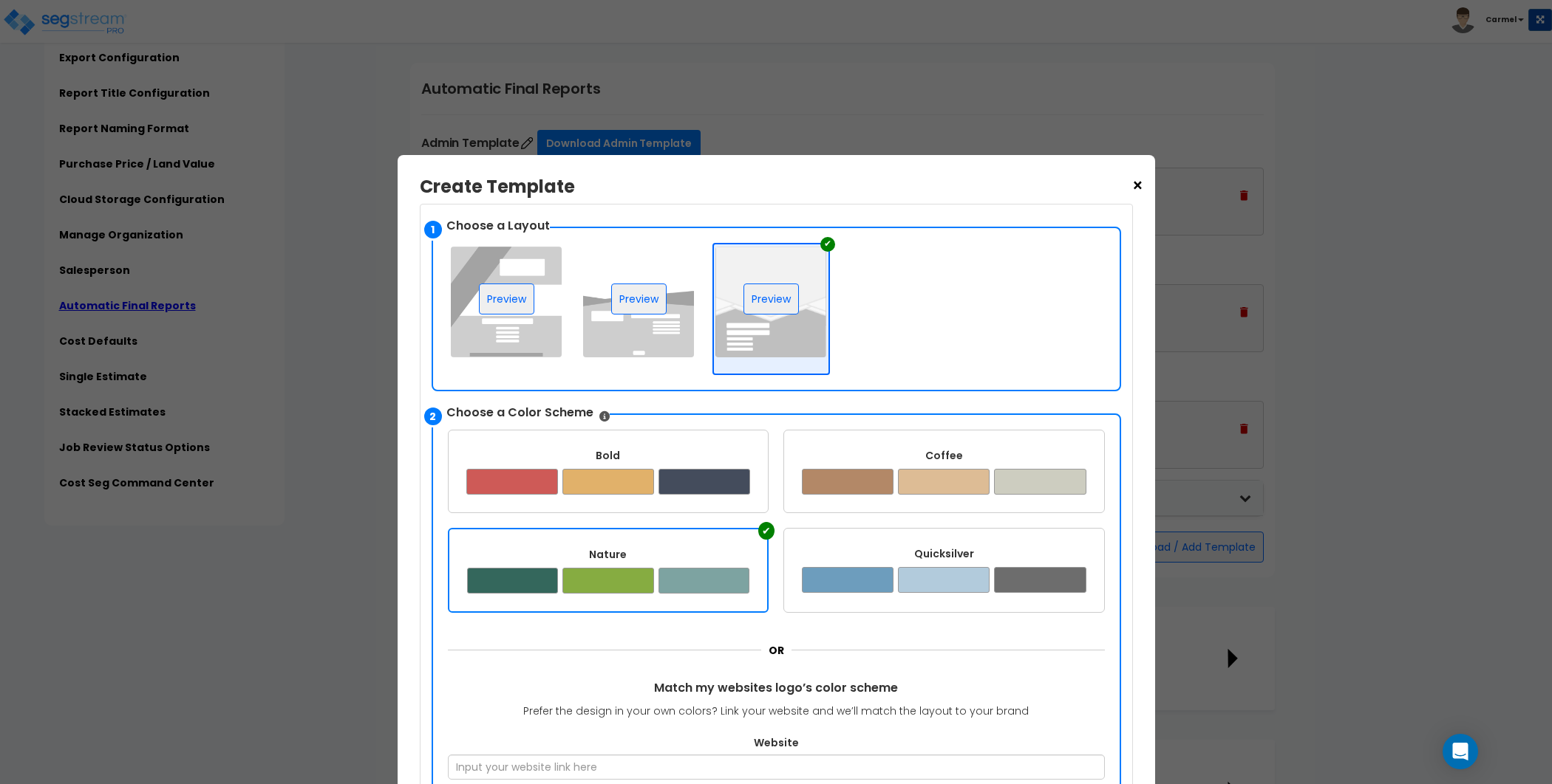
scroll to position [472, 0]
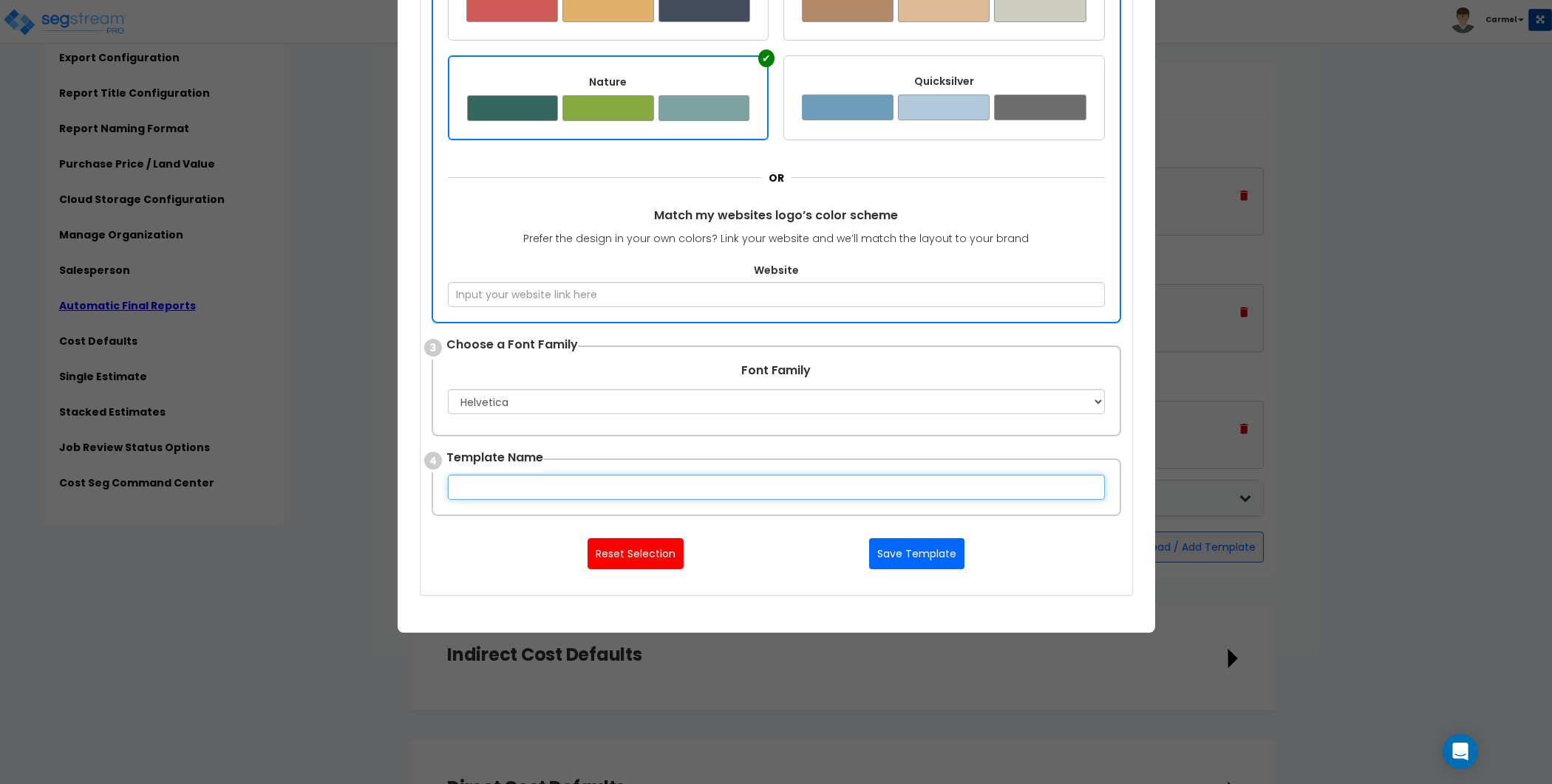
click at [571, 490] on input "text" at bounding box center [776, 487] width 657 height 25
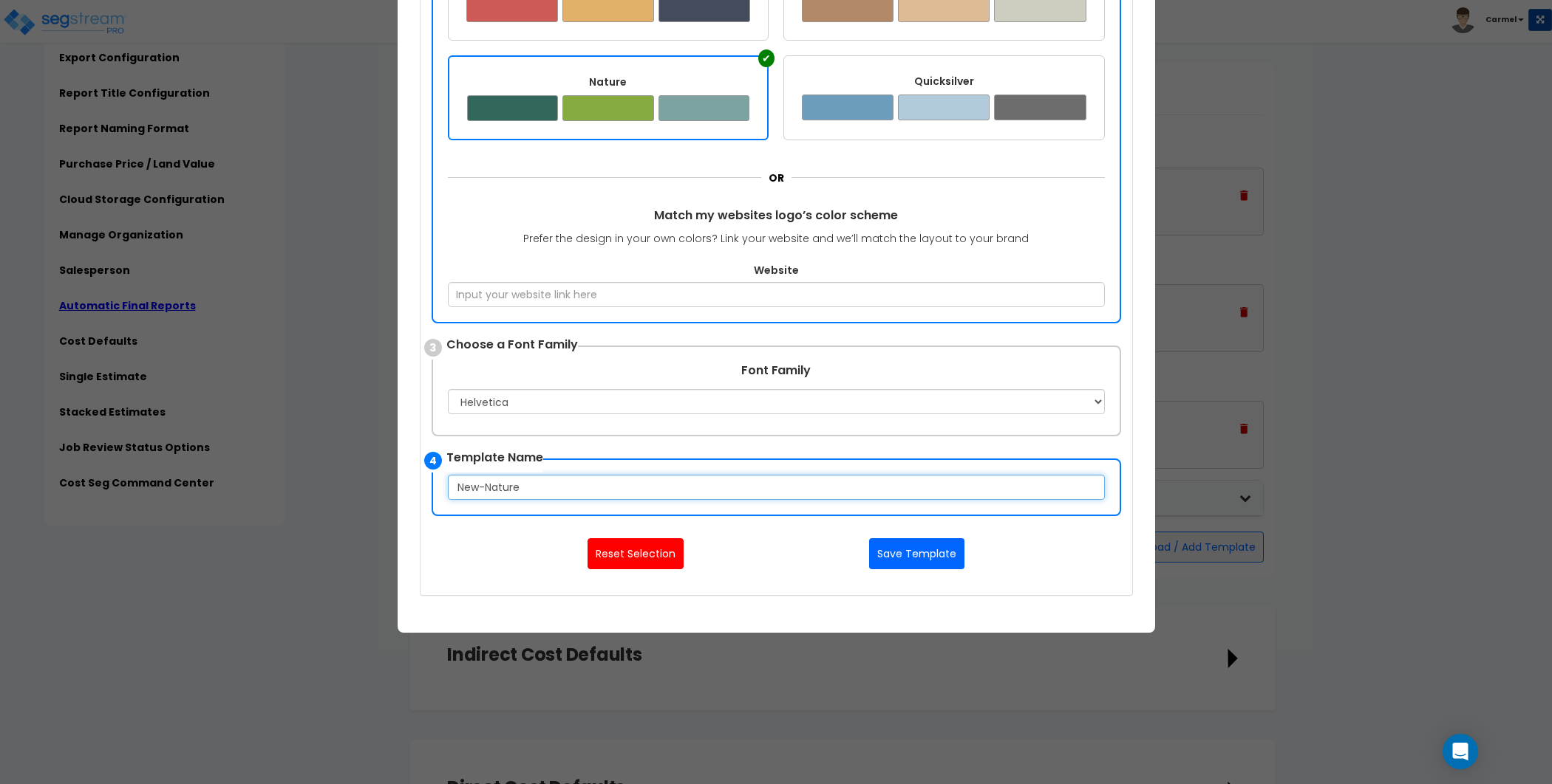
type input "New-Nature"
click at [924, 542] on button "Save Template" at bounding box center [916, 553] width 96 height 31
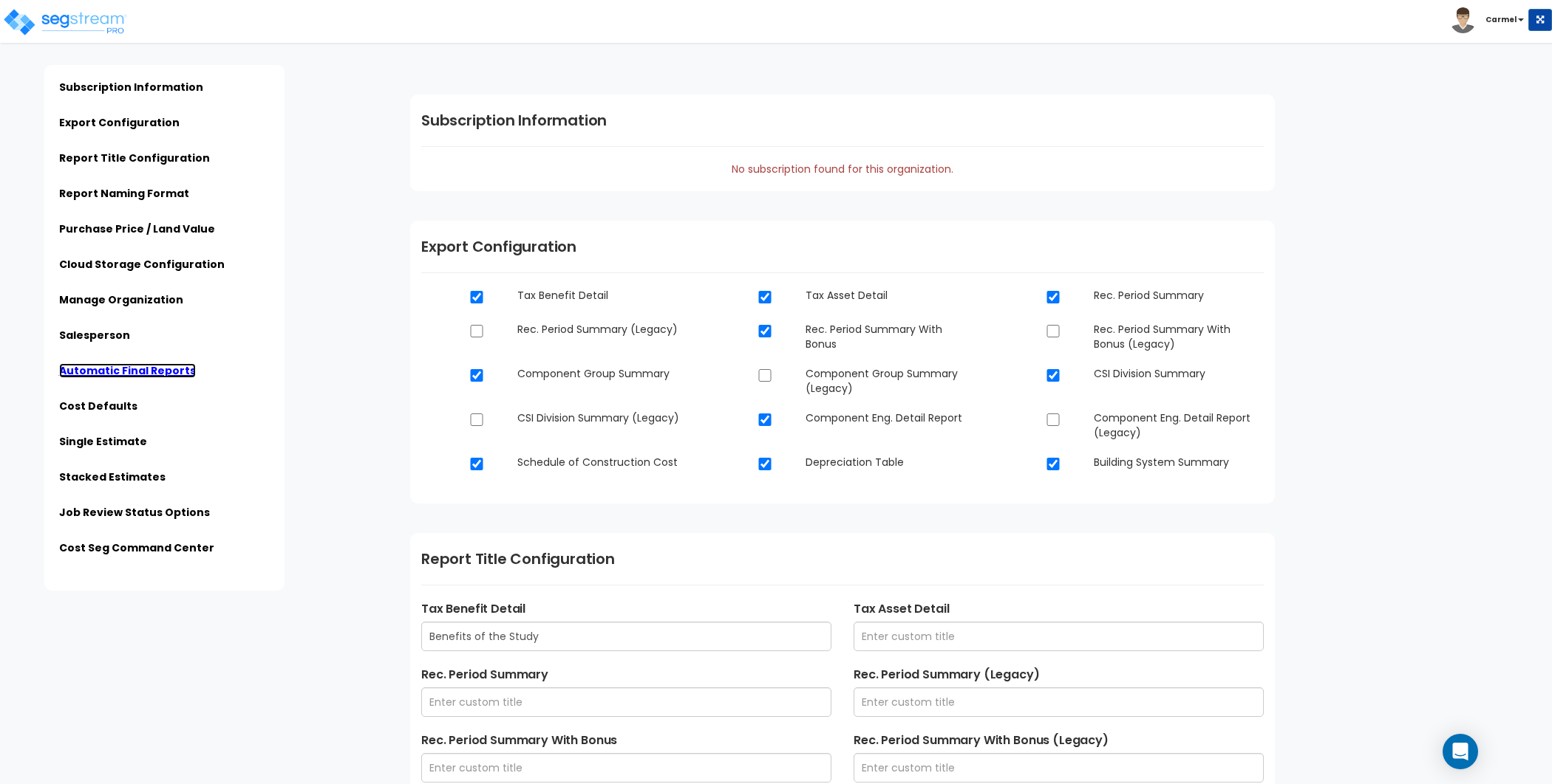
click at [156, 363] on link "Automatic Final Reports" at bounding box center [128, 370] width 137 height 14
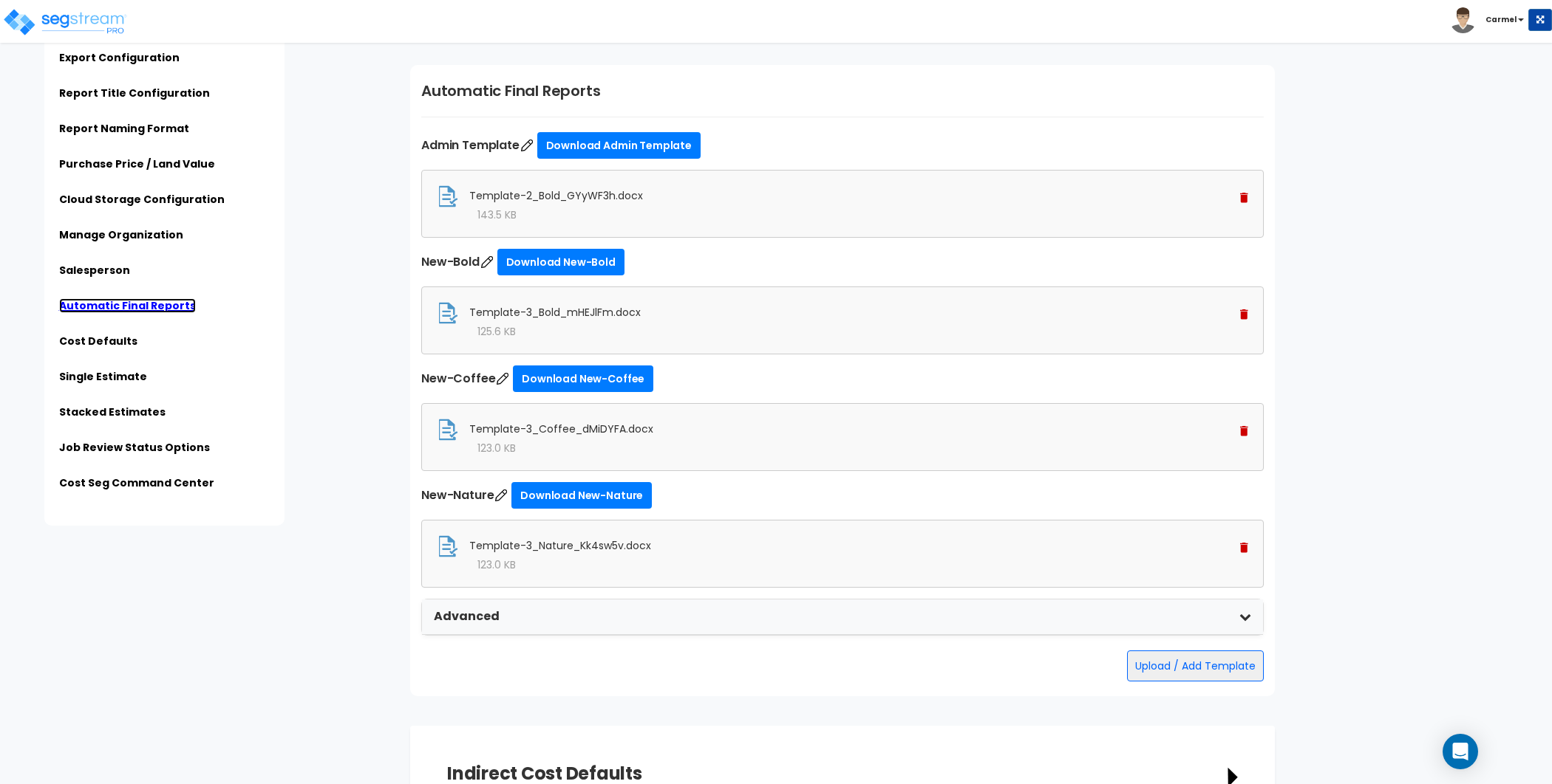
scroll to position [3518, 0]
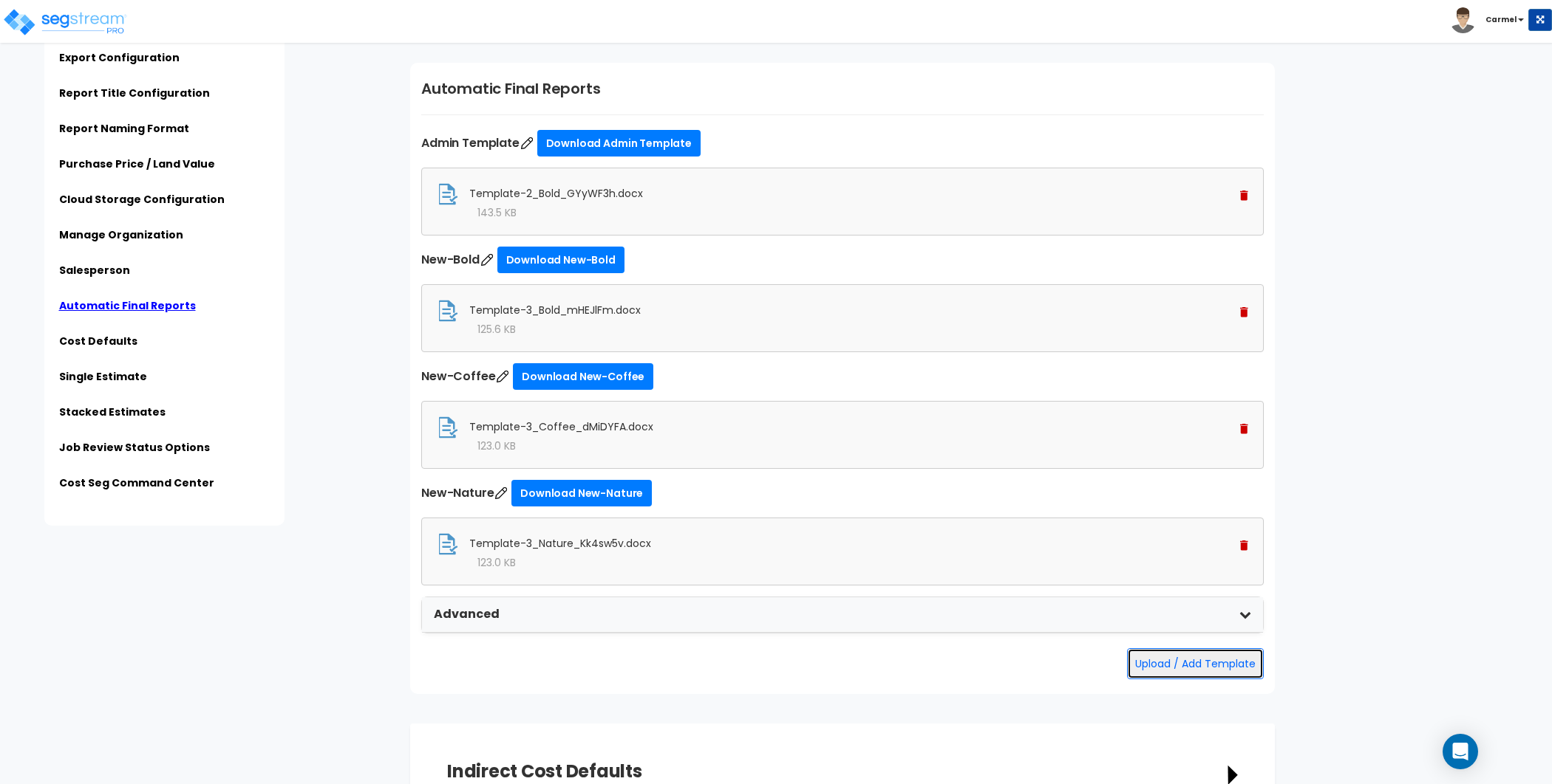
click at [1171, 665] on button "Upload / Add Template" at bounding box center [1195, 664] width 137 height 31
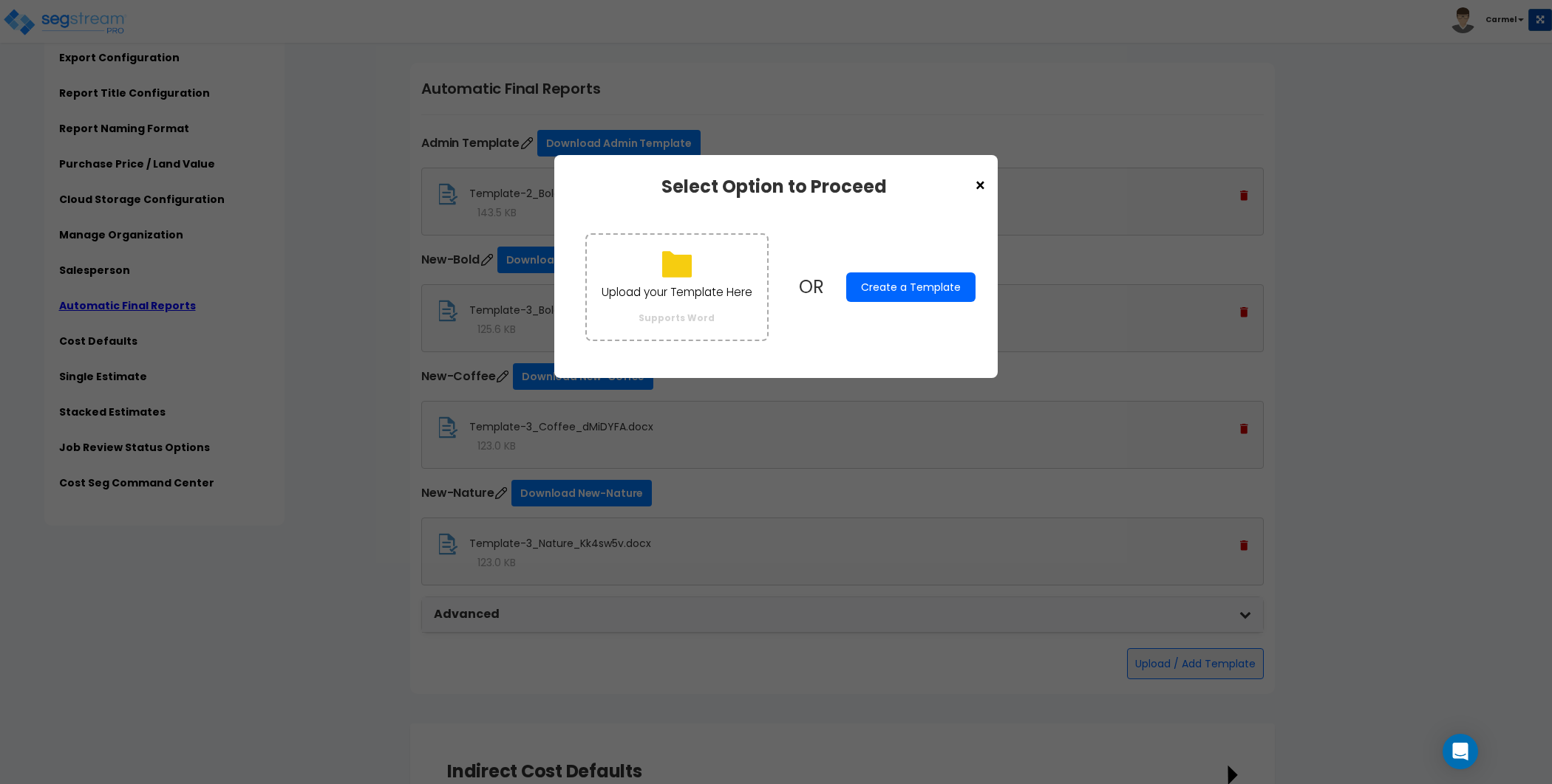
click at [940, 278] on button "Create a Template" at bounding box center [910, 287] width 129 height 30
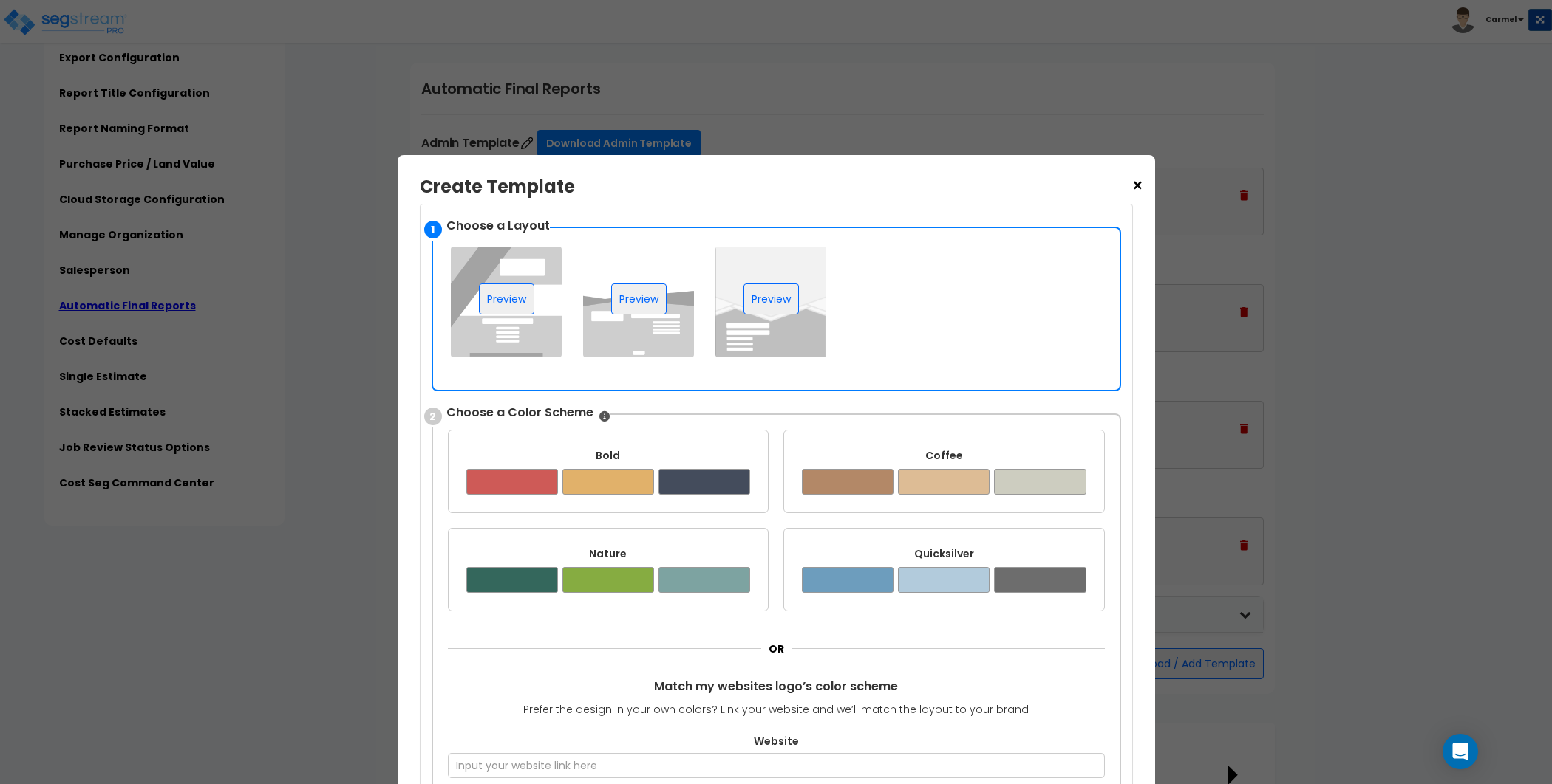
click at [737, 345] on img at bounding box center [770, 302] width 111 height 111
click at [852, 537] on div "Quicksilver ✔" at bounding box center [944, 569] width 321 height 84
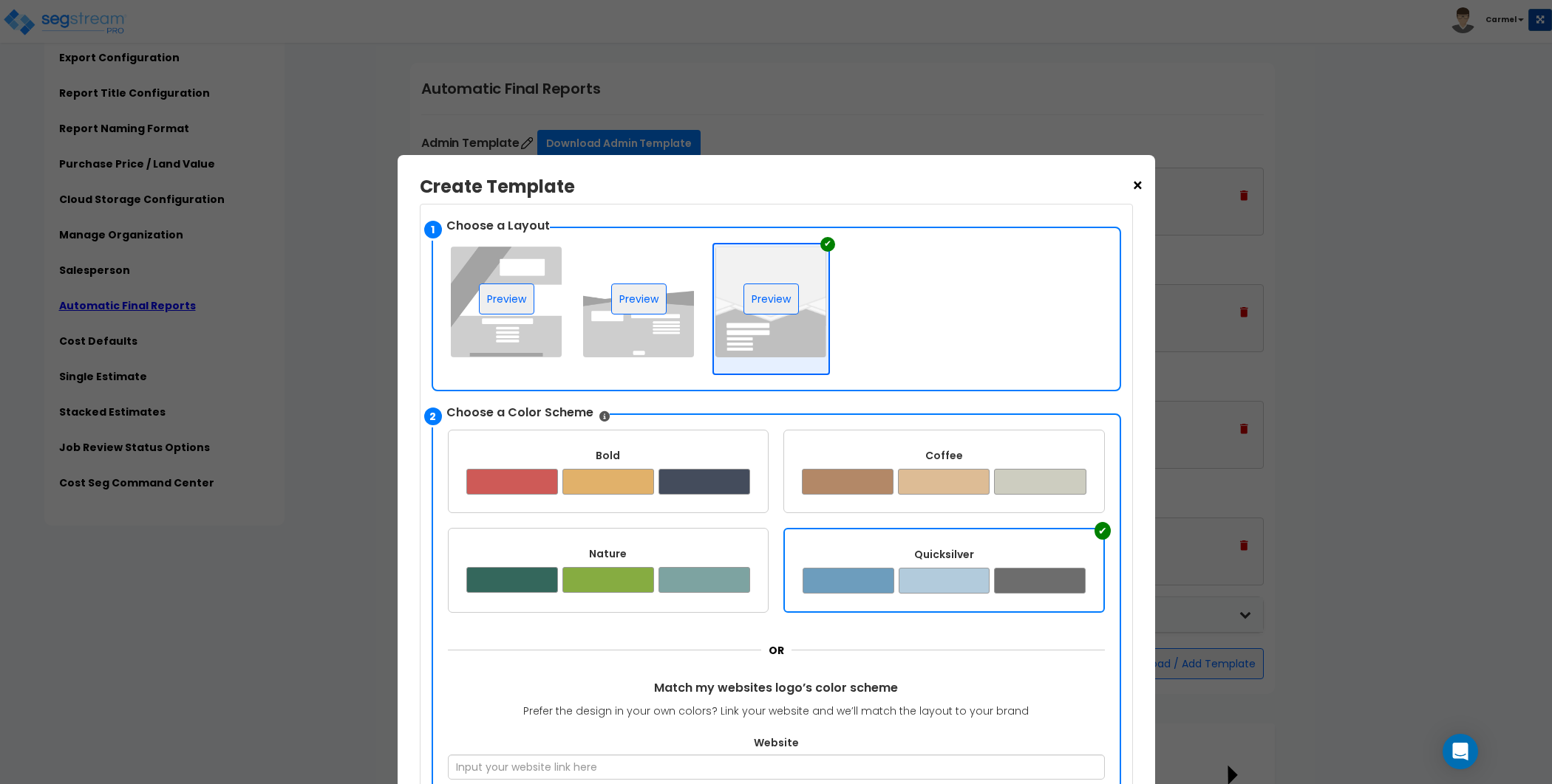
scroll to position [351, 0]
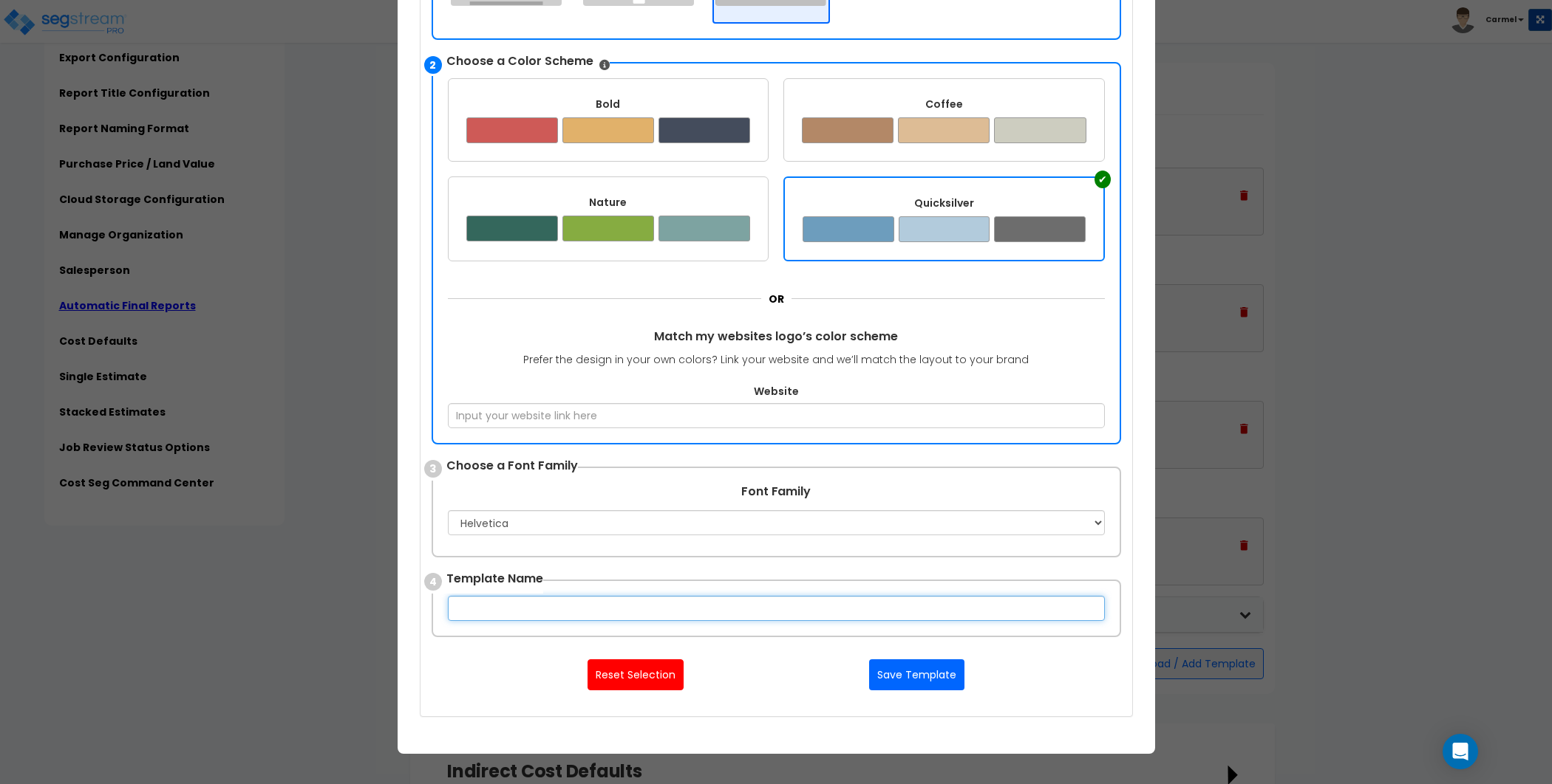
click at [652, 601] on input "text" at bounding box center [776, 608] width 657 height 25
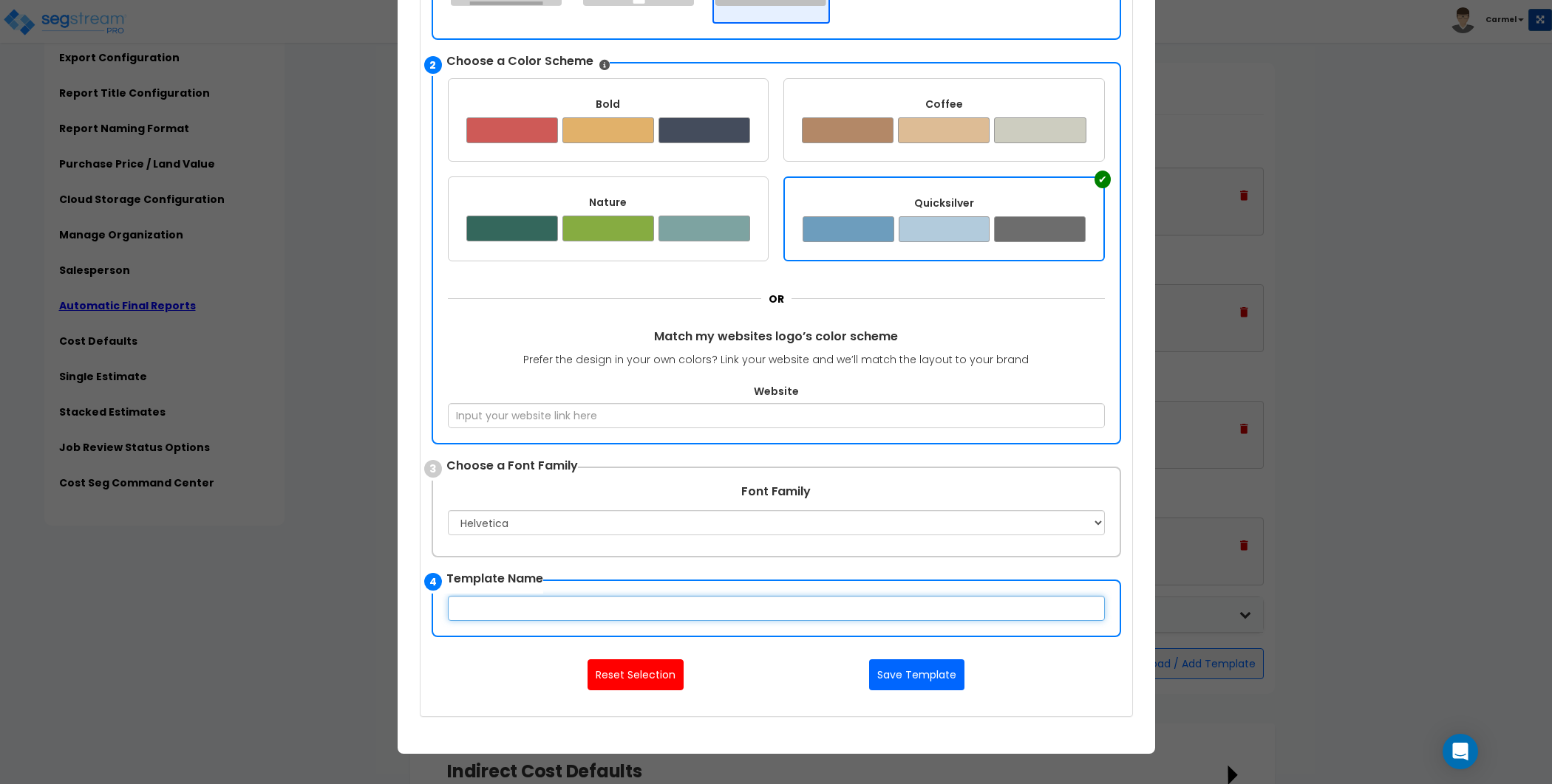
type input "n"
type input "New-Quick"
click at [916, 660] on button "Save Template" at bounding box center [916, 675] width 96 height 31
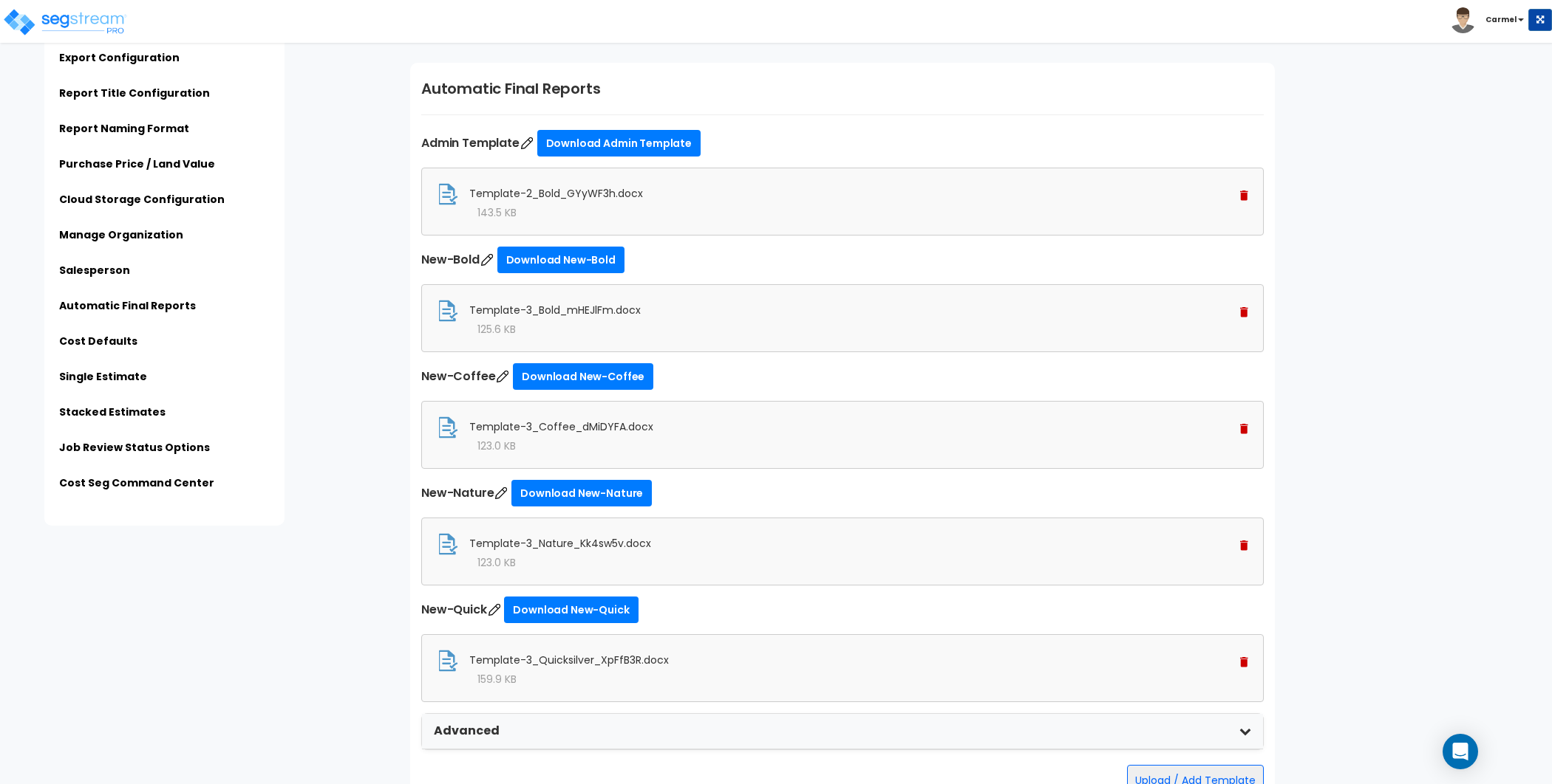
scroll to position [3488, 0]
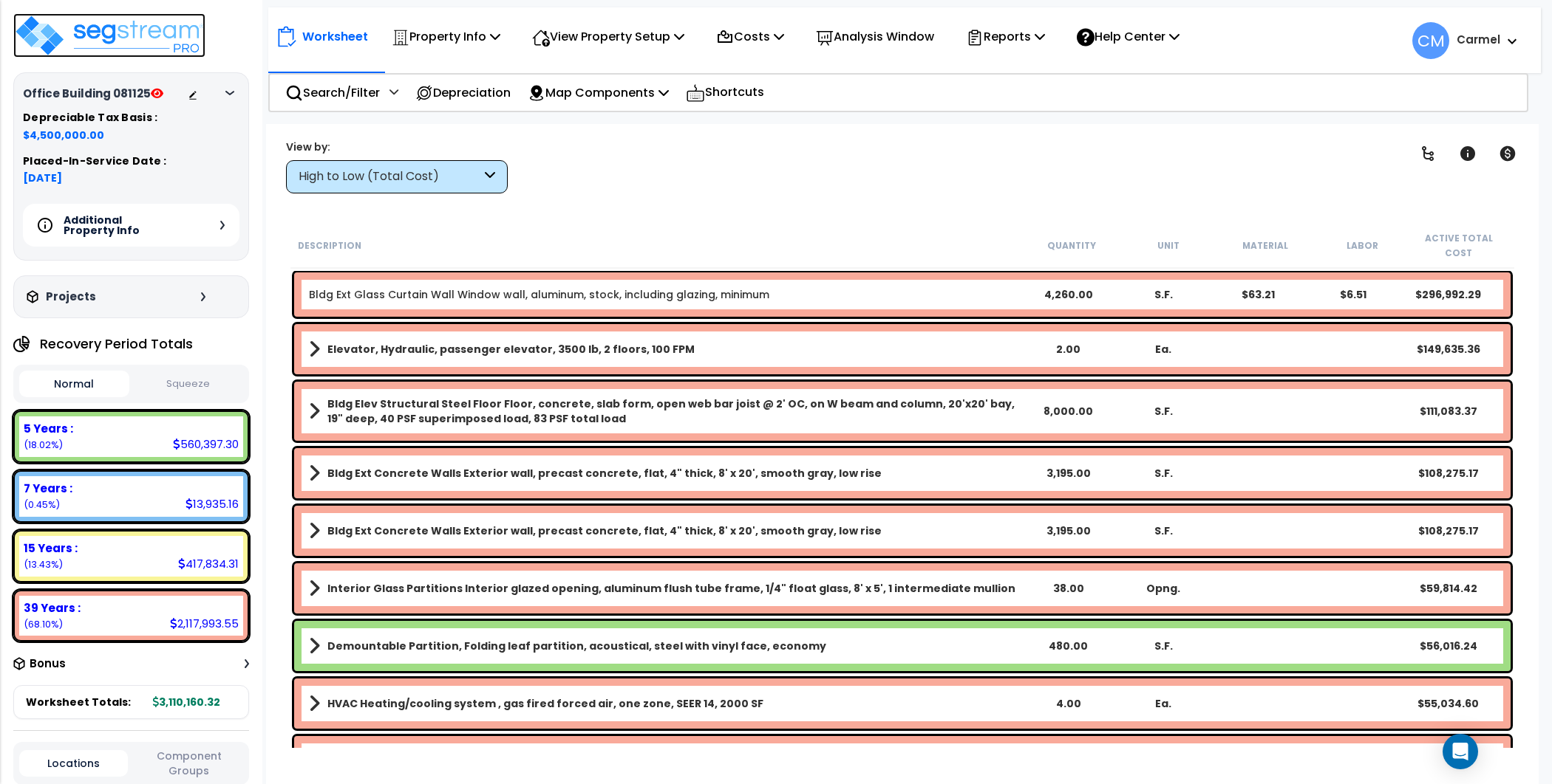
click at [123, 33] on img at bounding box center [109, 35] width 192 height 44
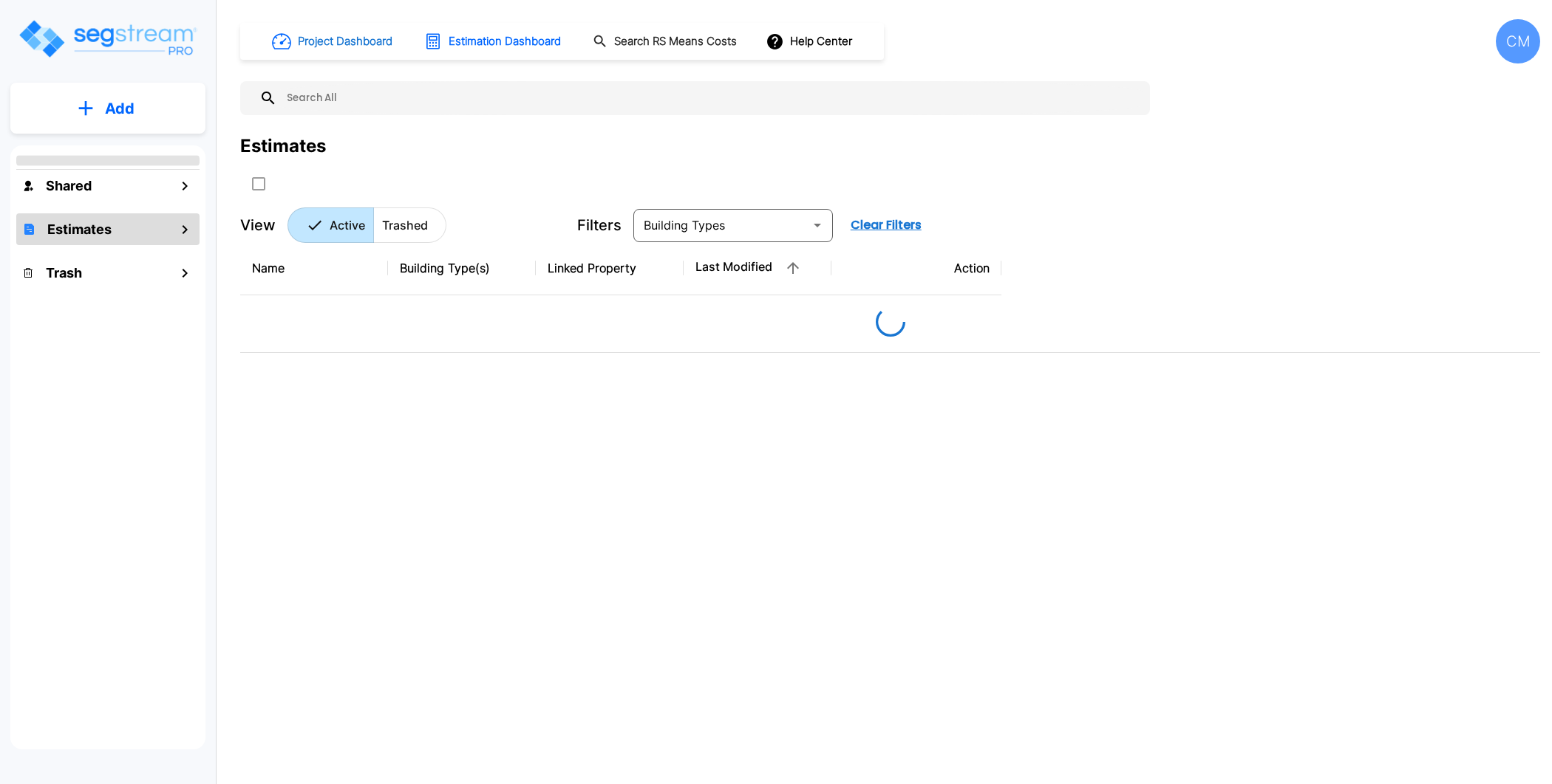
click at [360, 35] on h1 "Project Dashboard" at bounding box center [345, 41] width 95 height 17
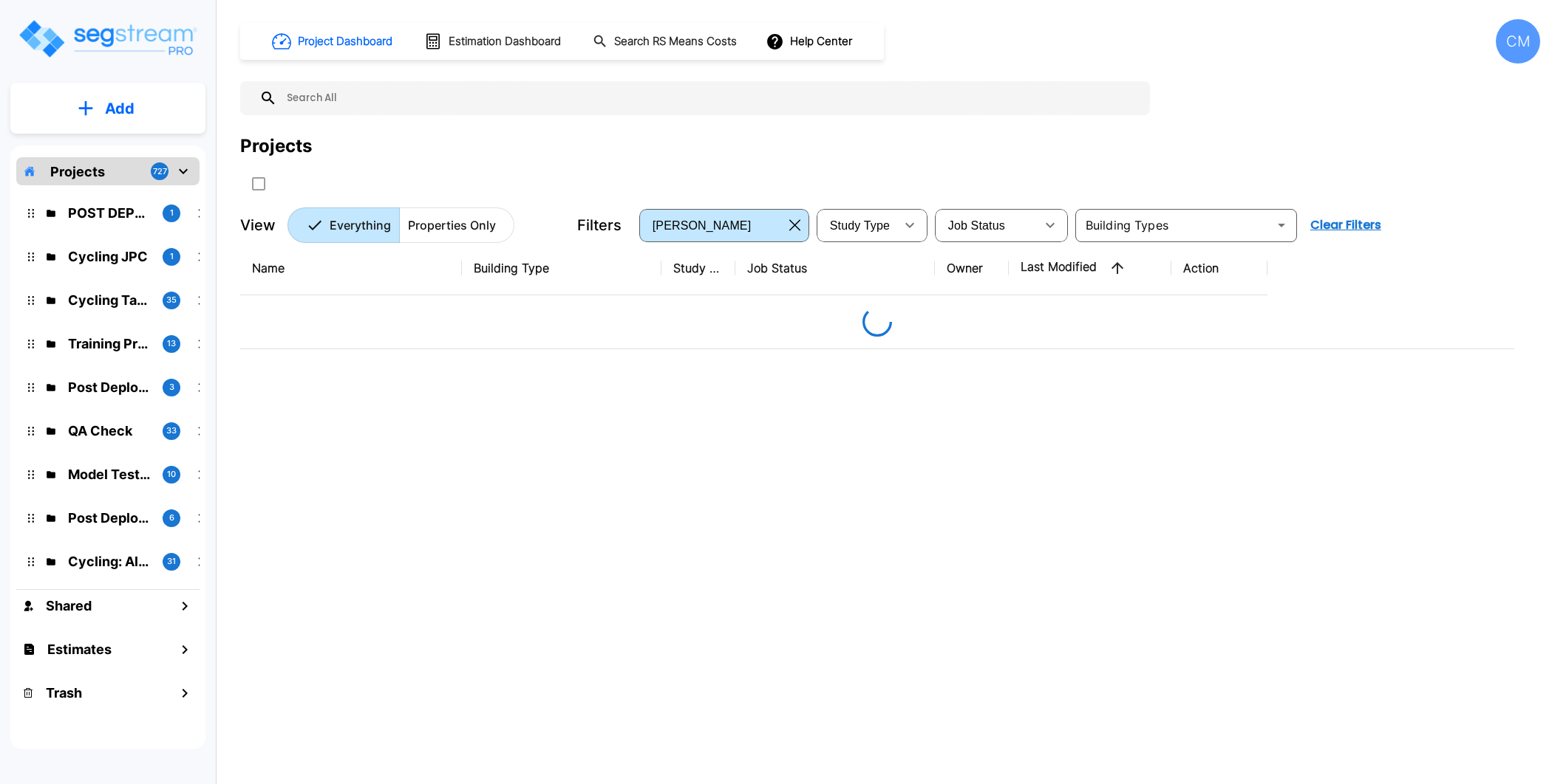
click at [454, 216] on p "Properties Only" at bounding box center [452, 225] width 88 height 18
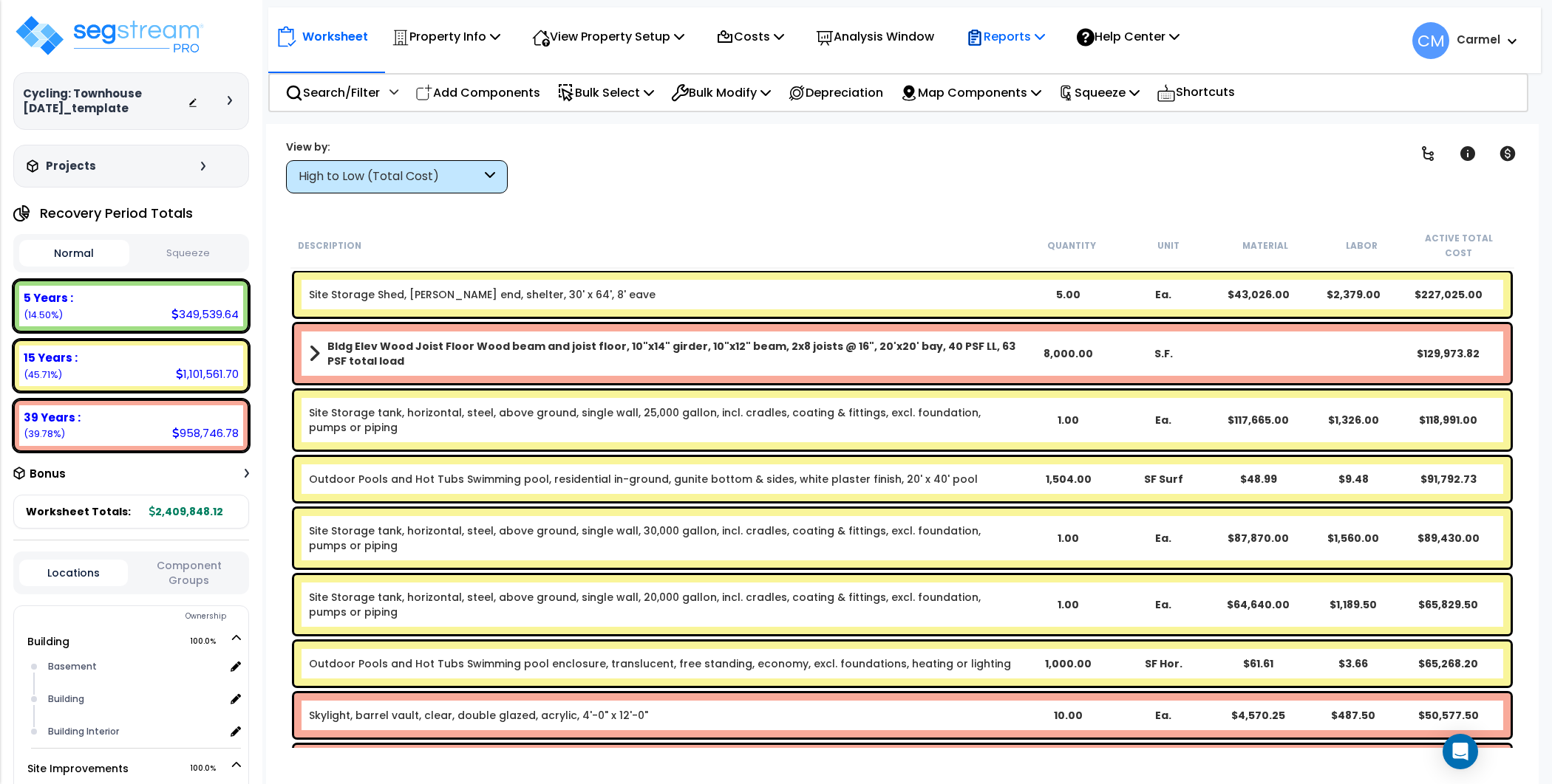
click at [1029, 36] on p "Reports" at bounding box center [1006, 36] width 79 height 20
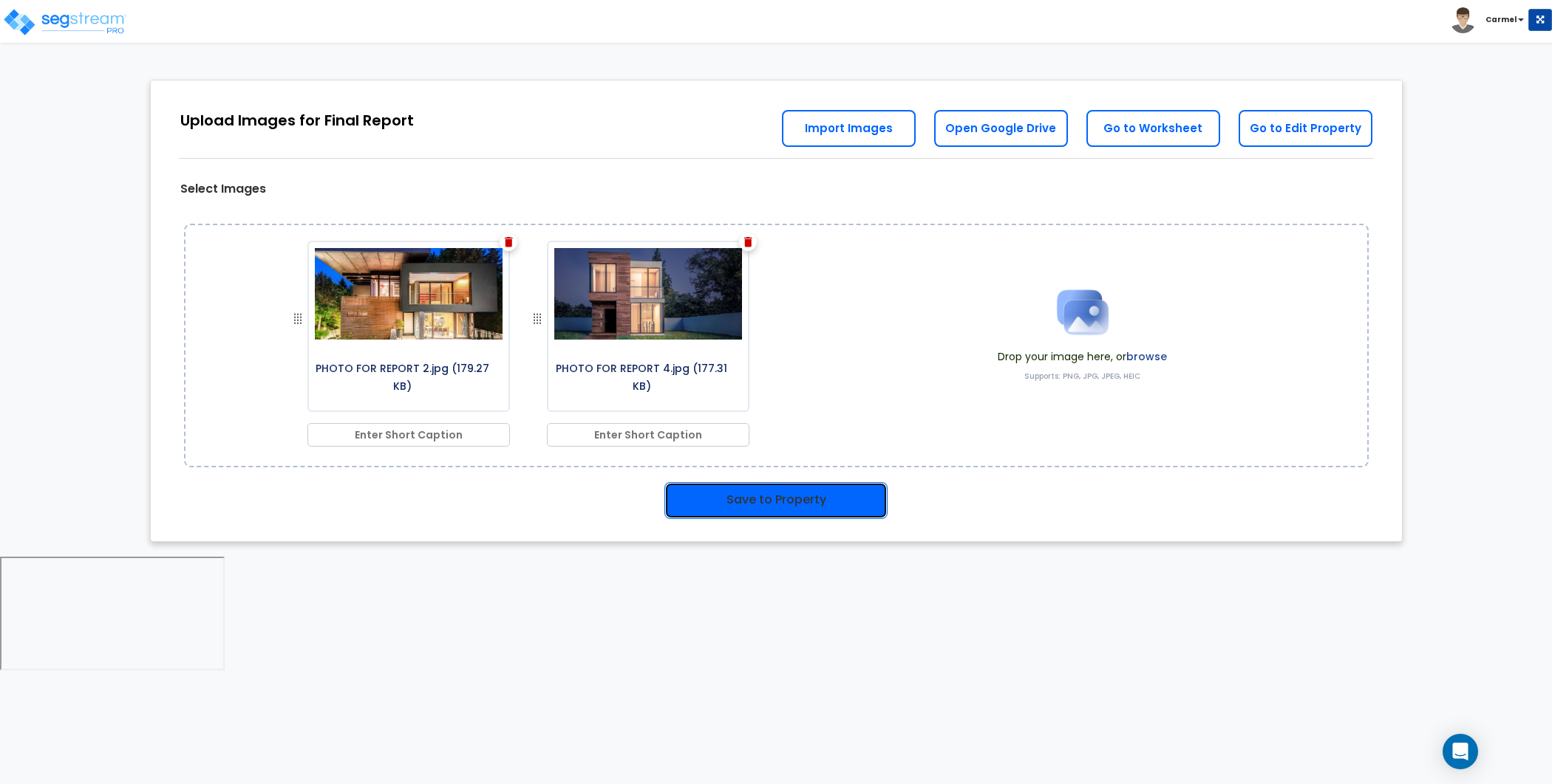
click at [851, 497] on button "Save to Property" at bounding box center [776, 501] width 223 height 37
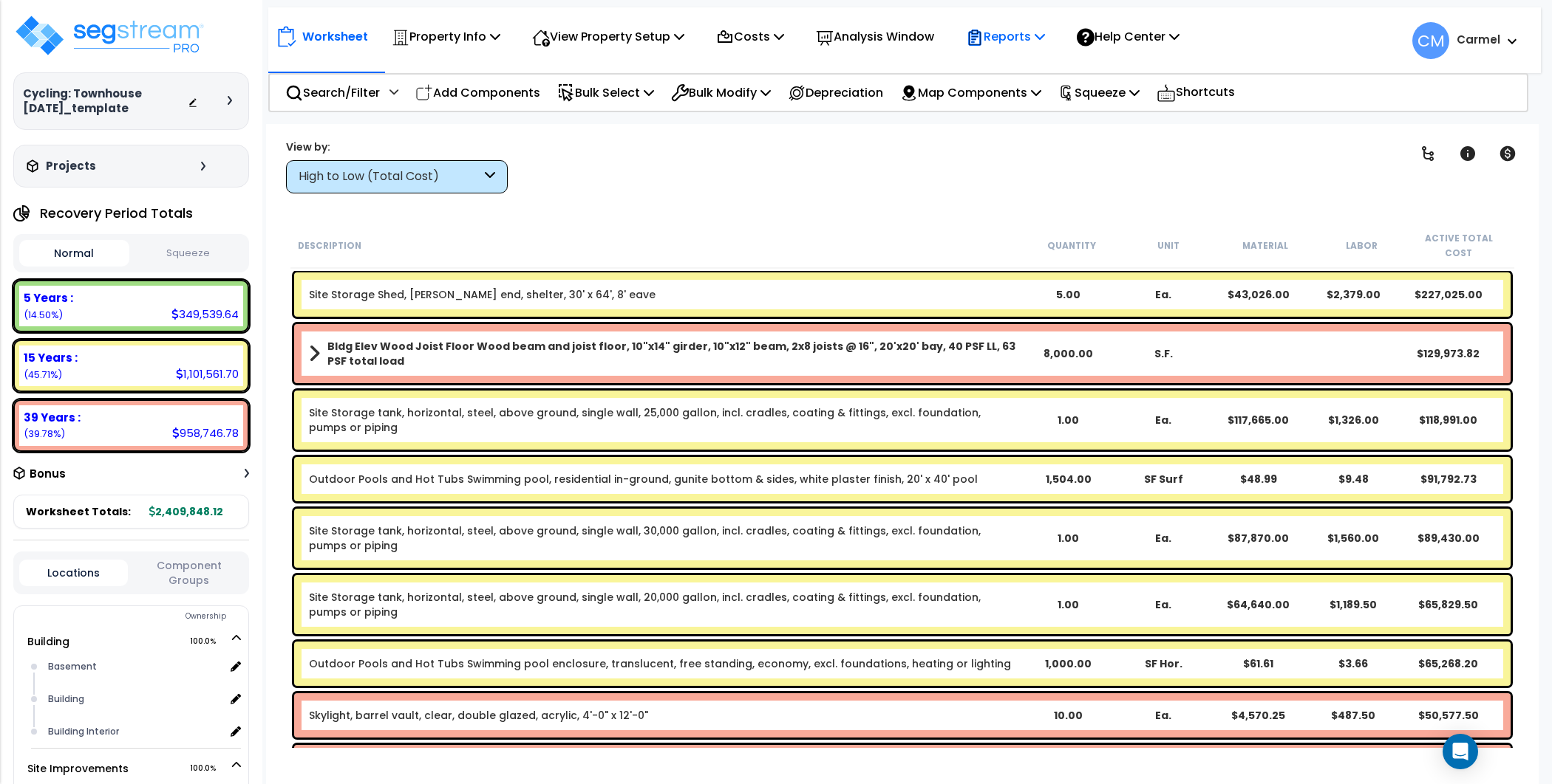
click at [1035, 27] on p "Reports" at bounding box center [1006, 36] width 79 height 20
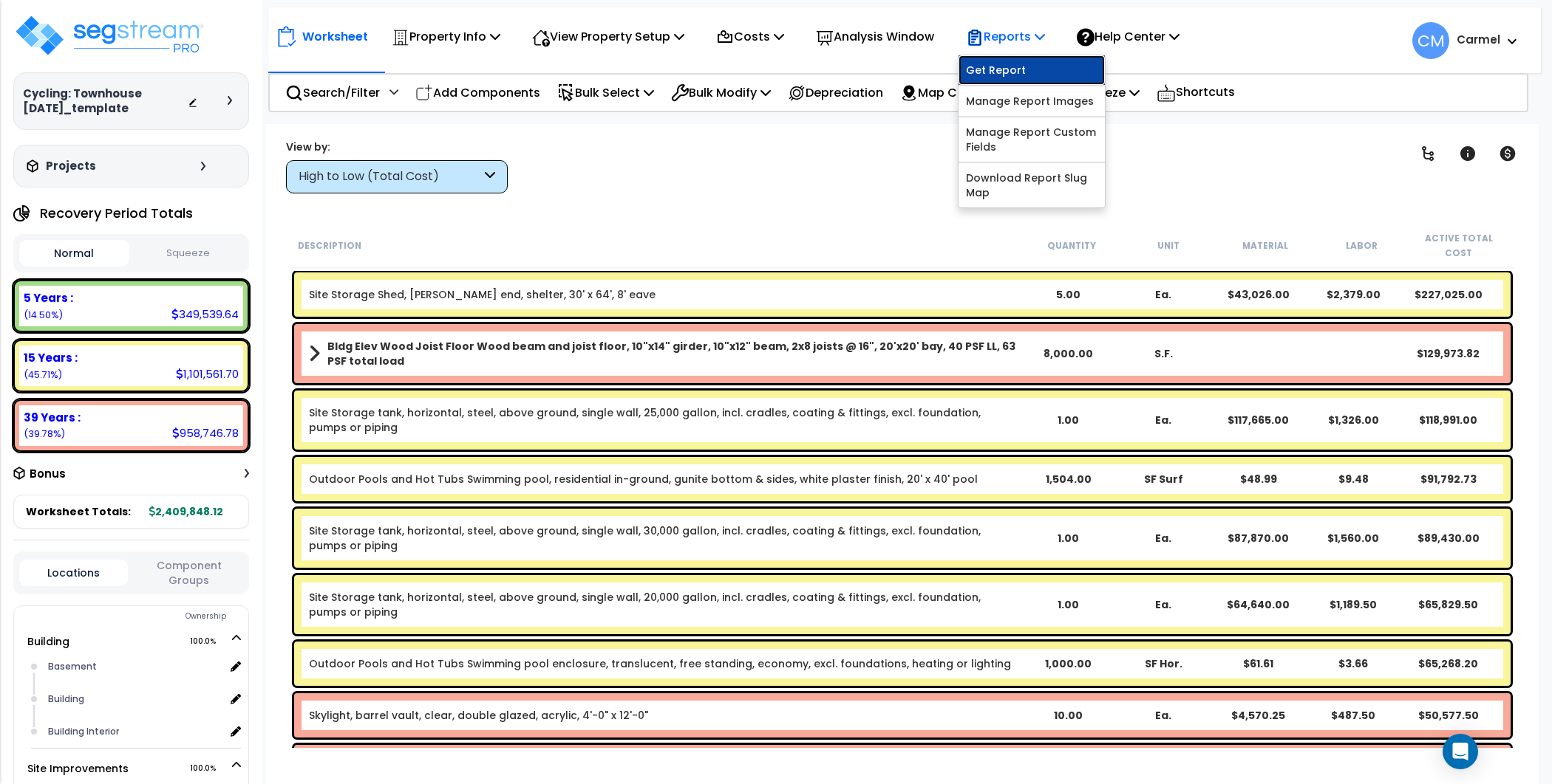
click at [1039, 74] on link "Get Report" at bounding box center [1031, 70] width 146 height 30
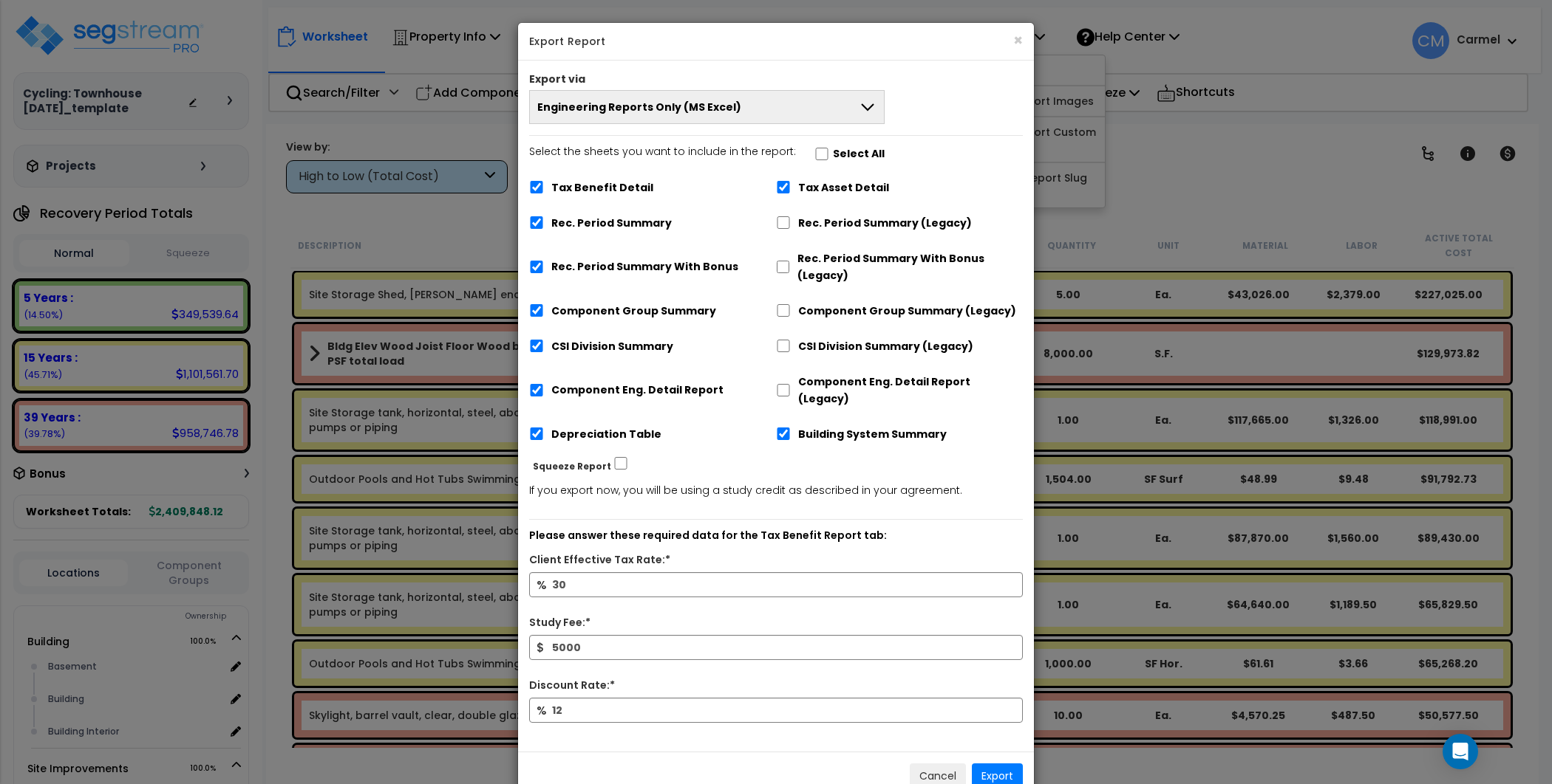
click at [730, 121] on button "Engineering Reports Only (MS Excel)" at bounding box center [707, 107] width 355 height 34
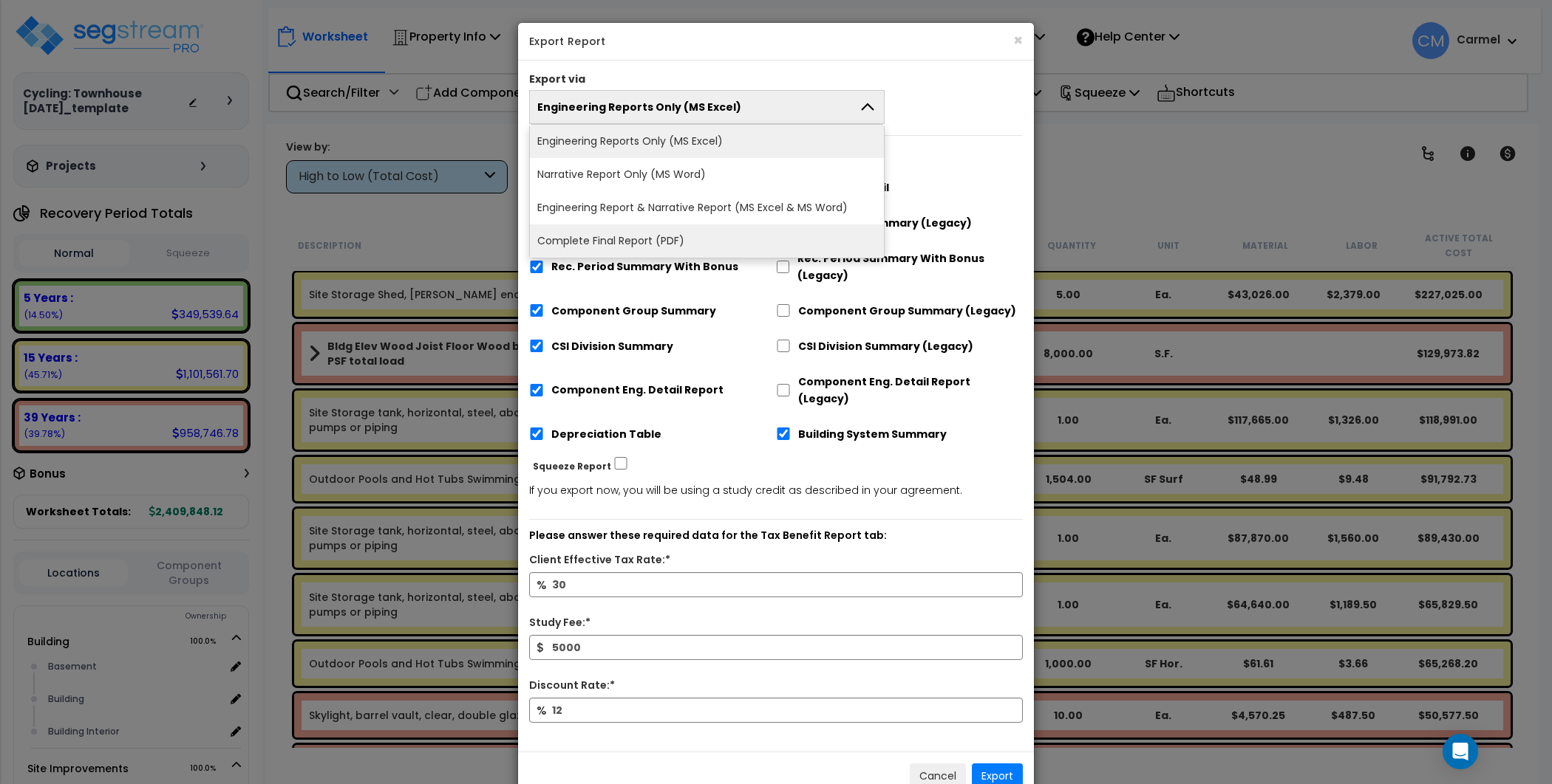
click at [707, 244] on li "Complete Final Report (PDF)" at bounding box center [707, 241] width 354 height 33
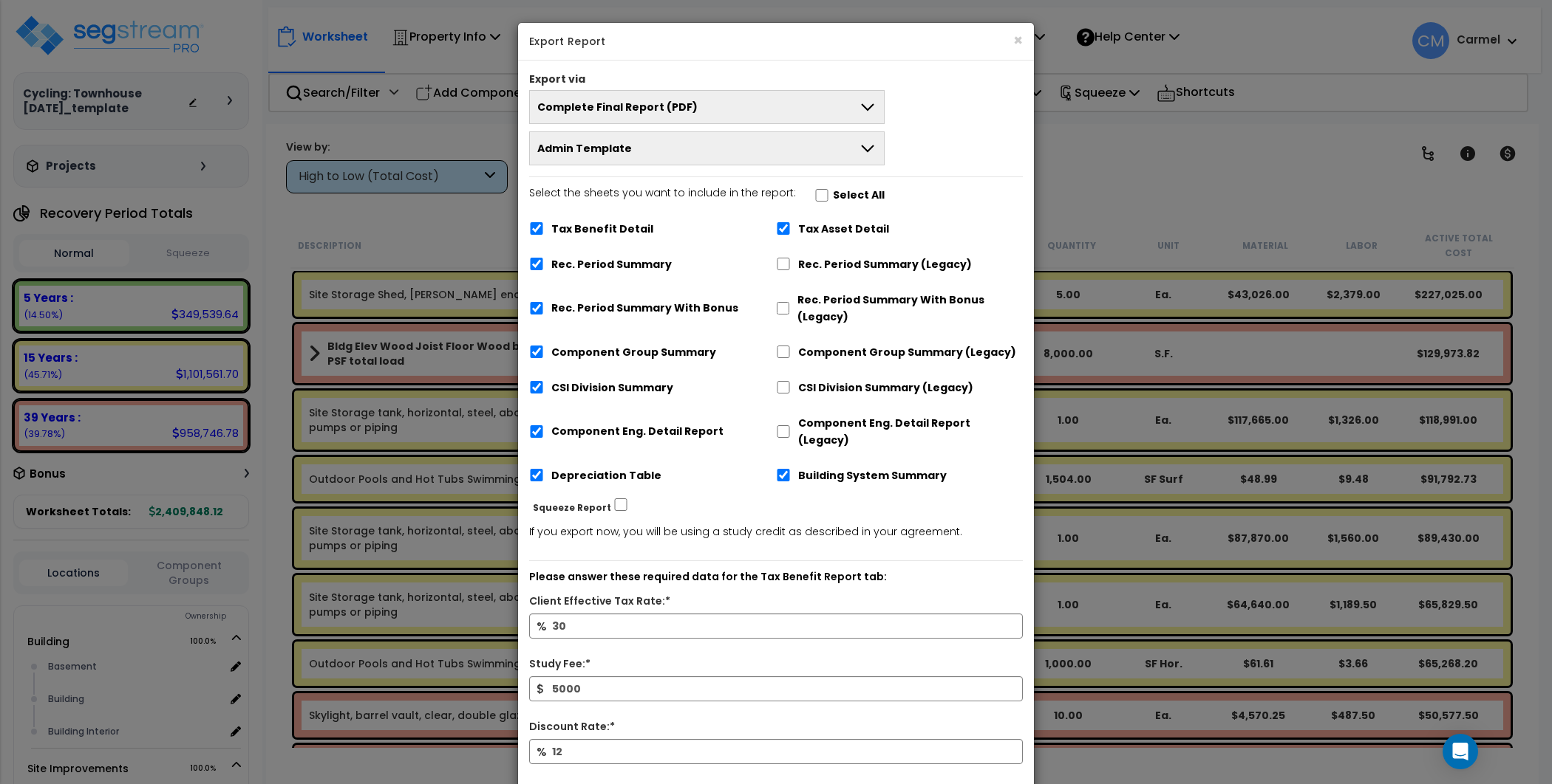
click at [820, 192] on label "Select the sheets you want to include in the report: Select All" at bounding box center [707, 198] width 355 height 25
click at [820, 192] on input "Select the sheets you want to include in the report: Select All" at bounding box center [821, 195] width 14 height 13
checkbox input "true"
click at [808, 150] on button "Admin Template" at bounding box center [707, 149] width 355 height 34
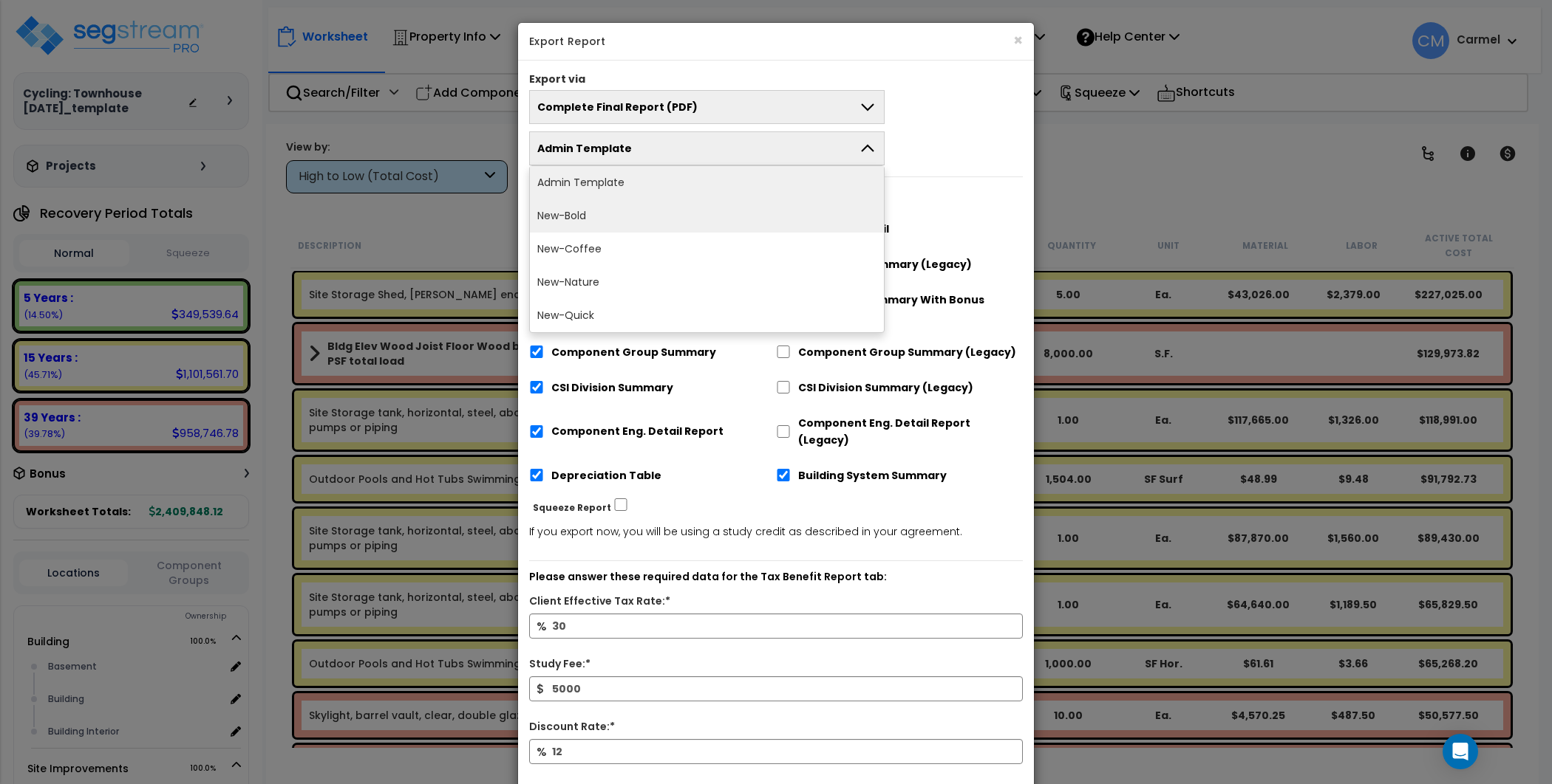
click at [692, 220] on li "New-Bold" at bounding box center [707, 215] width 354 height 33
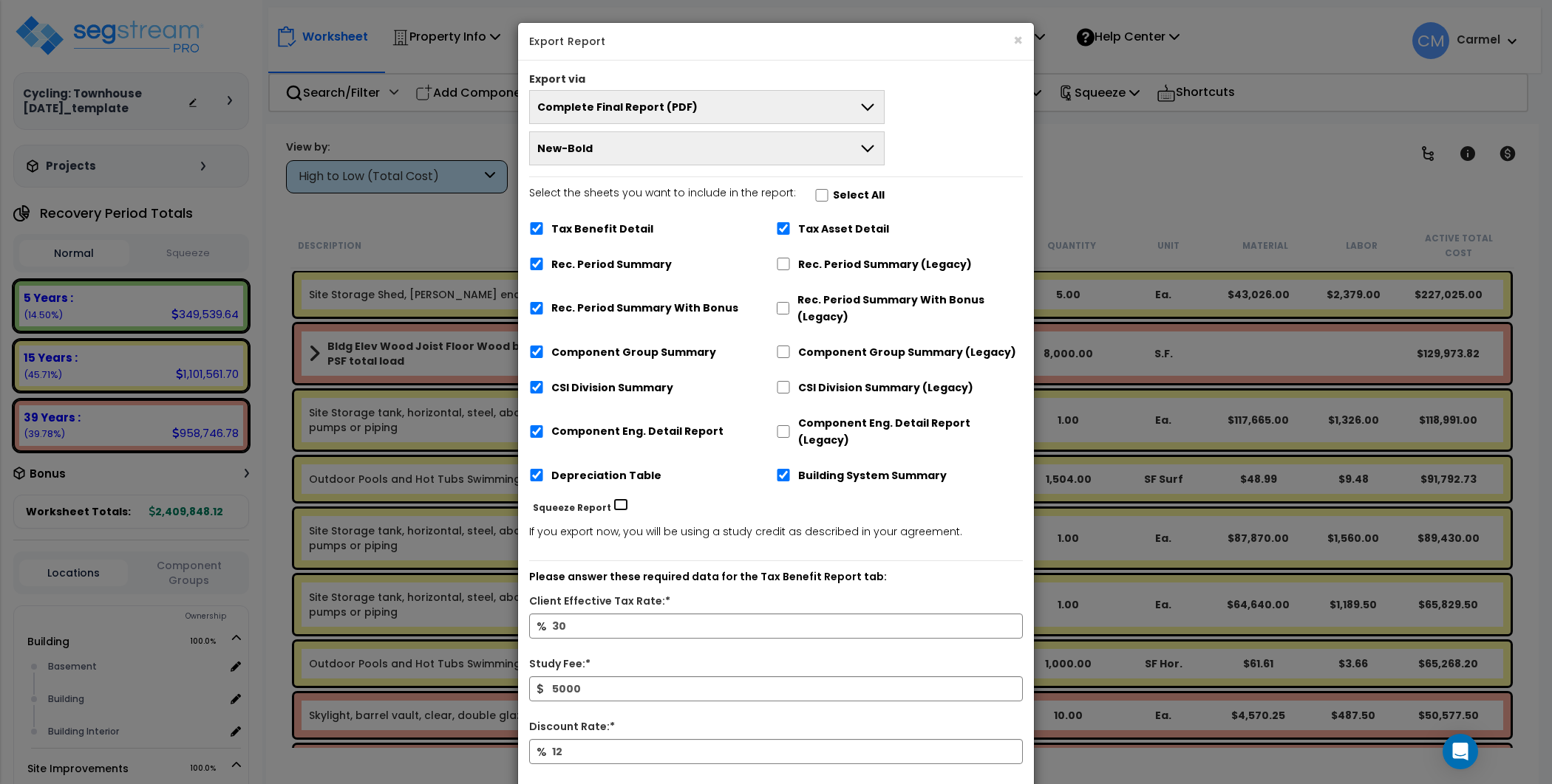
click at [614, 498] on input "Squeeze Report" at bounding box center [620, 504] width 14 height 13
checkbox input "true"
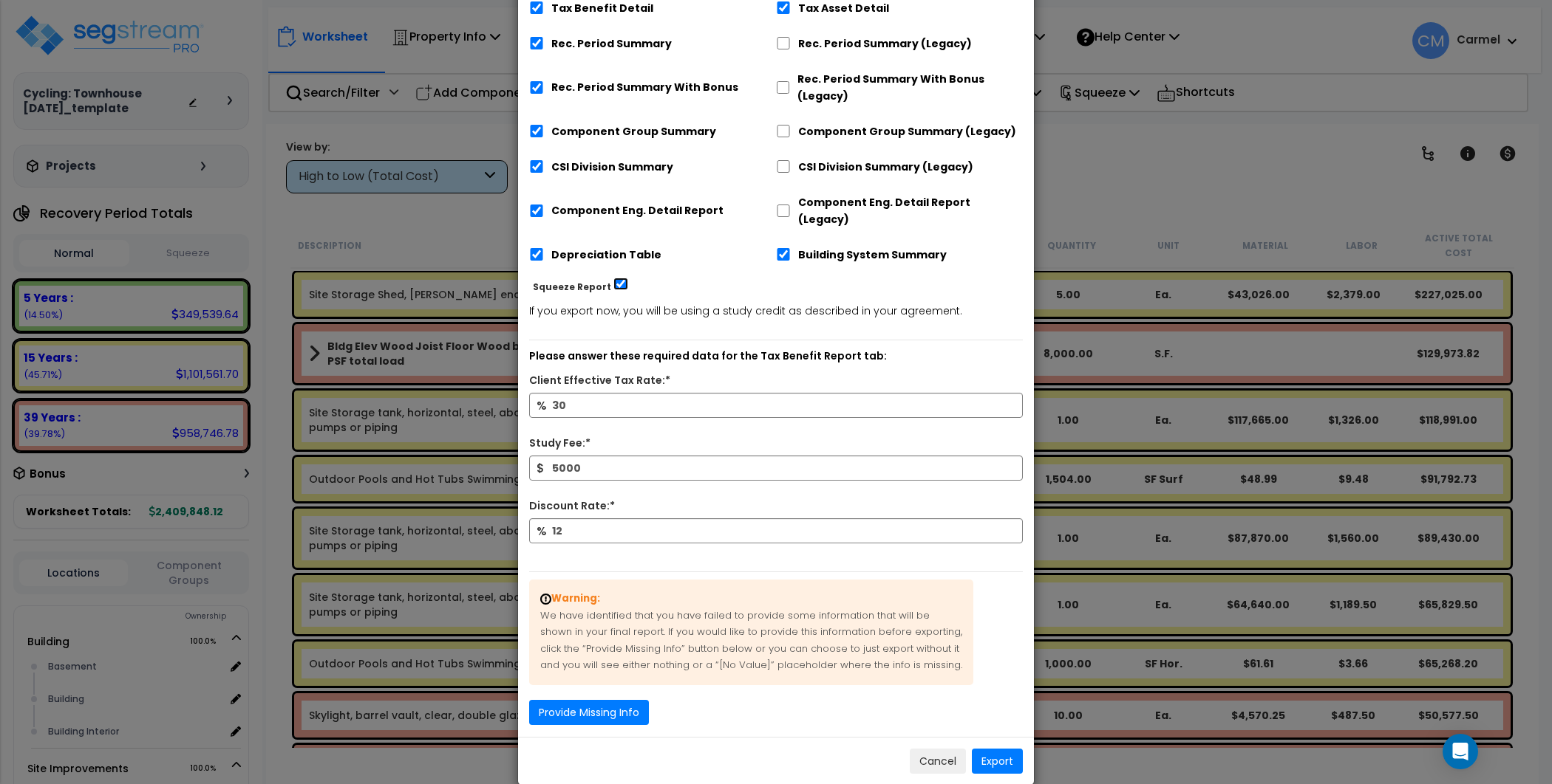
scroll to position [224, 0]
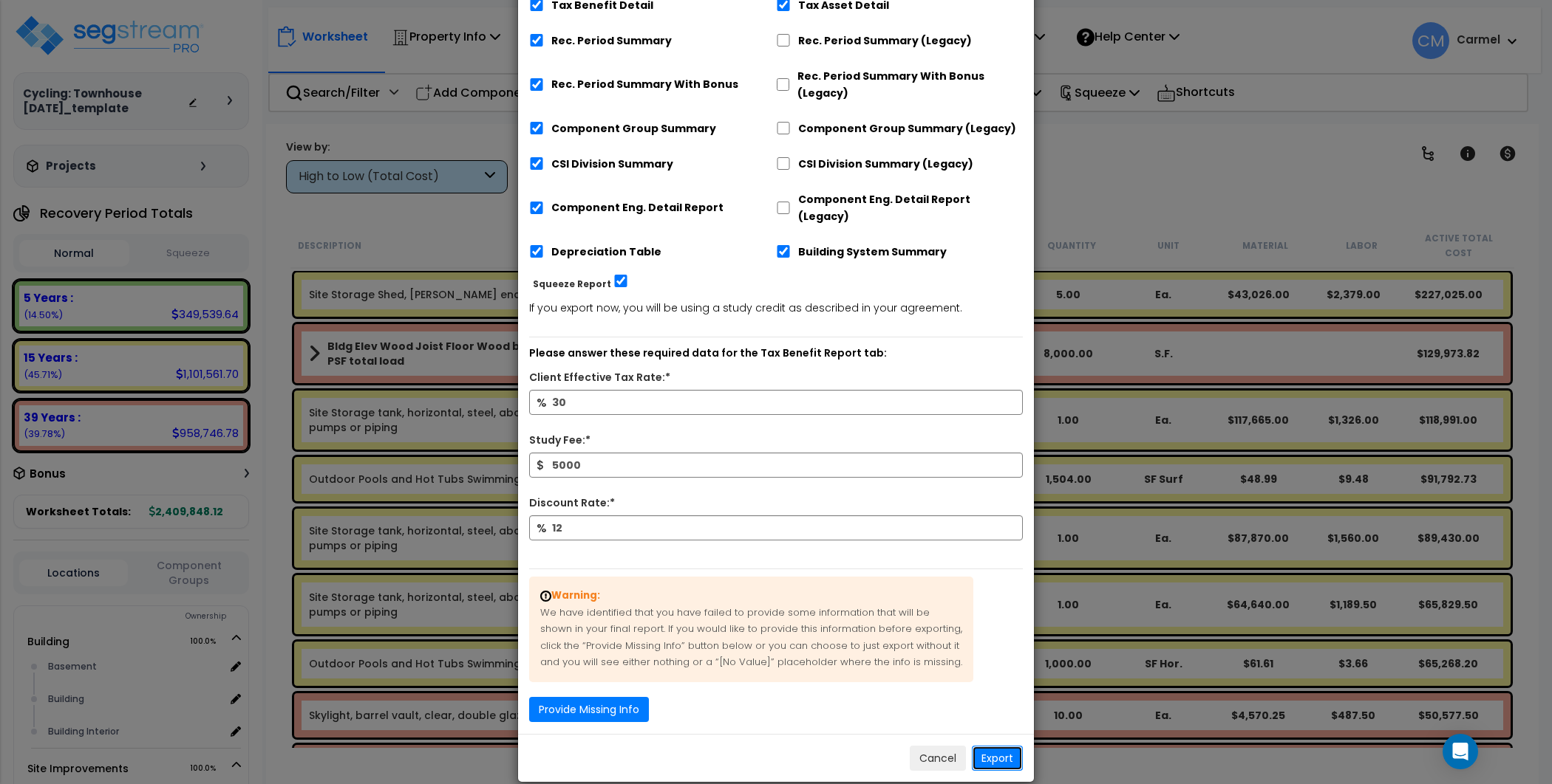
click at [996, 746] on button "Export" at bounding box center [997, 759] width 51 height 25
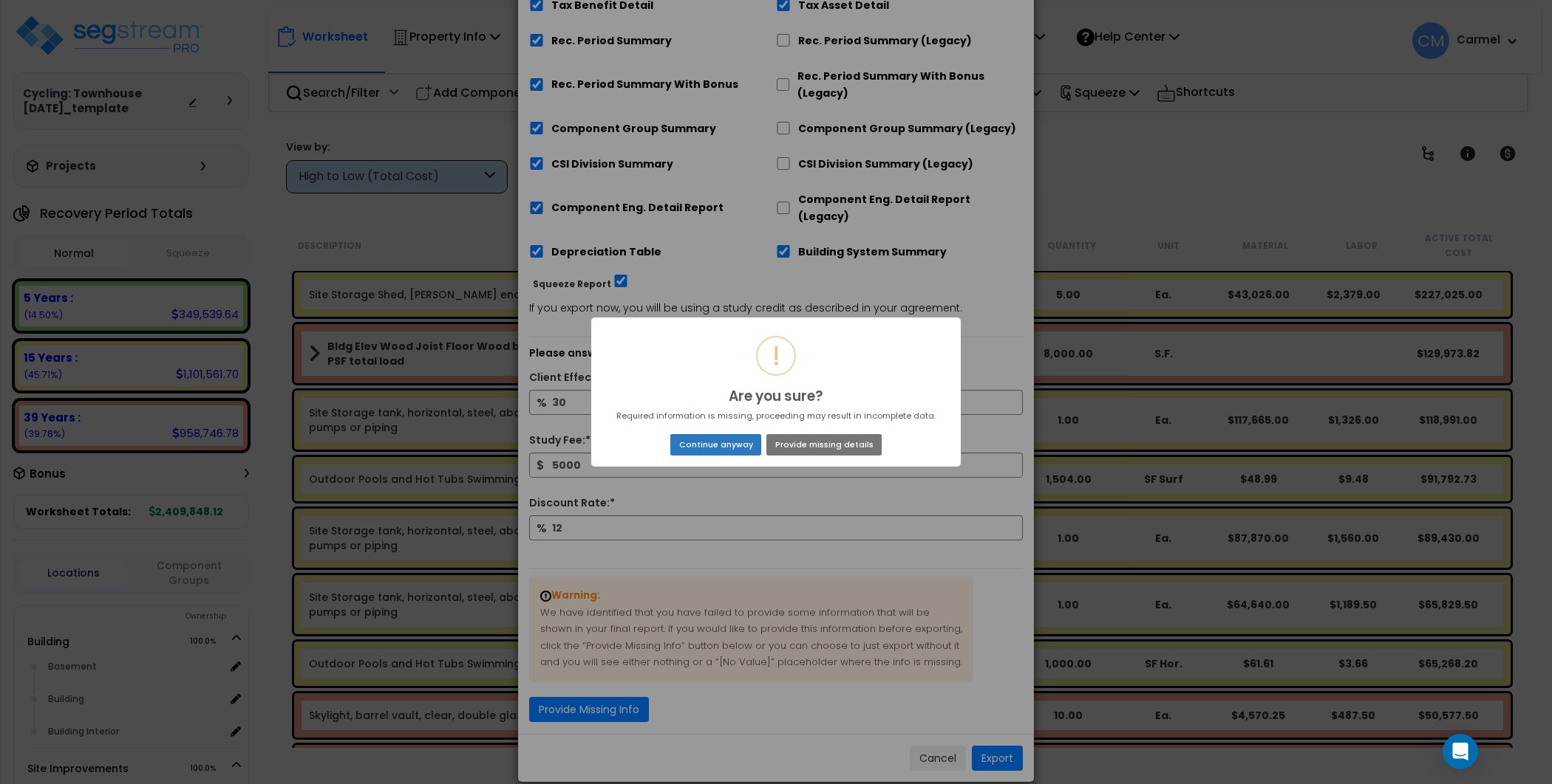
click at [719, 440] on button "Continue anyway" at bounding box center [716, 444] width 91 height 20
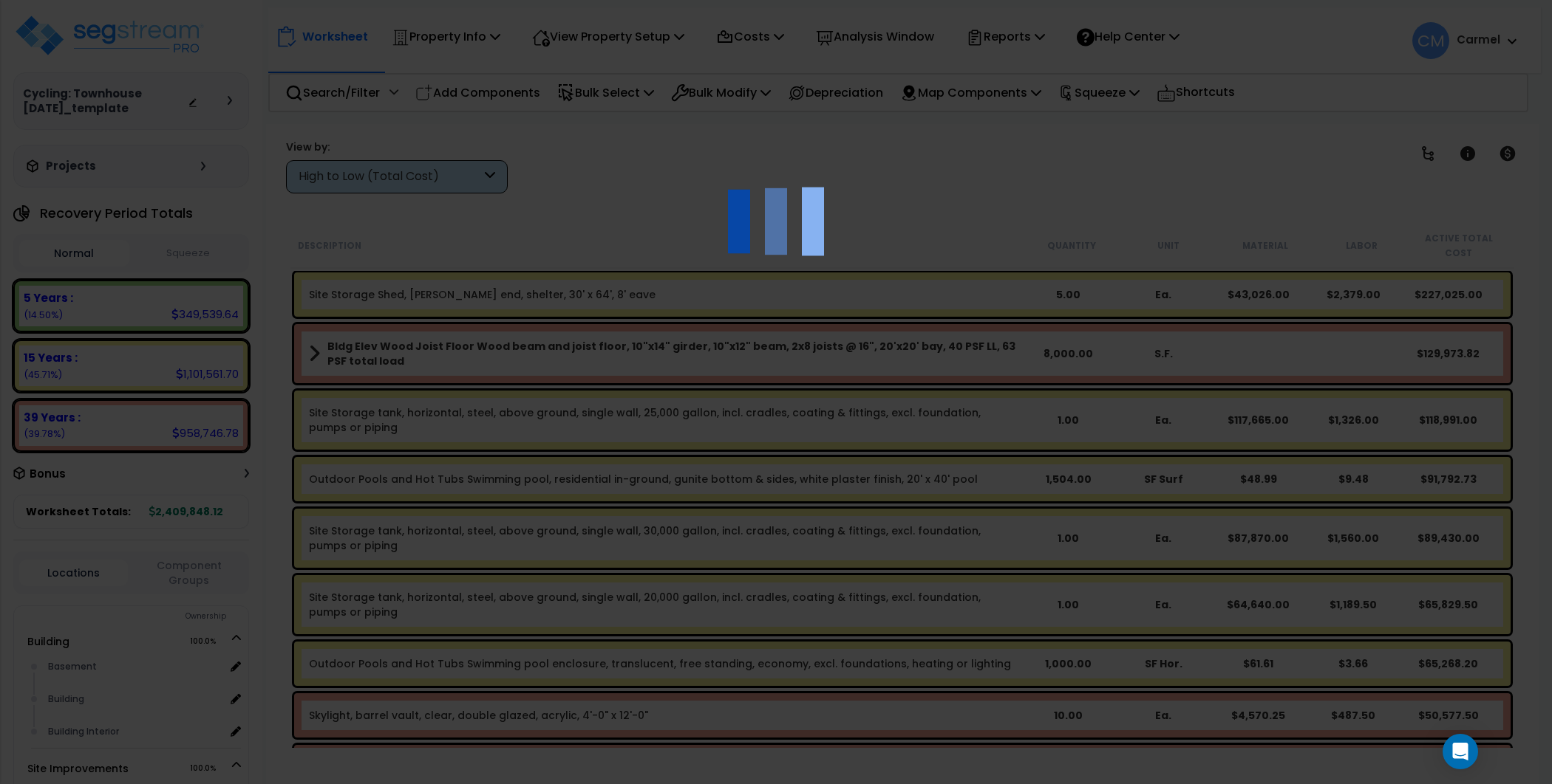
scroll to position [0, 0]
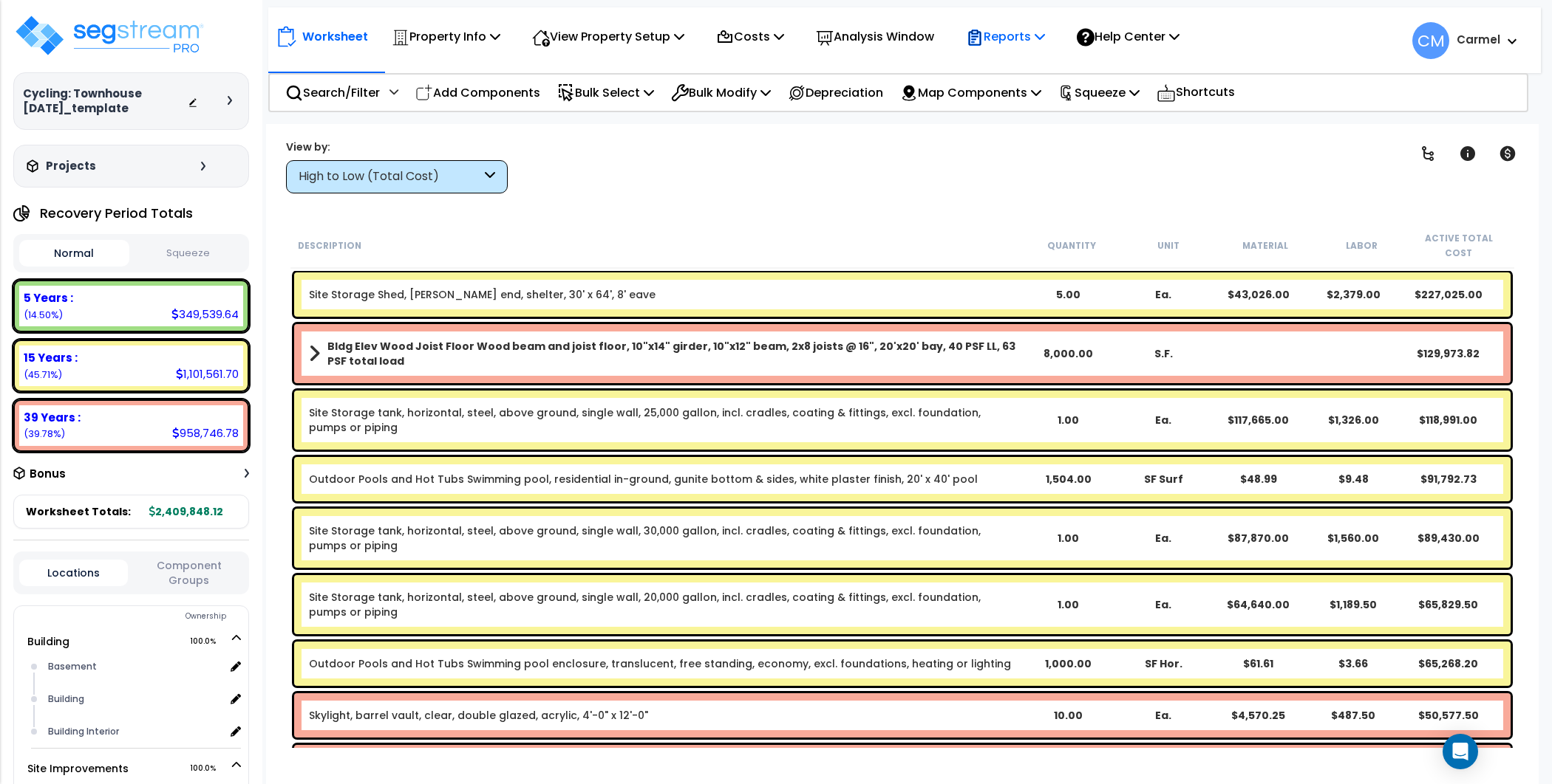
click at [1025, 41] on p "Reports" at bounding box center [1006, 36] width 79 height 20
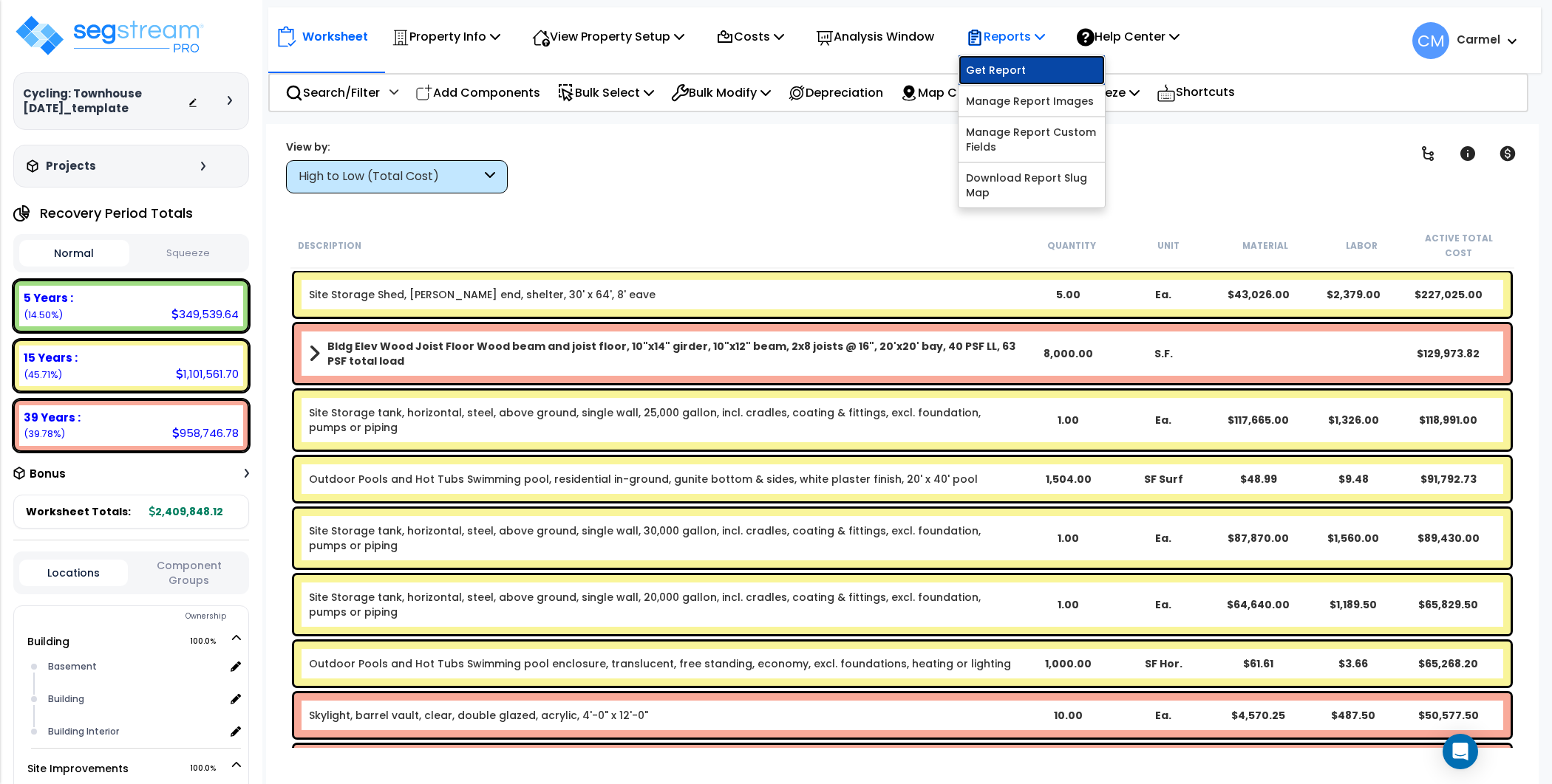
click at [1025, 70] on link "Get Report" at bounding box center [1031, 70] width 146 height 30
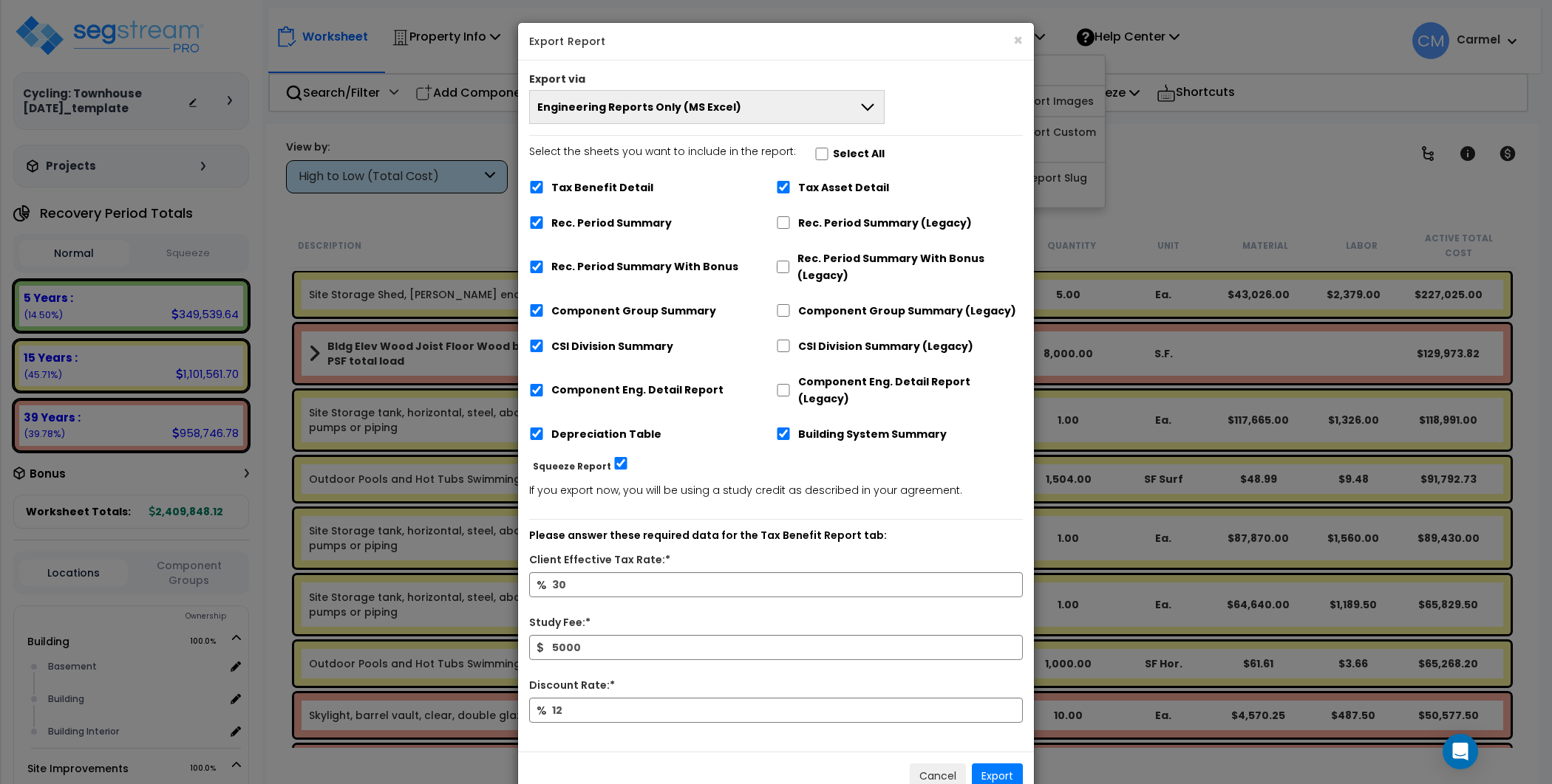
click at [675, 116] on button "Engineering Reports Only (MS Excel)" at bounding box center [707, 107] width 355 height 34
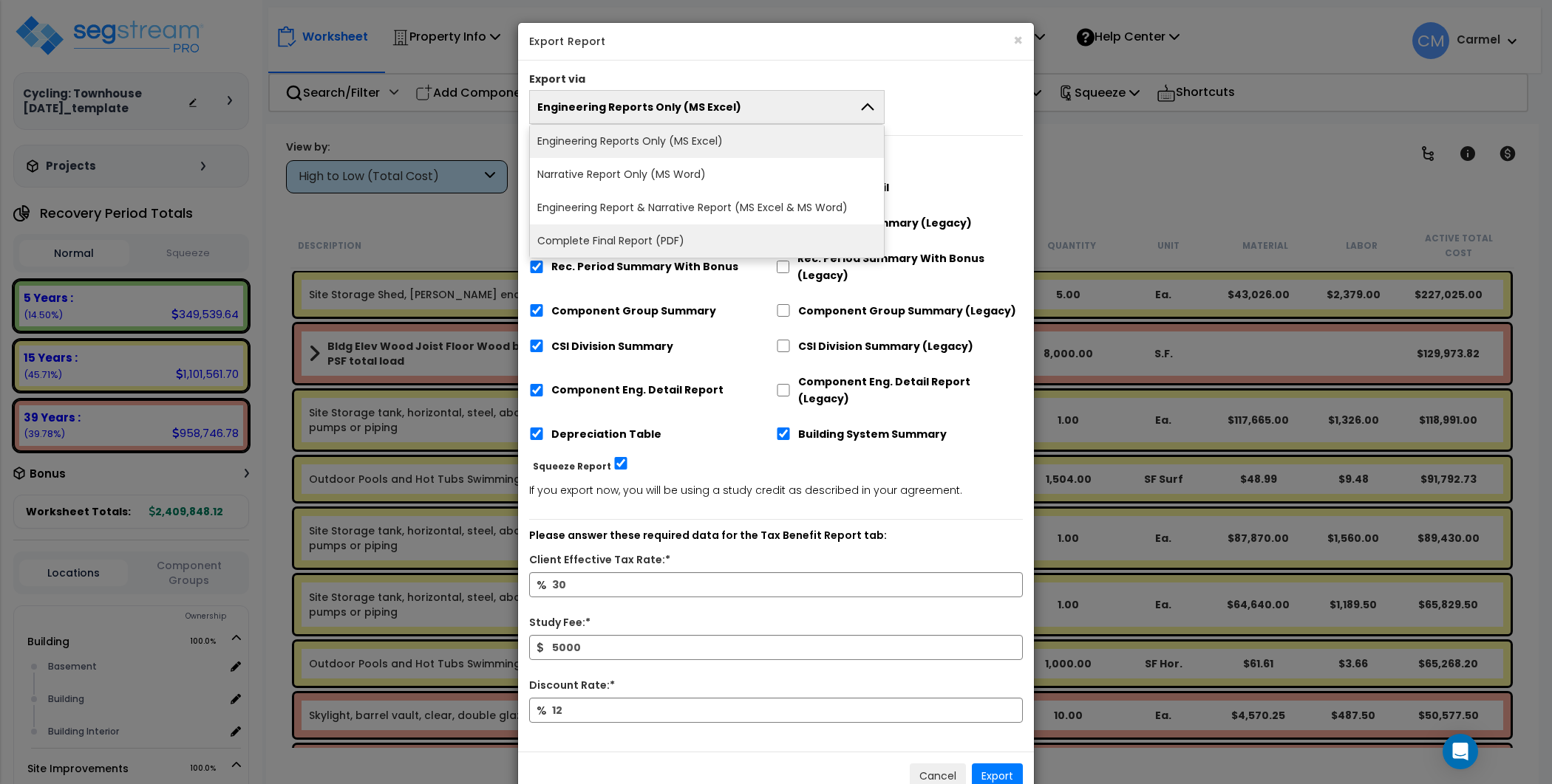
click at [645, 242] on li "Complete Final Report (PDF)" at bounding box center [707, 241] width 354 height 33
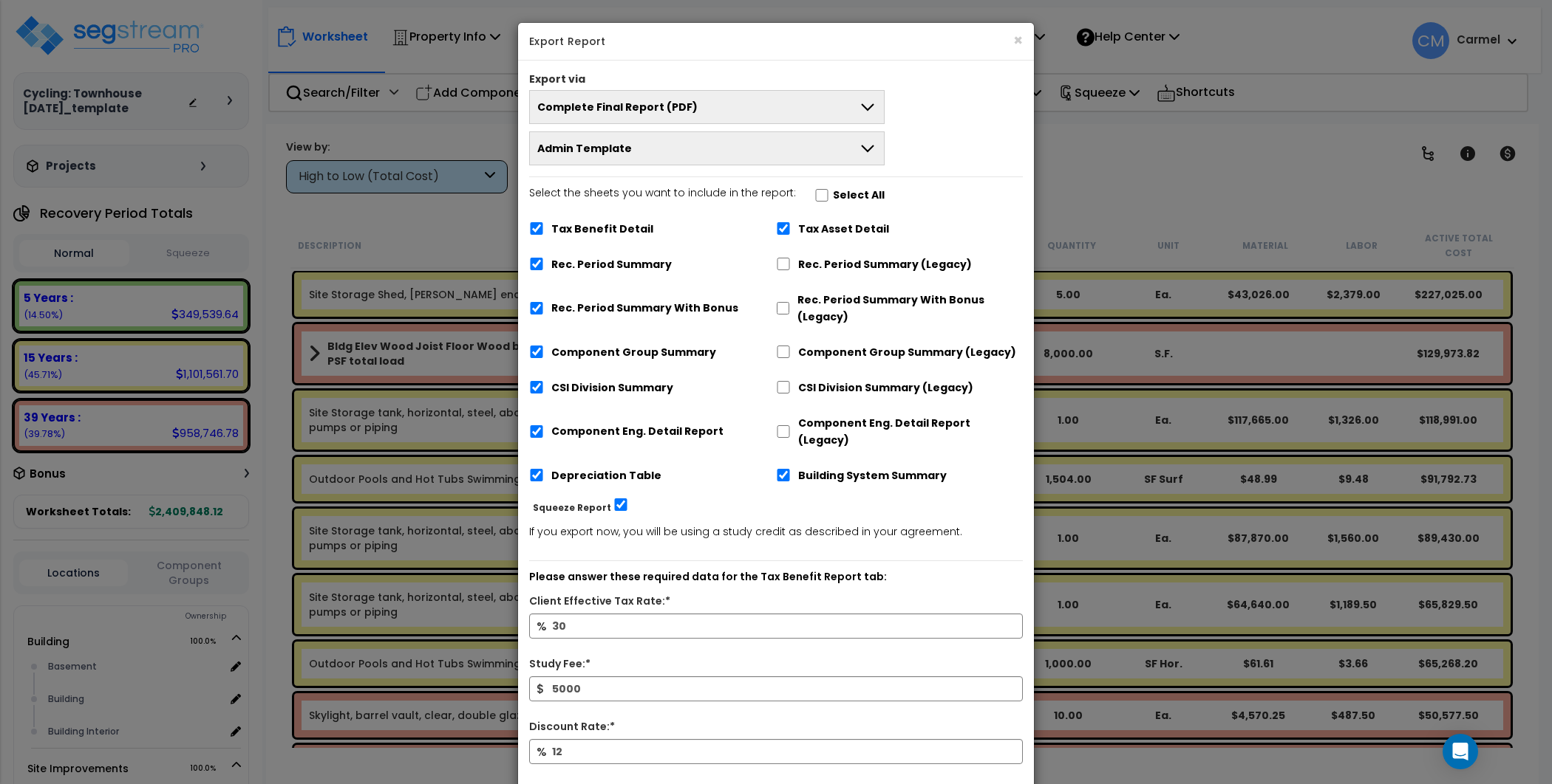
click at [734, 155] on button "Admin Template" at bounding box center [707, 149] width 355 height 34
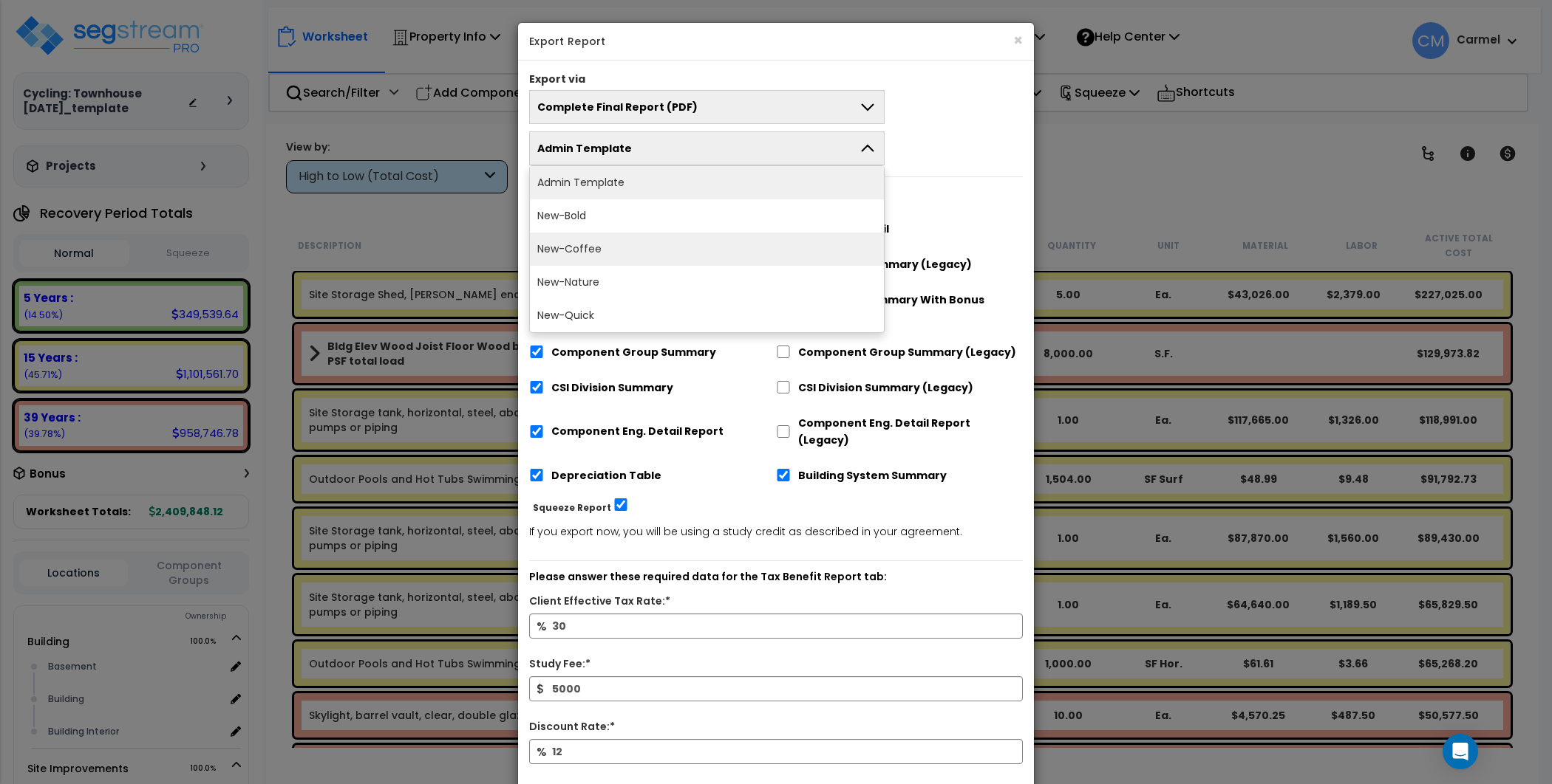
click at [672, 242] on li "New-Coffee" at bounding box center [707, 248] width 354 height 33
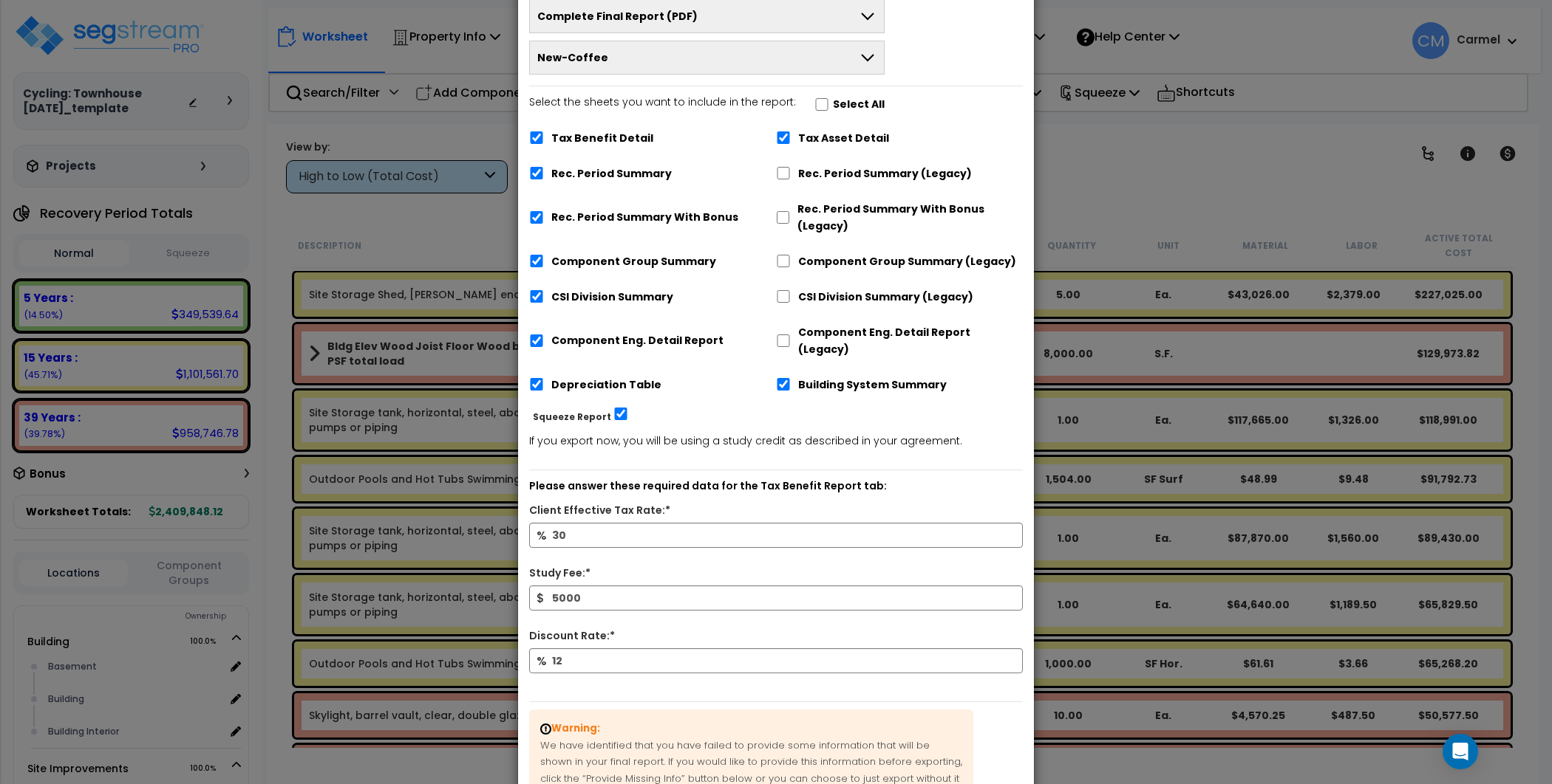
scroll to position [224, 0]
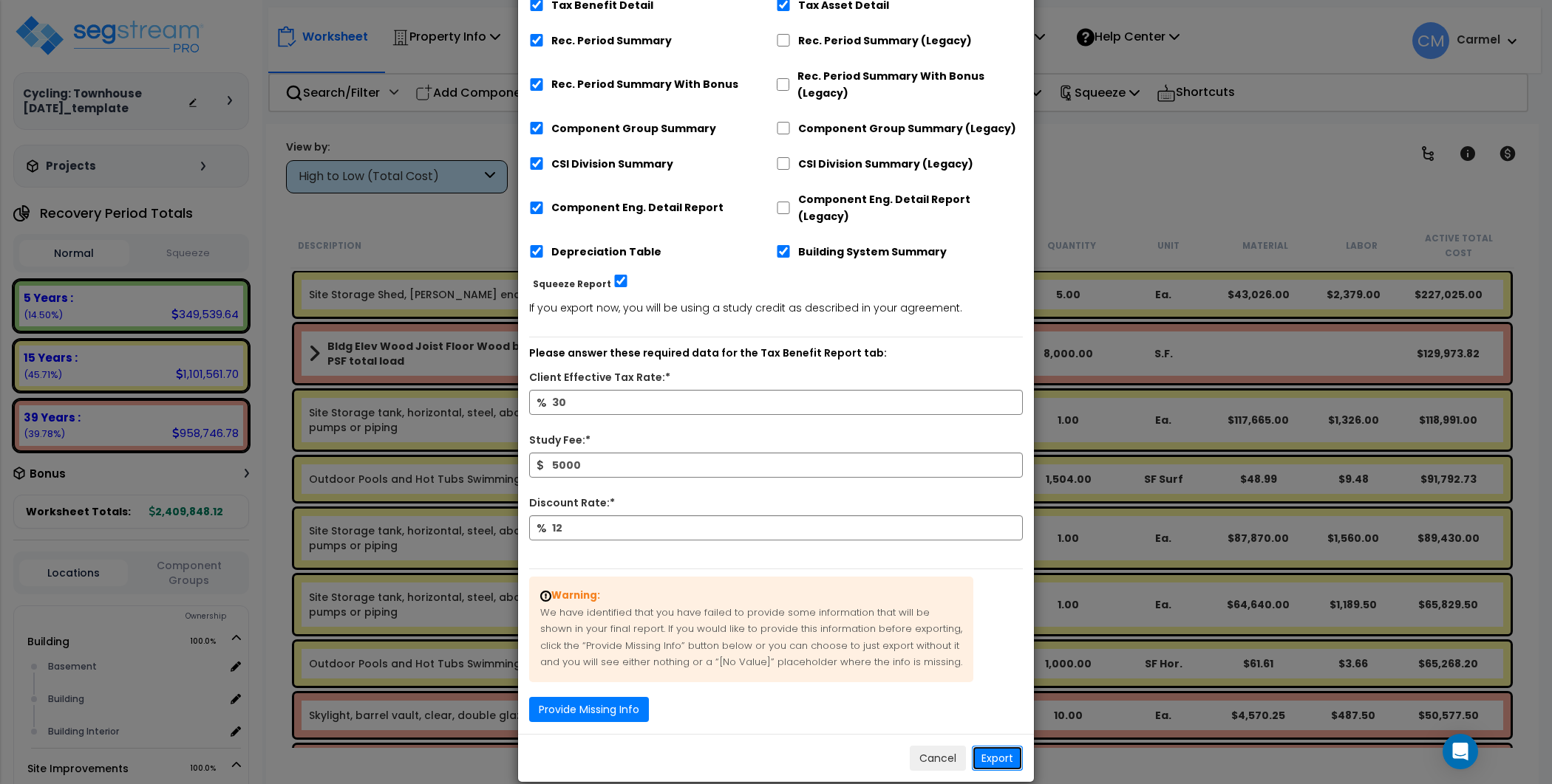
click at [1006, 746] on button "Export" at bounding box center [997, 759] width 51 height 25
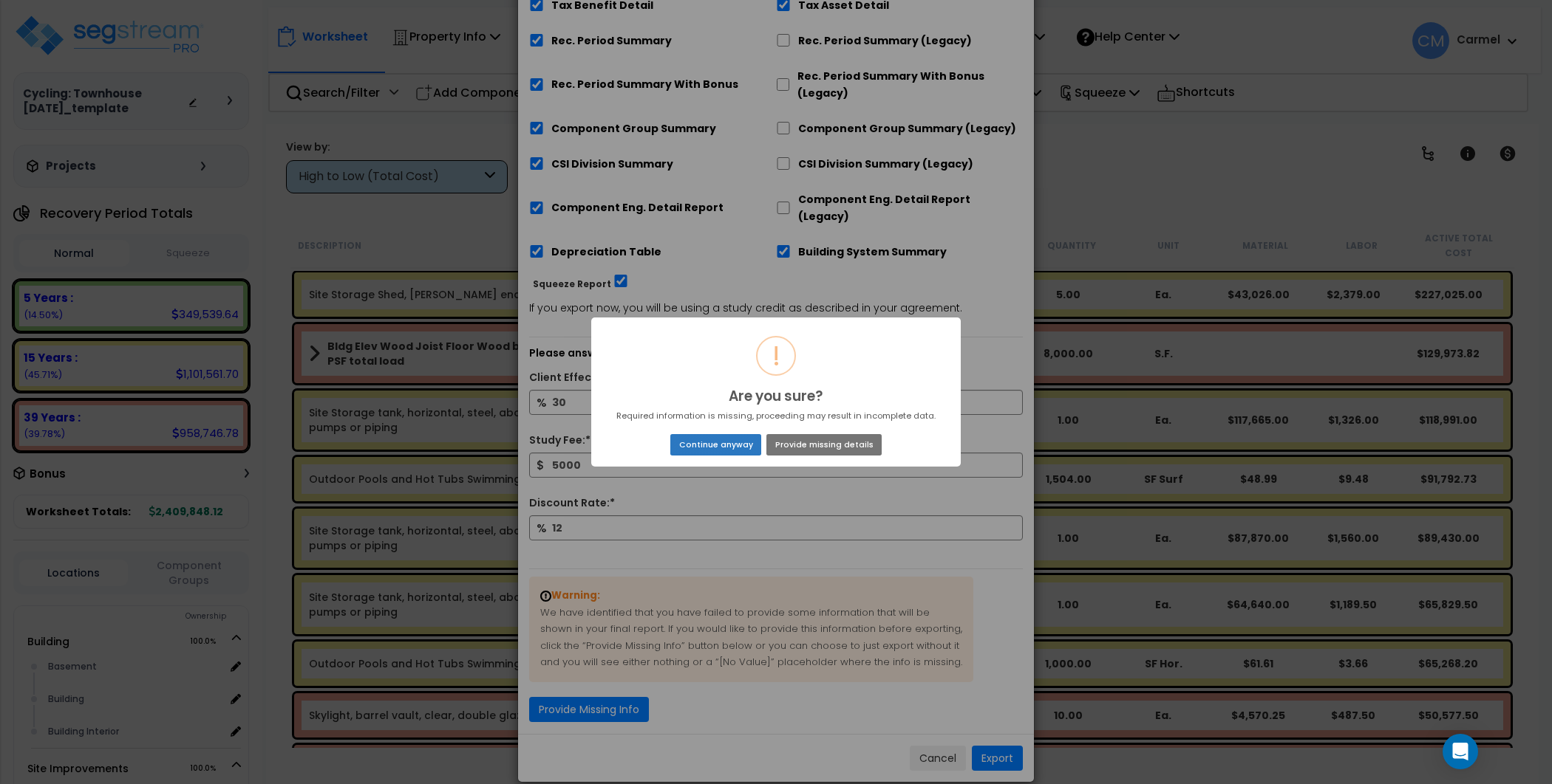
click at [743, 449] on button "Continue anyway" at bounding box center [716, 444] width 91 height 20
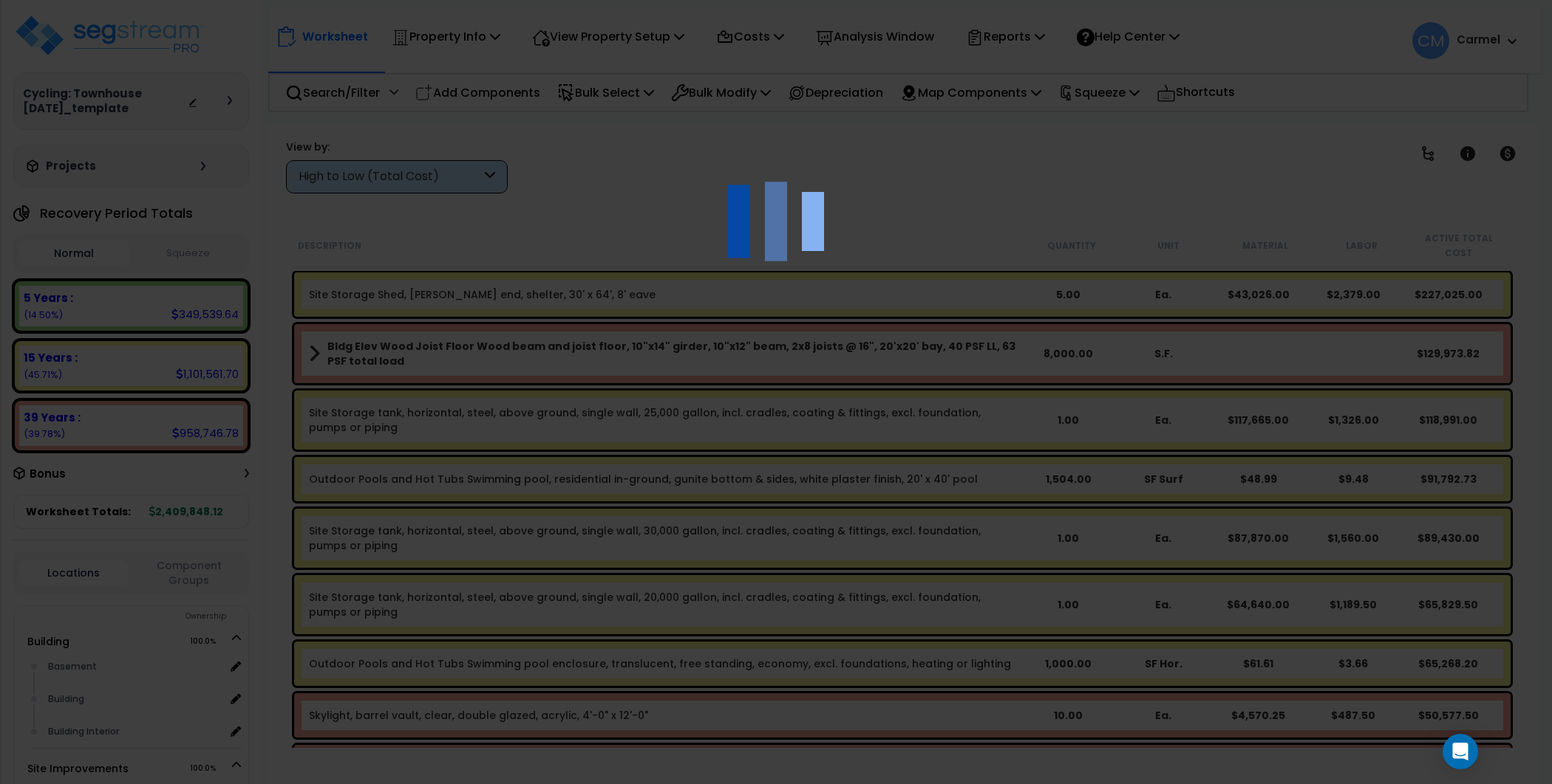
scroll to position [0, 0]
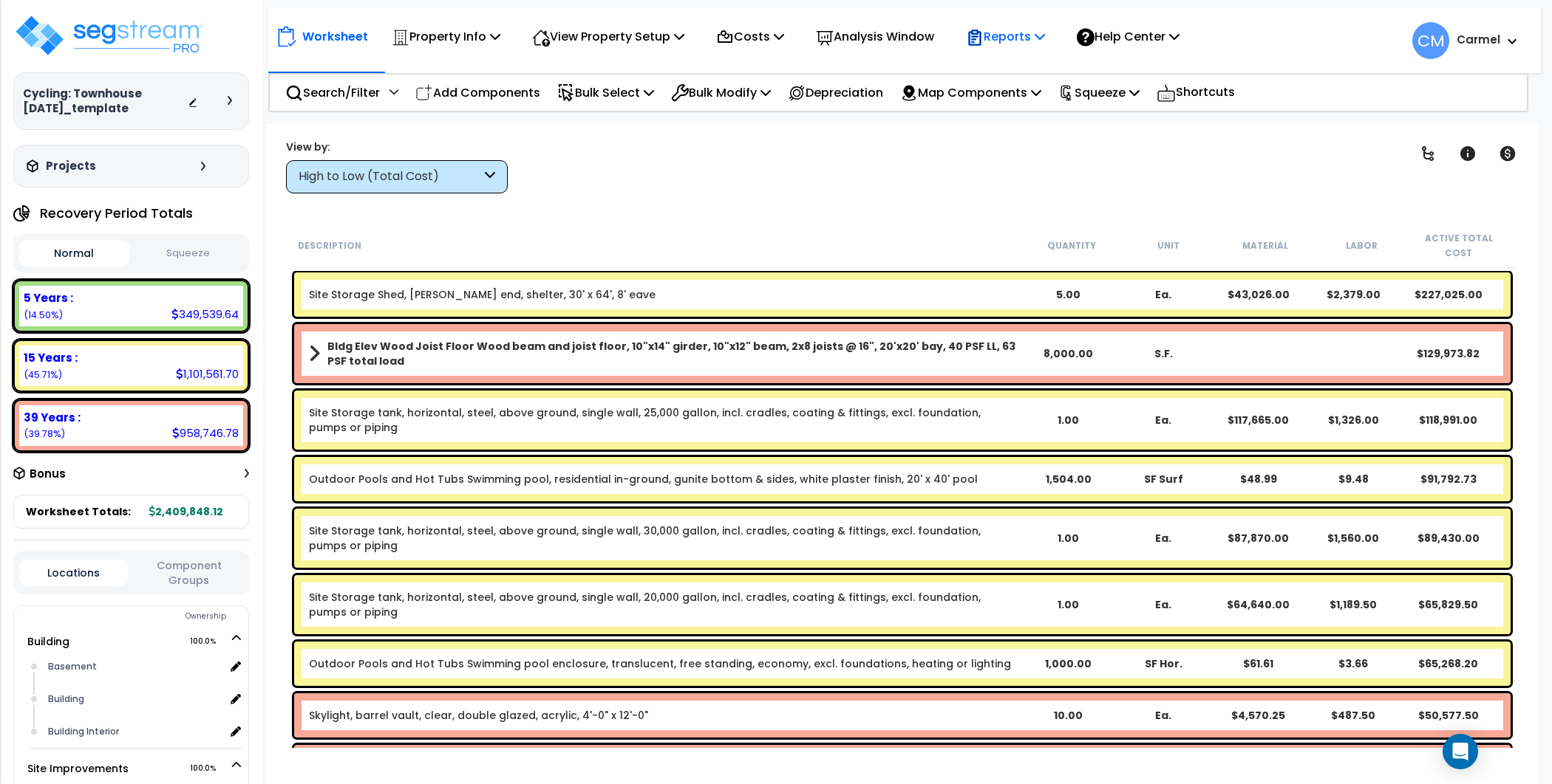
click at [1025, 41] on p "Reports" at bounding box center [1006, 36] width 79 height 20
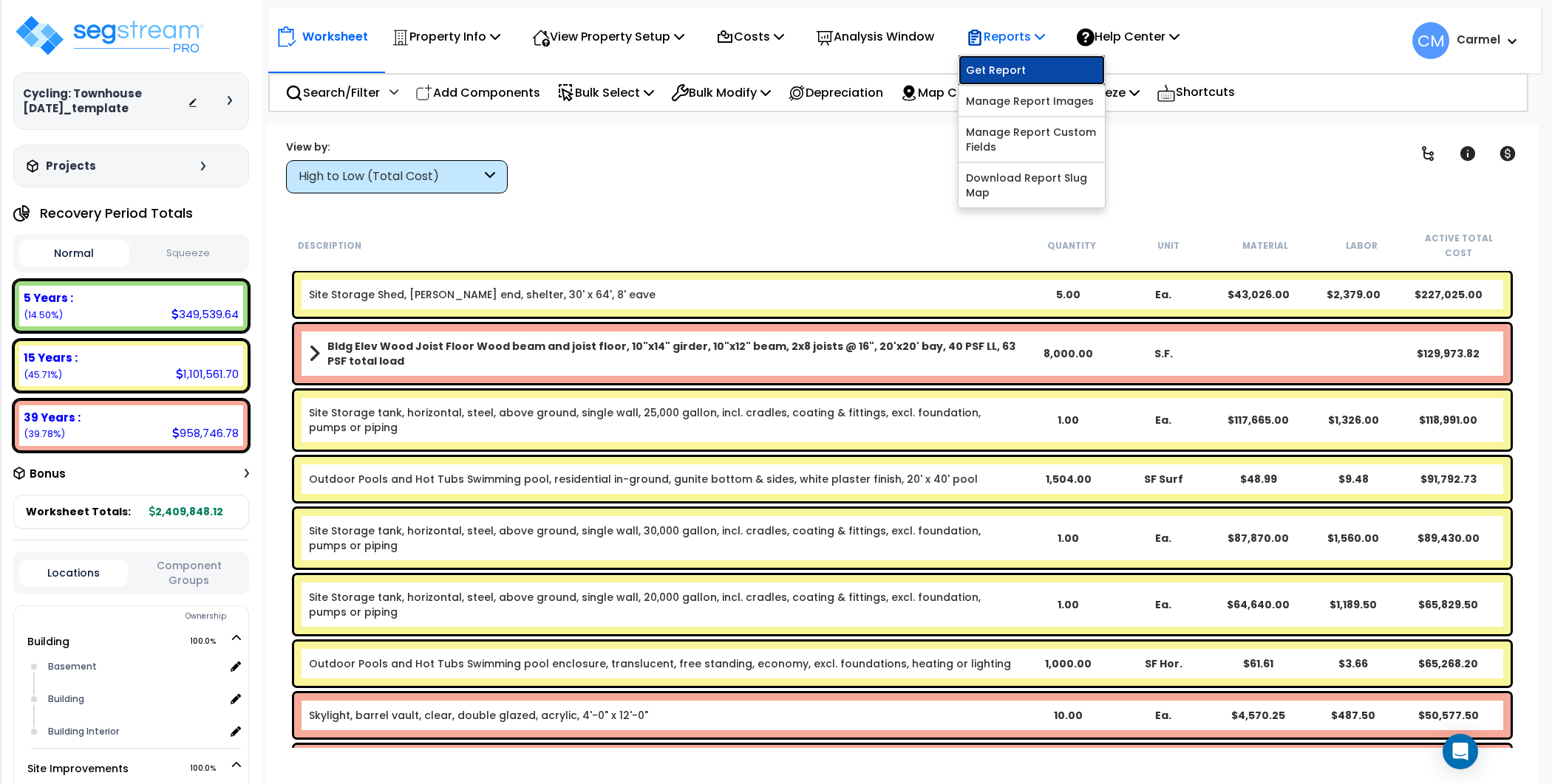
click at [1024, 74] on link "Get Report" at bounding box center [1031, 70] width 146 height 30
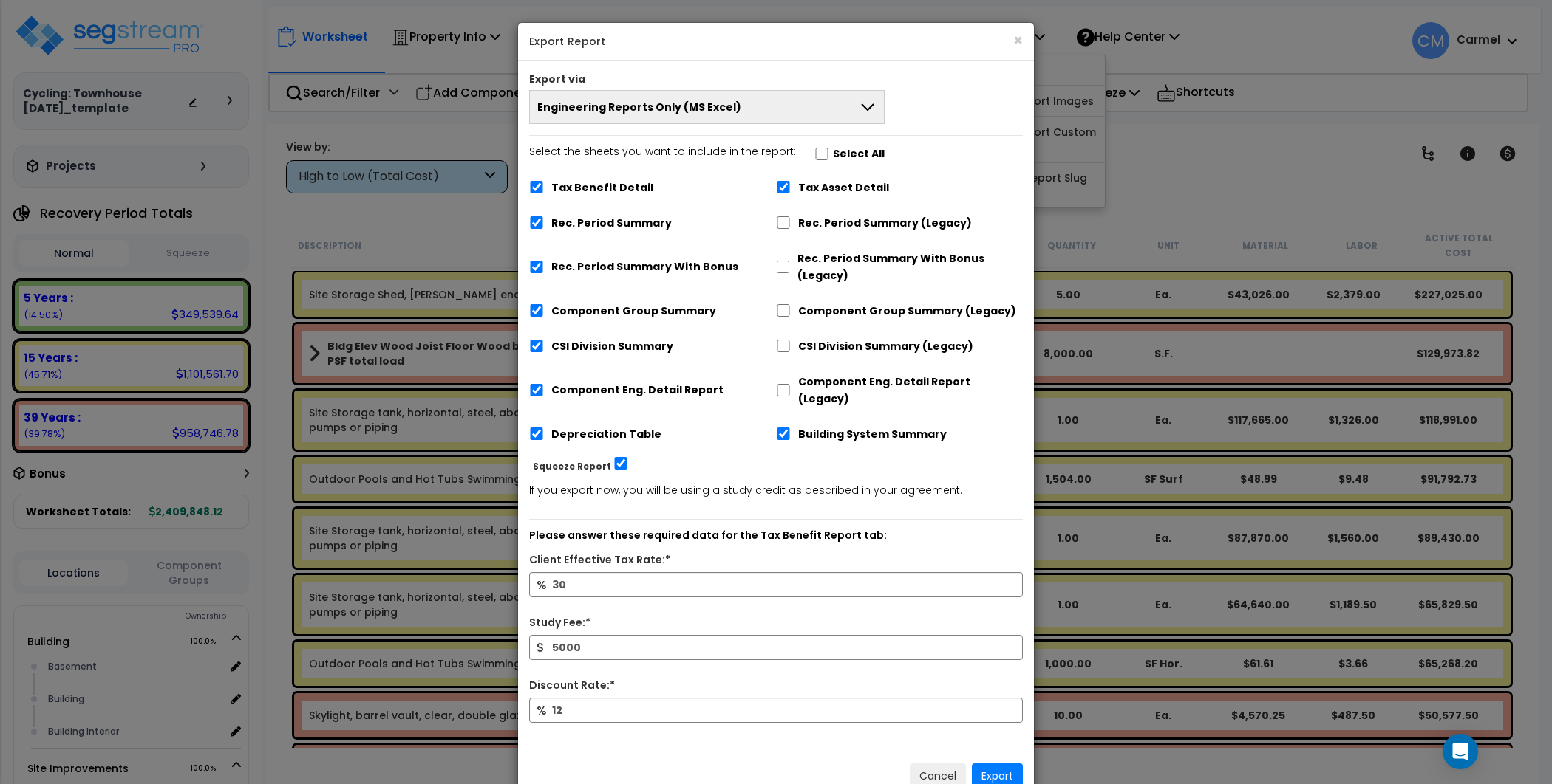
click at [773, 97] on button "Engineering Reports Only (MS Excel)" at bounding box center [707, 107] width 355 height 34
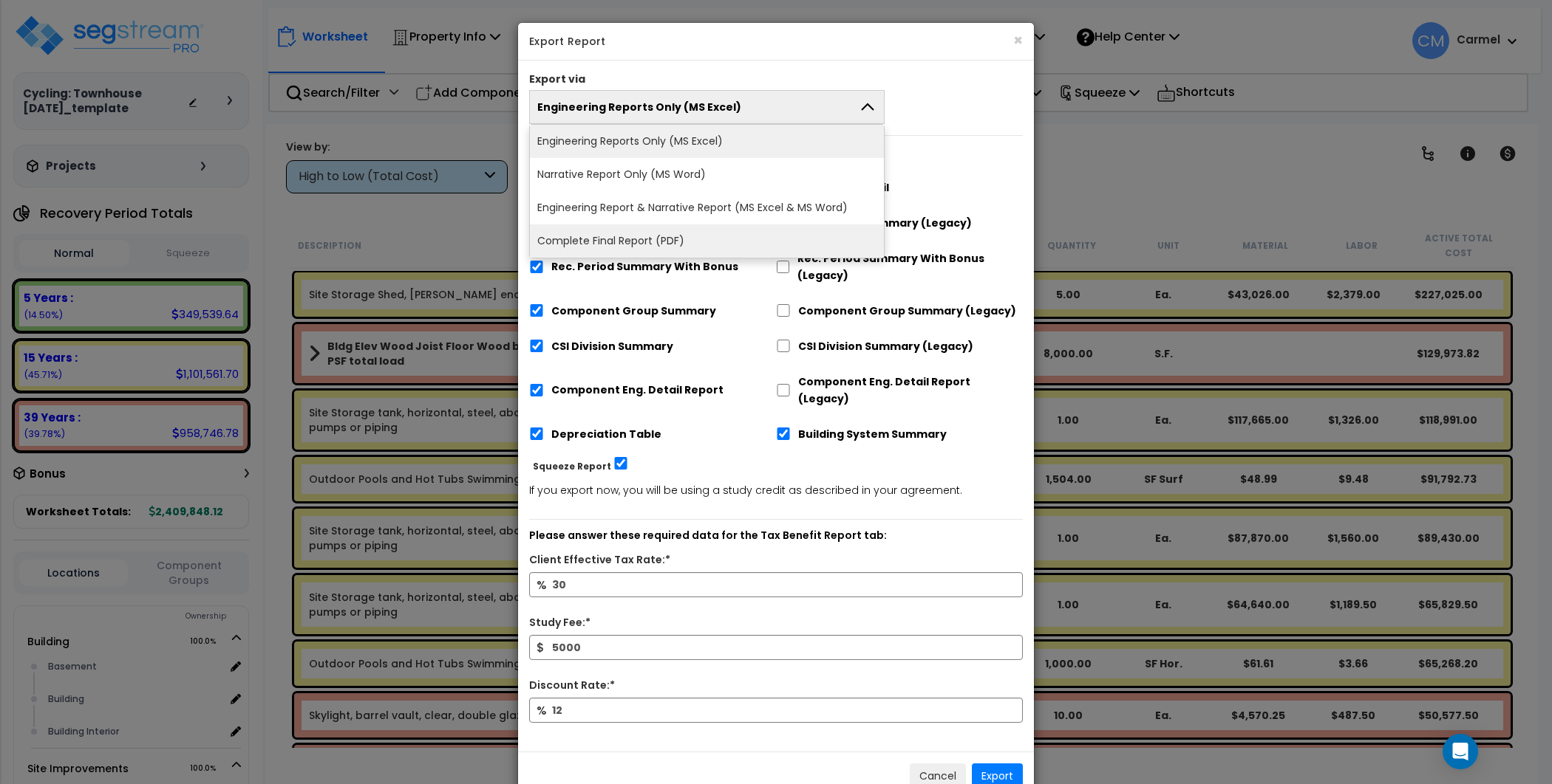
click at [630, 244] on li "Complete Final Report (PDF)" at bounding box center [707, 241] width 354 height 33
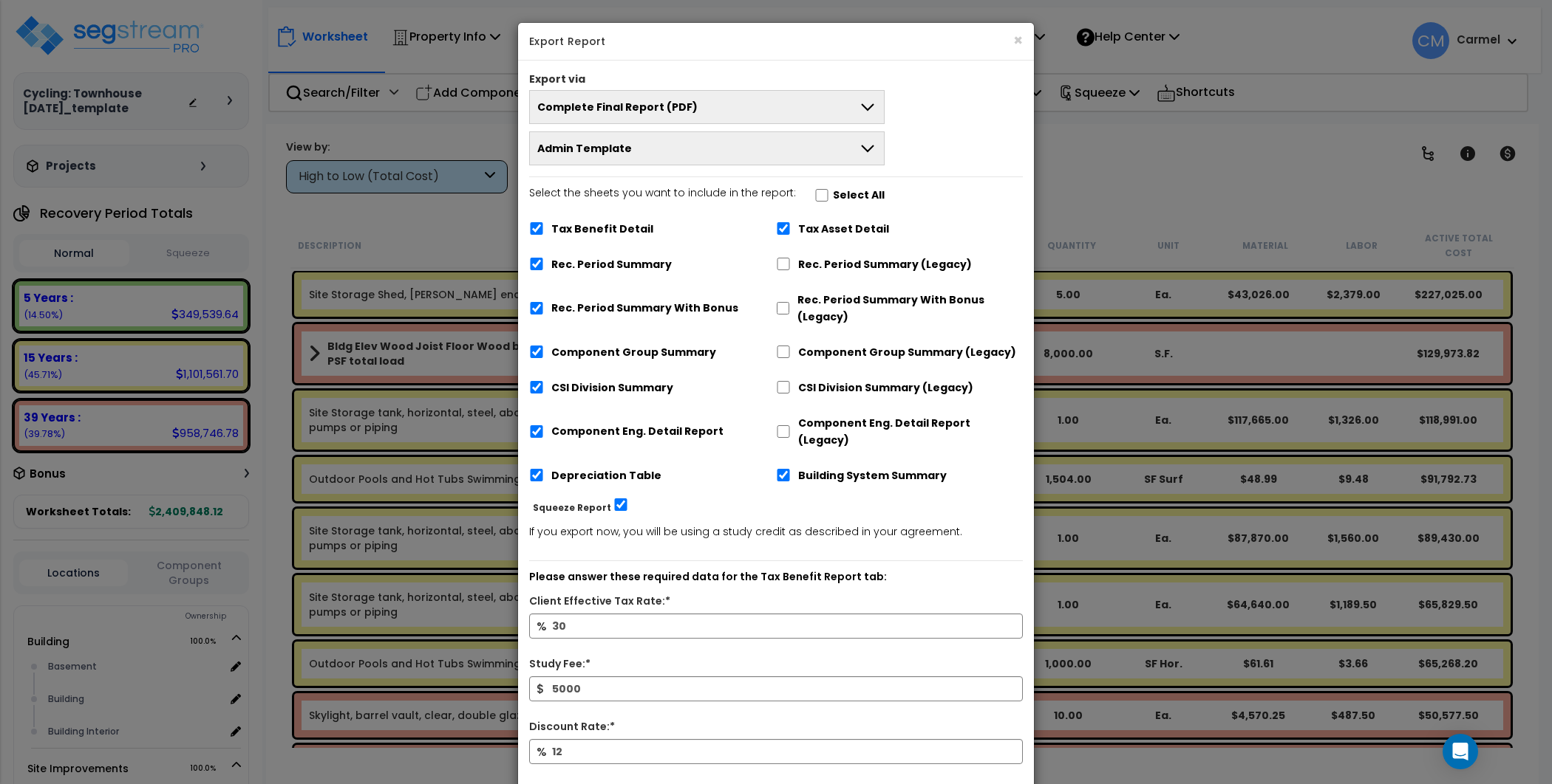
click at [628, 152] on button "Admin Template" at bounding box center [707, 149] width 355 height 34
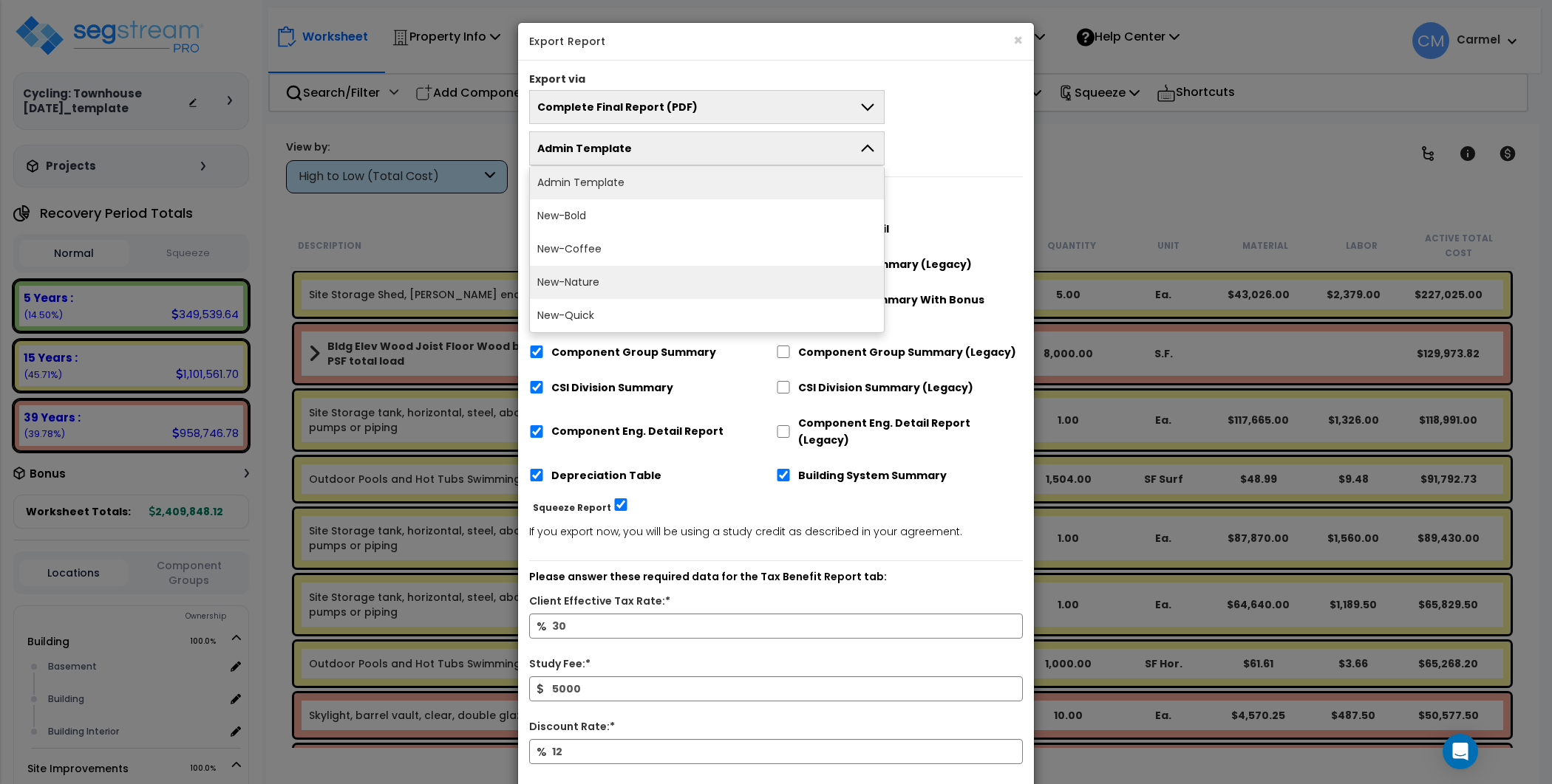
click at [596, 279] on li "New-Nature" at bounding box center [707, 282] width 354 height 33
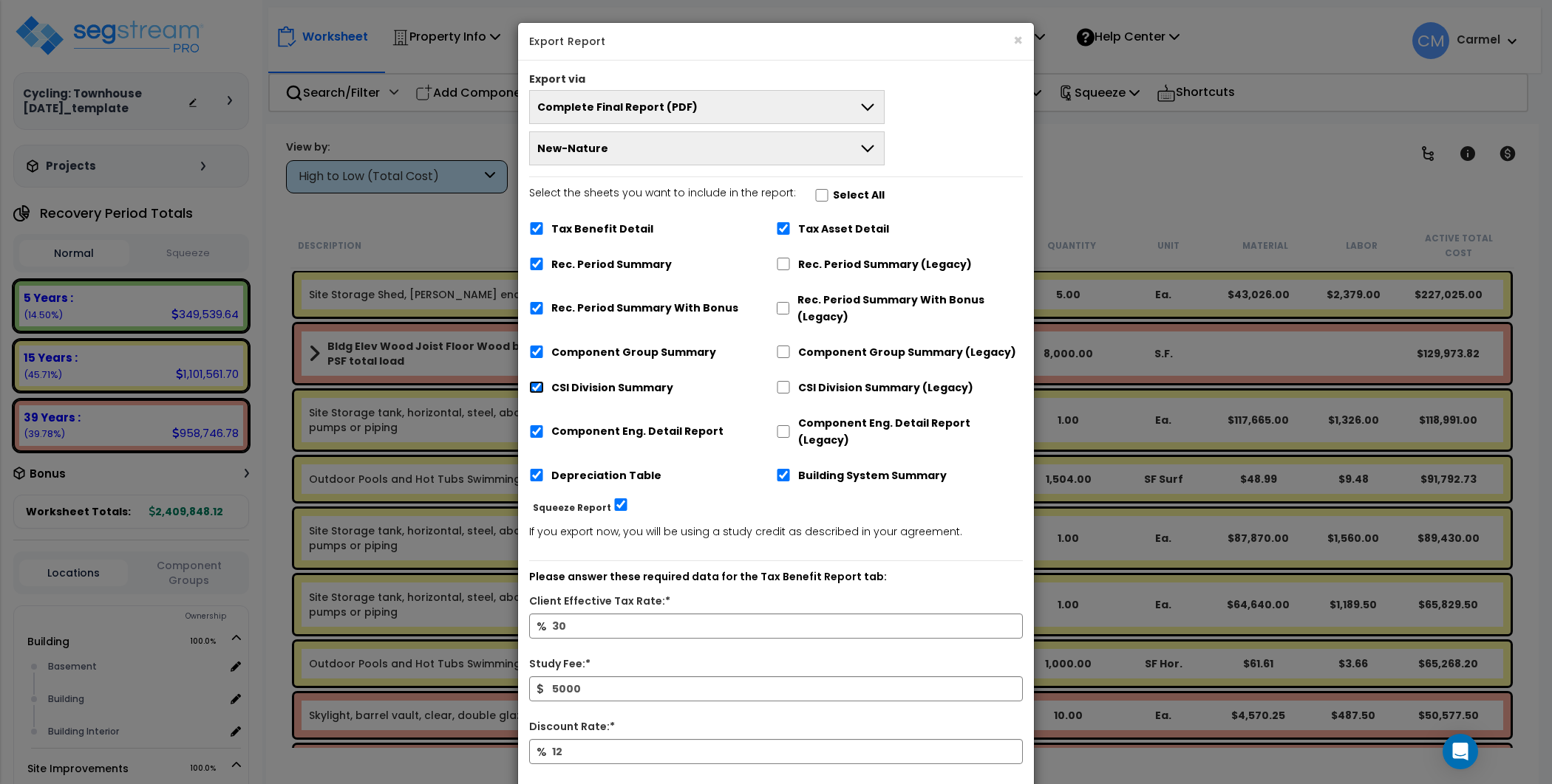
click at [533, 390] on input "CSI Division Summary" at bounding box center [536, 387] width 14 height 13
checkbox input "false"
click at [539, 360] on div "Component Group Summary" at bounding box center [653, 350] width 247 height 28
click at [817, 186] on label "Select the sheets you want to include in the report: Select All" at bounding box center [707, 197] width 355 height 25
click at [817, 188] on input "Select the sheets you want to include in the report: Select All" at bounding box center [821, 194] width 14 height 13
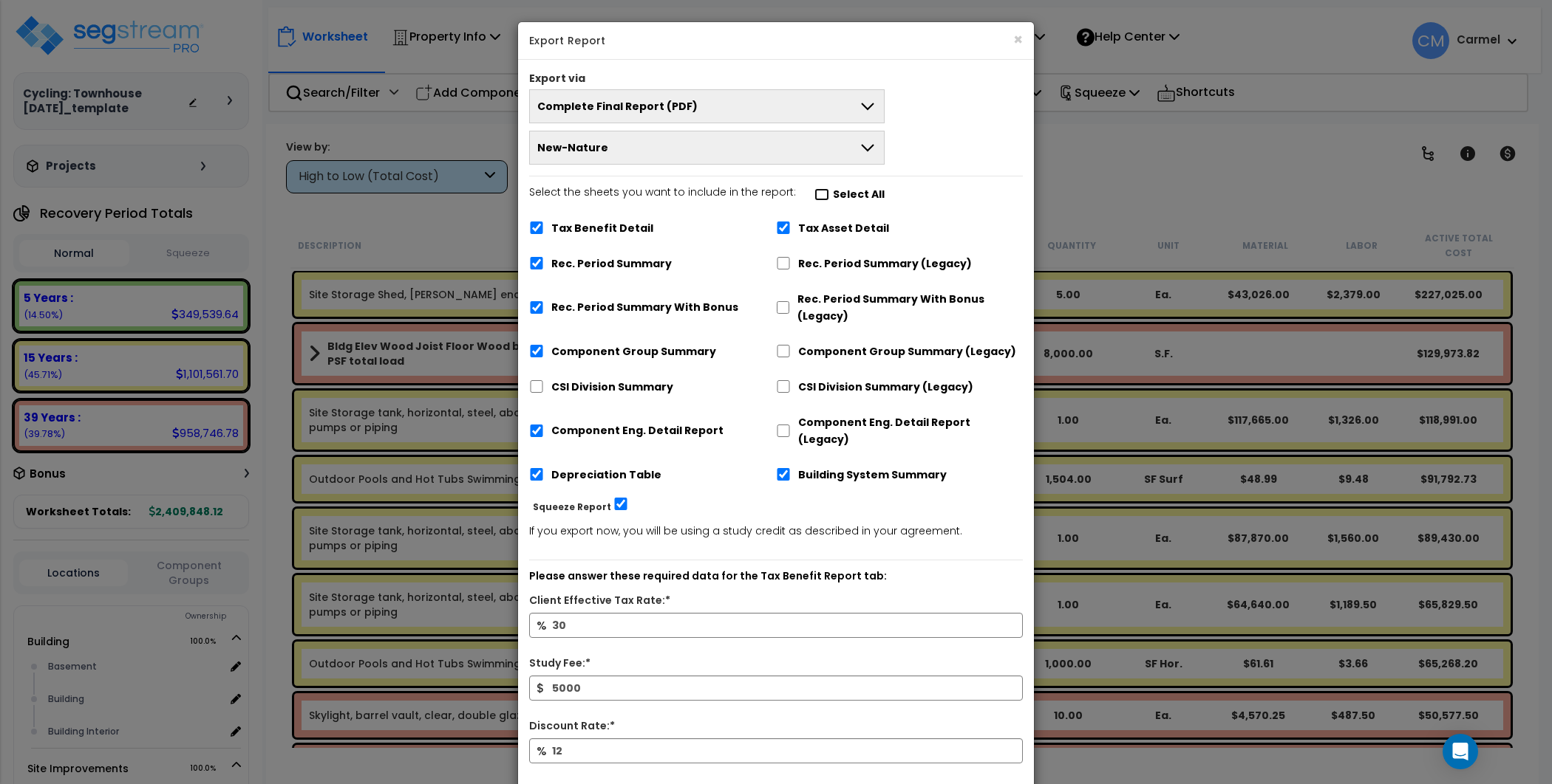
checkbox input "true"
click at [814, 193] on input "Select the sheets you want to include in the report: Select All" at bounding box center [821, 194] width 14 height 13
checkbox input "false"
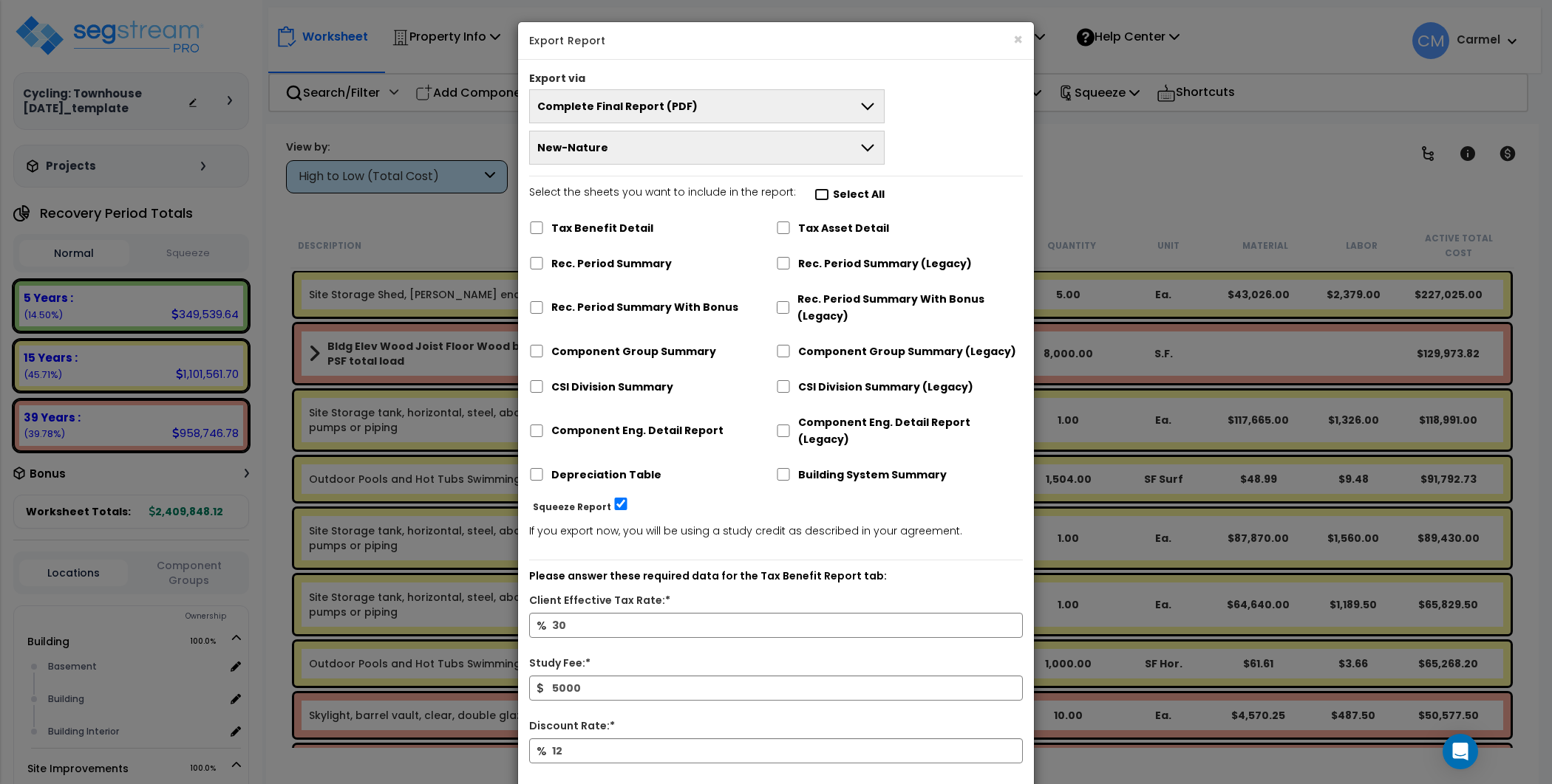
checkbox input "false"
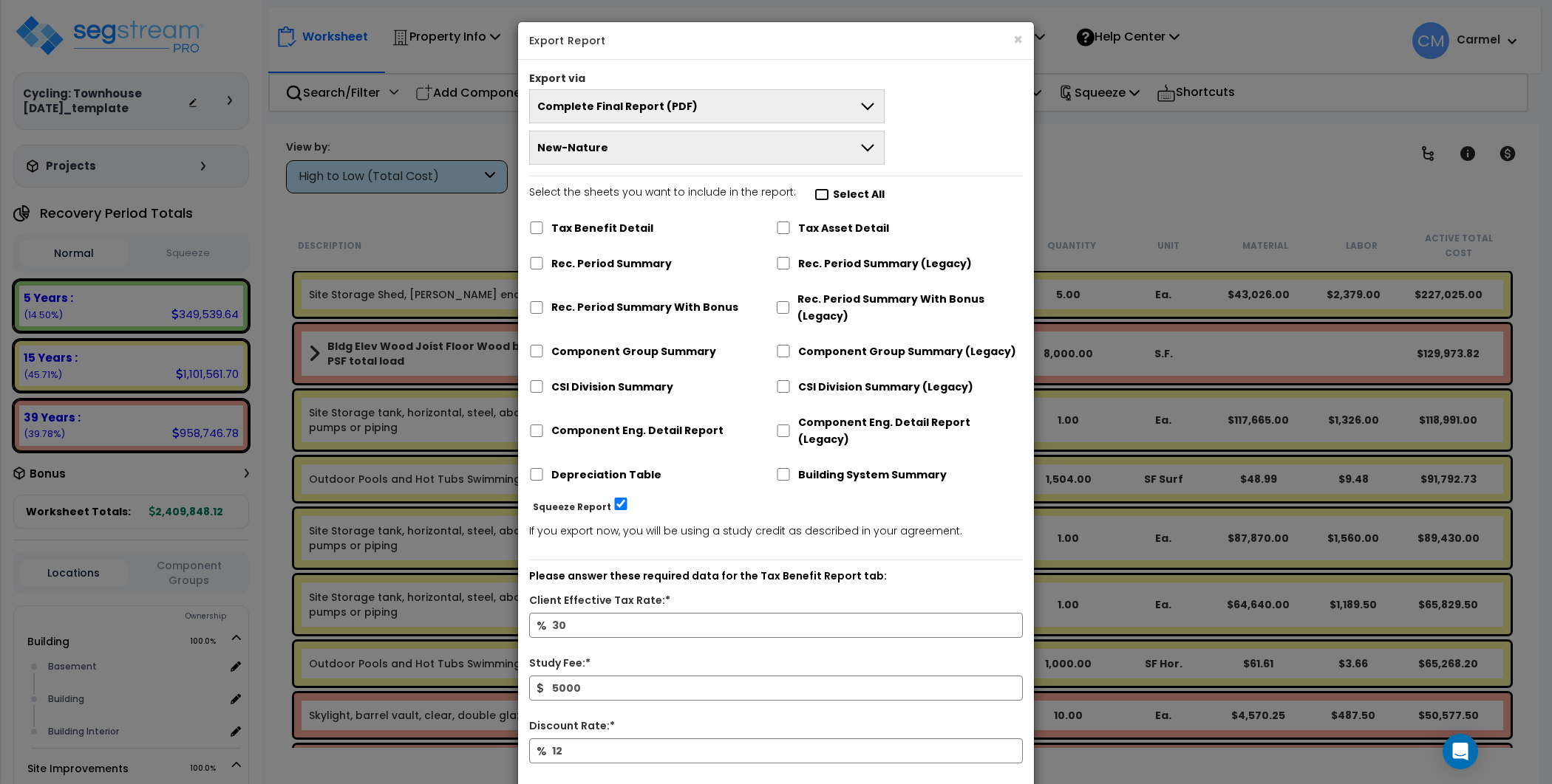
checkbox input "false"
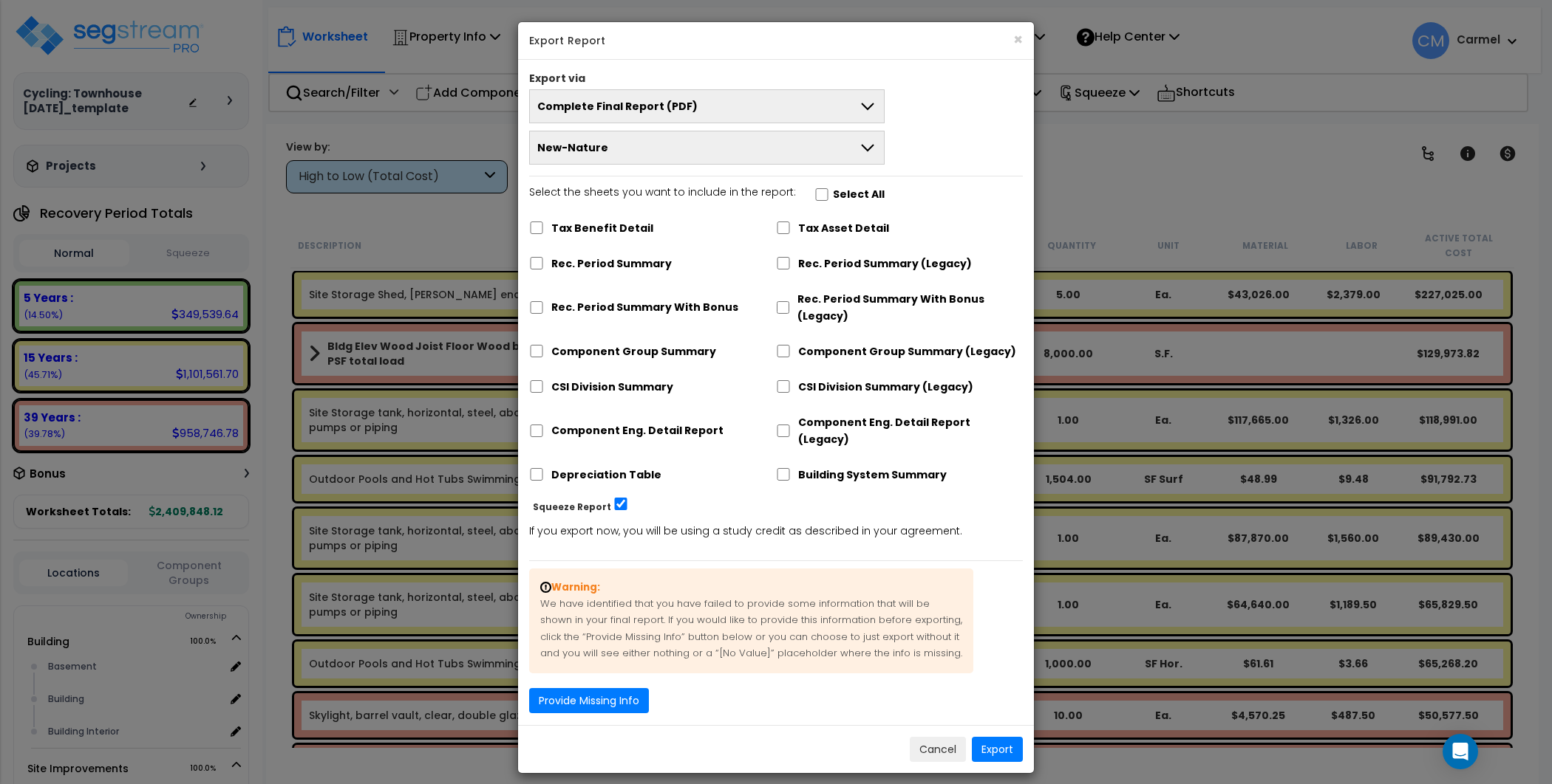
click at [602, 222] on label "Tax Benefit Detail" at bounding box center [602, 228] width 102 height 17
click at [544, 222] on input "Tax Benefit Detail" at bounding box center [536, 227] width 14 height 13
checkbox input "true"
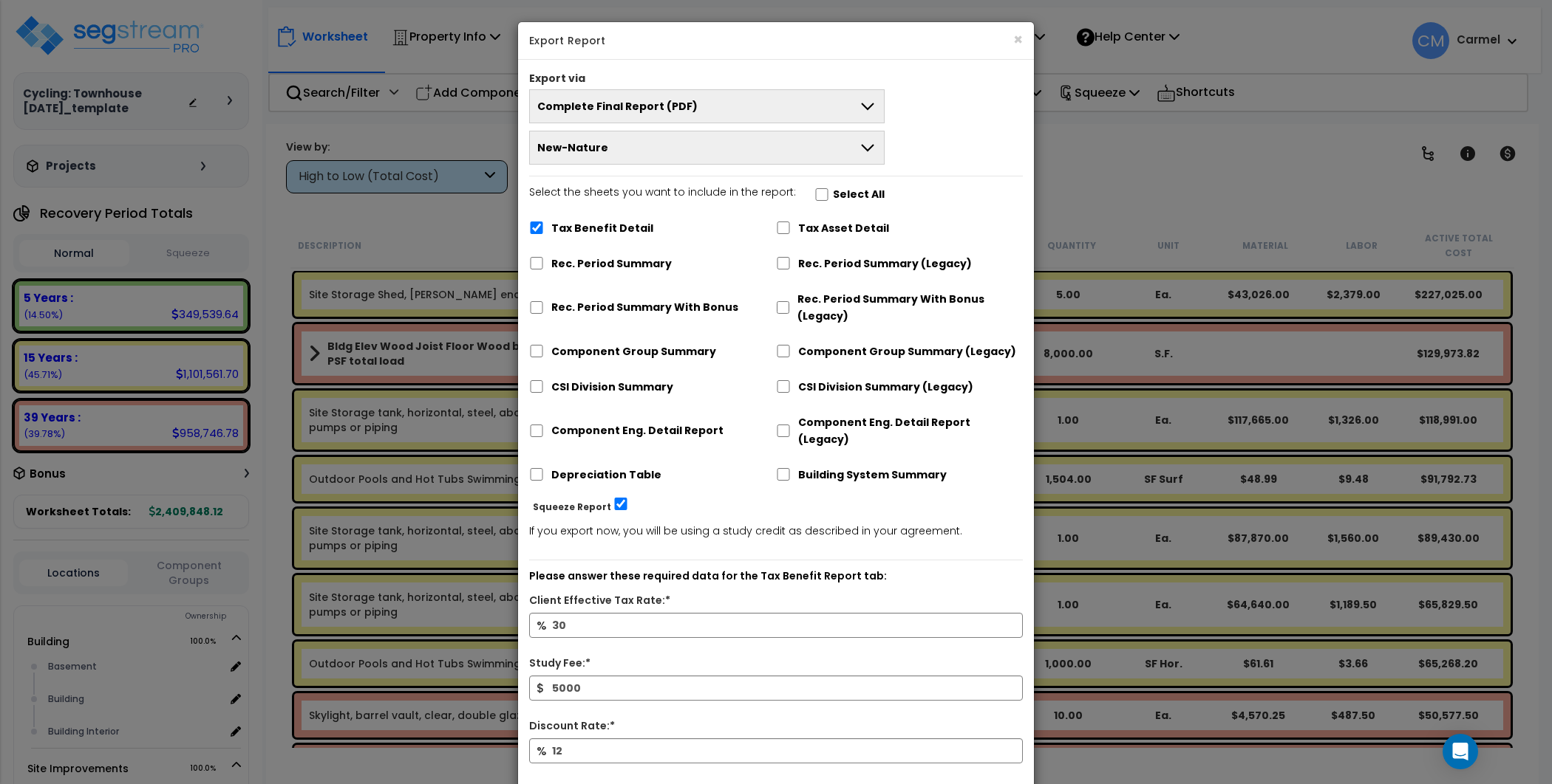
drag, startPoint x: 603, startPoint y: 230, endPoint x: 827, endPoint y: 225, distance: 224.1
click at [605, 230] on label "Tax Benefit Detail" at bounding box center [602, 228] width 102 height 17
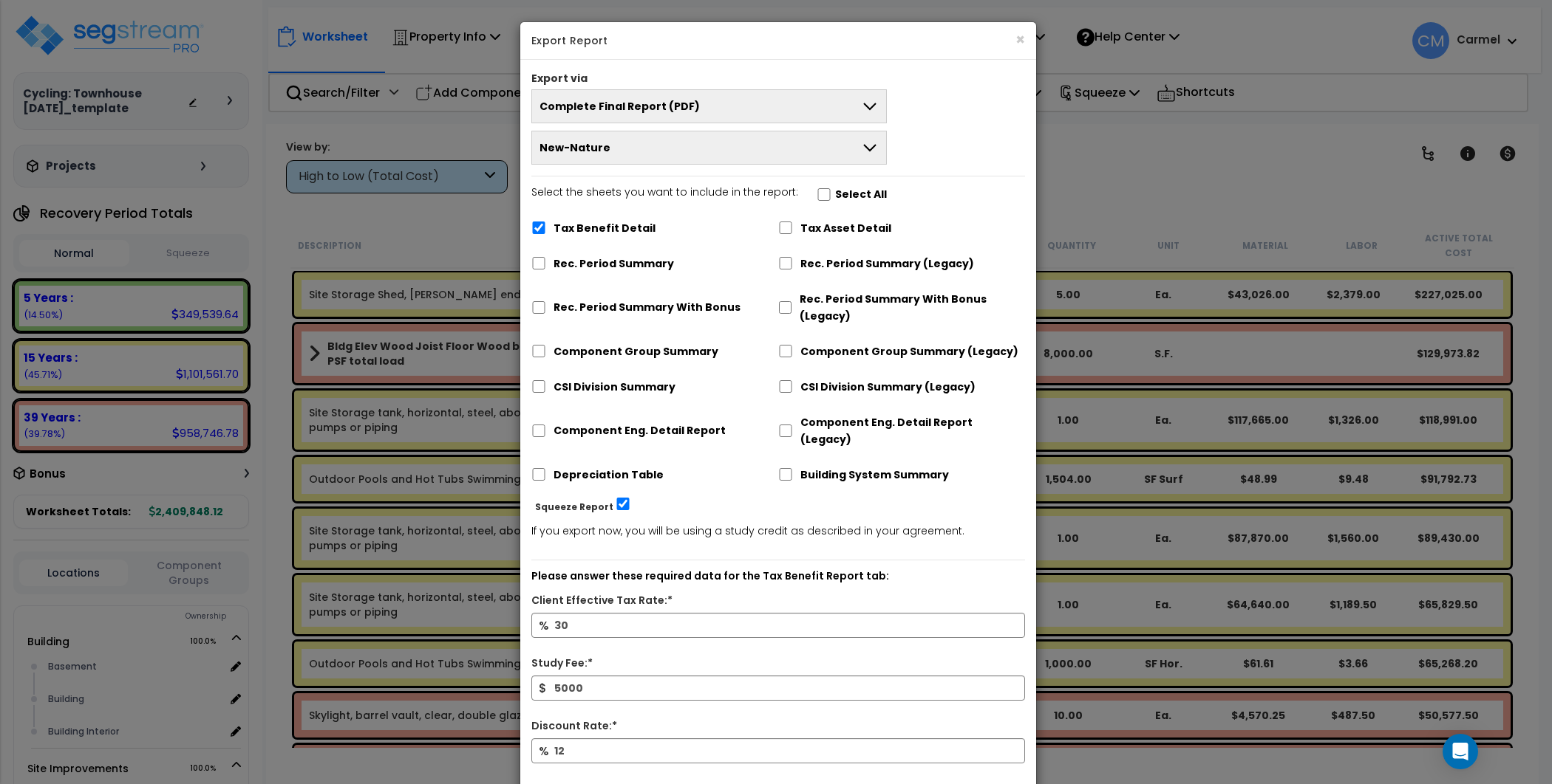
click at [841, 223] on label "Tax Asset Detail" at bounding box center [846, 228] width 91 height 17
click at [793, 223] on input "Tax Asset Detail" at bounding box center [784, 227] width 14 height 13
checkbox input "true"
click at [625, 262] on label "Rec. Period Summary" at bounding box center [614, 264] width 120 height 17
click at [546, 262] on input "Rec. Period Summary" at bounding box center [538, 263] width 14 height 13
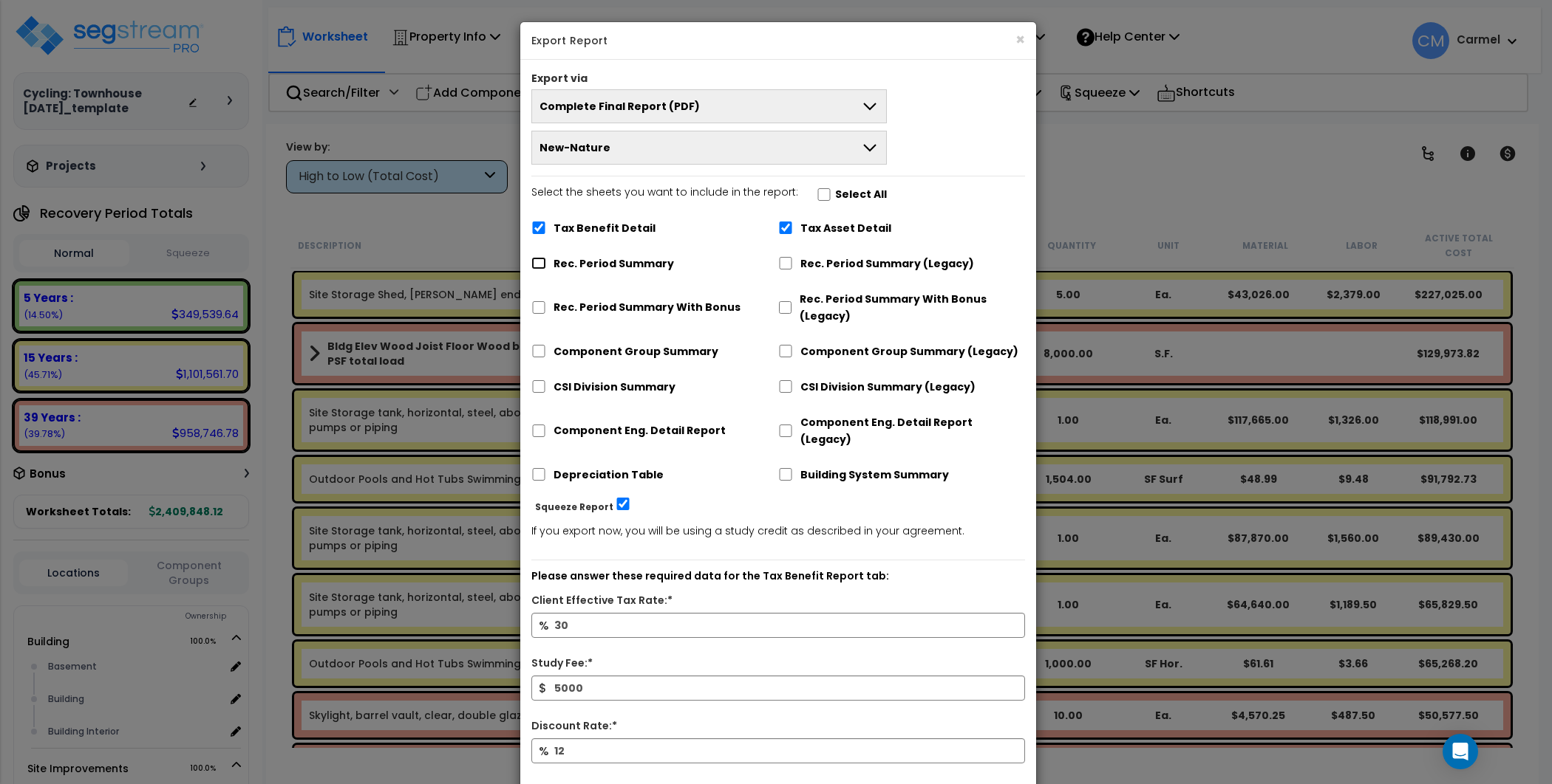
checkbox input "true"
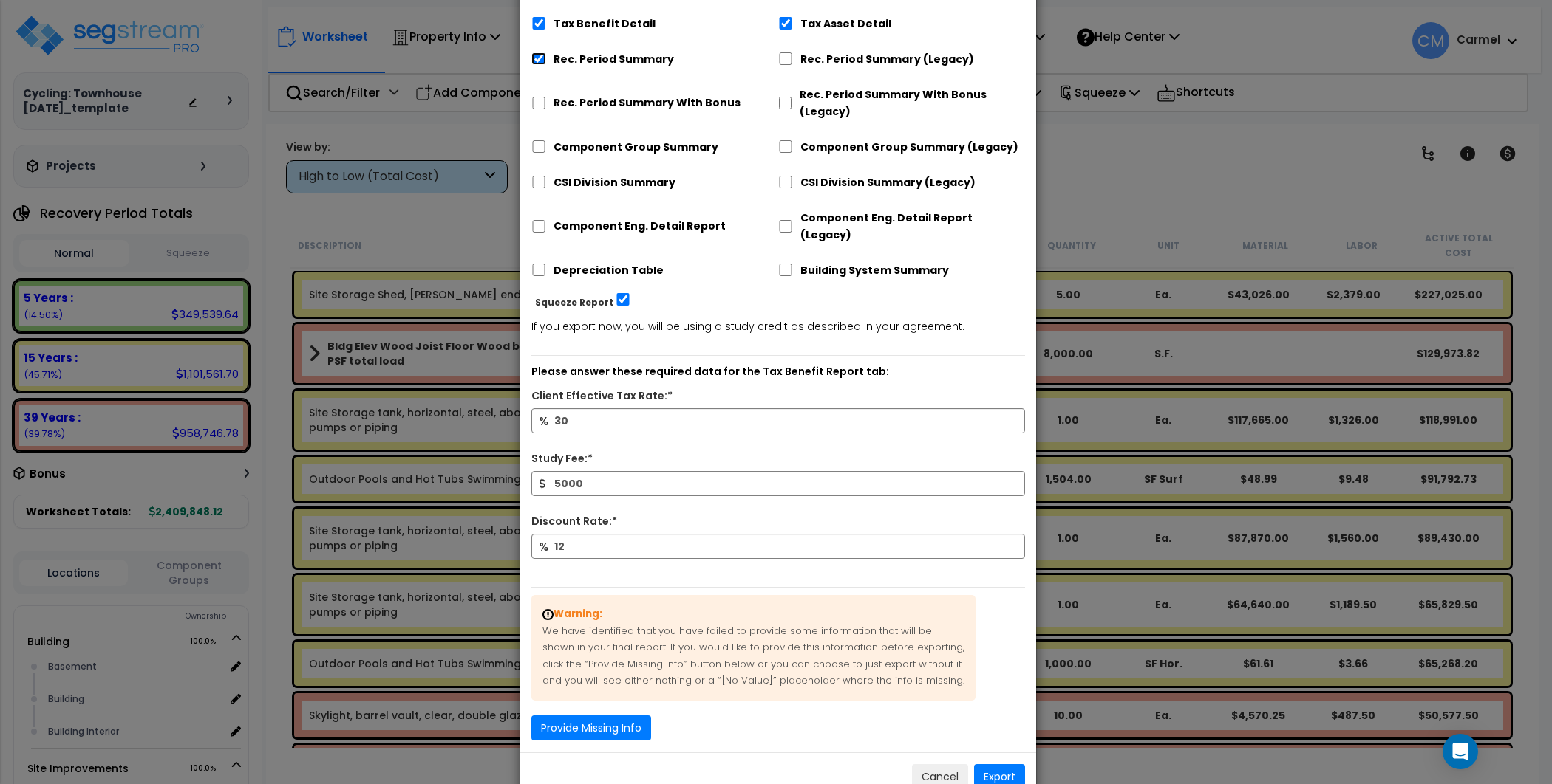
scroll to position [224, 0]
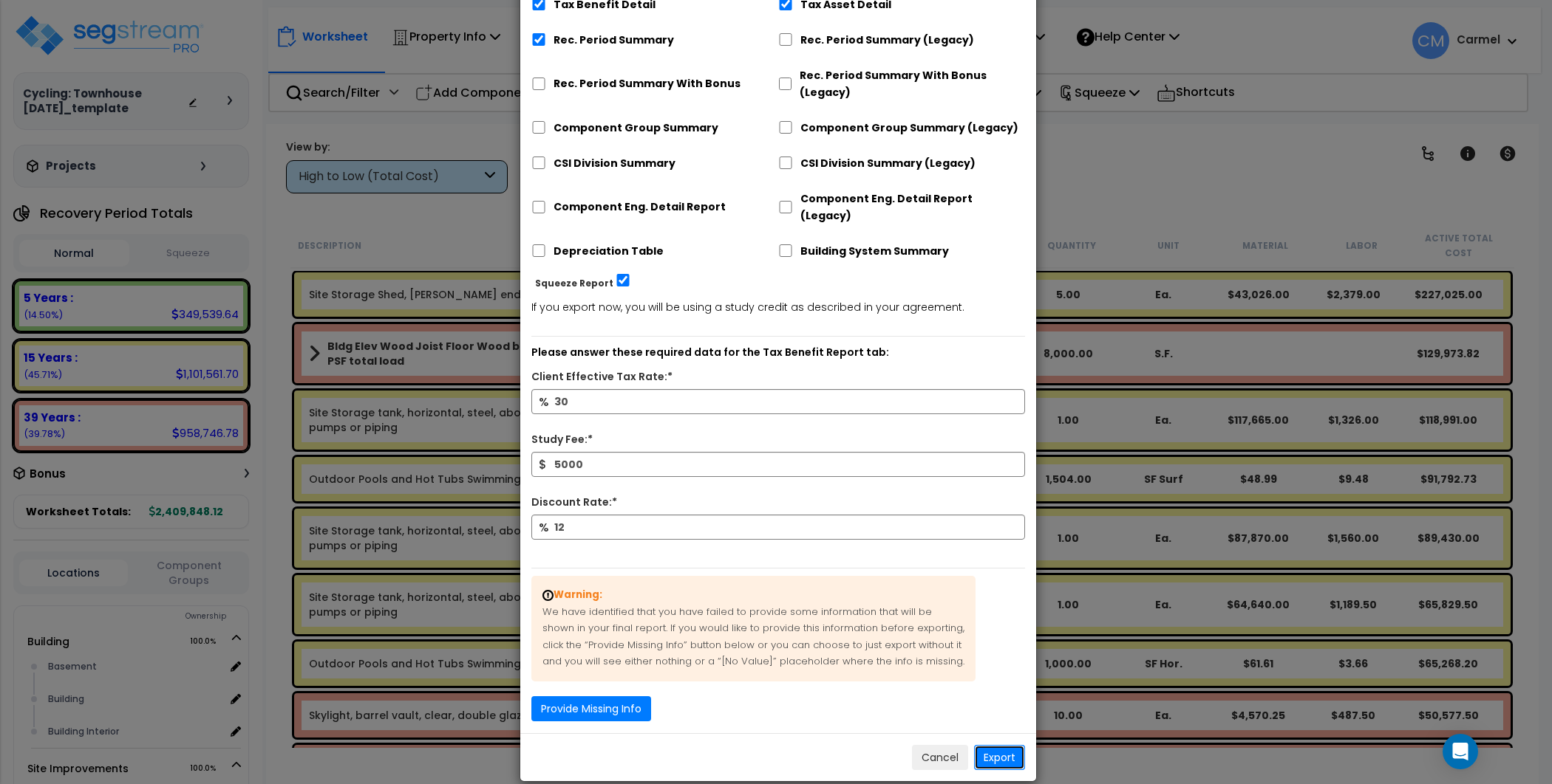
click at [999, 745] on button "Export" at bounding box center [999, 758] width 51 height 25
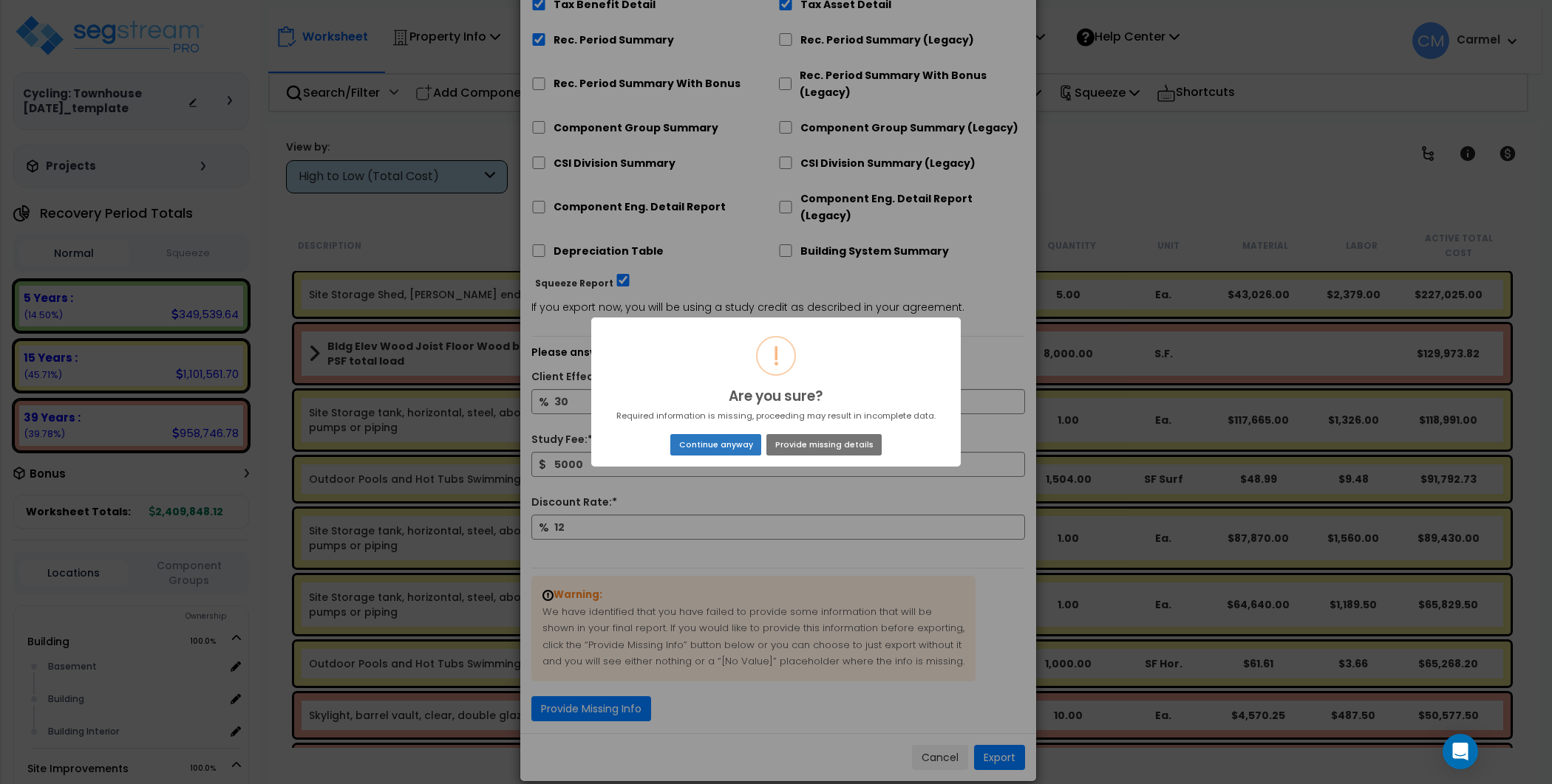
click at [702, 436] on button "Continue anyway" at bounding box center [716, 444] width 91 height 20
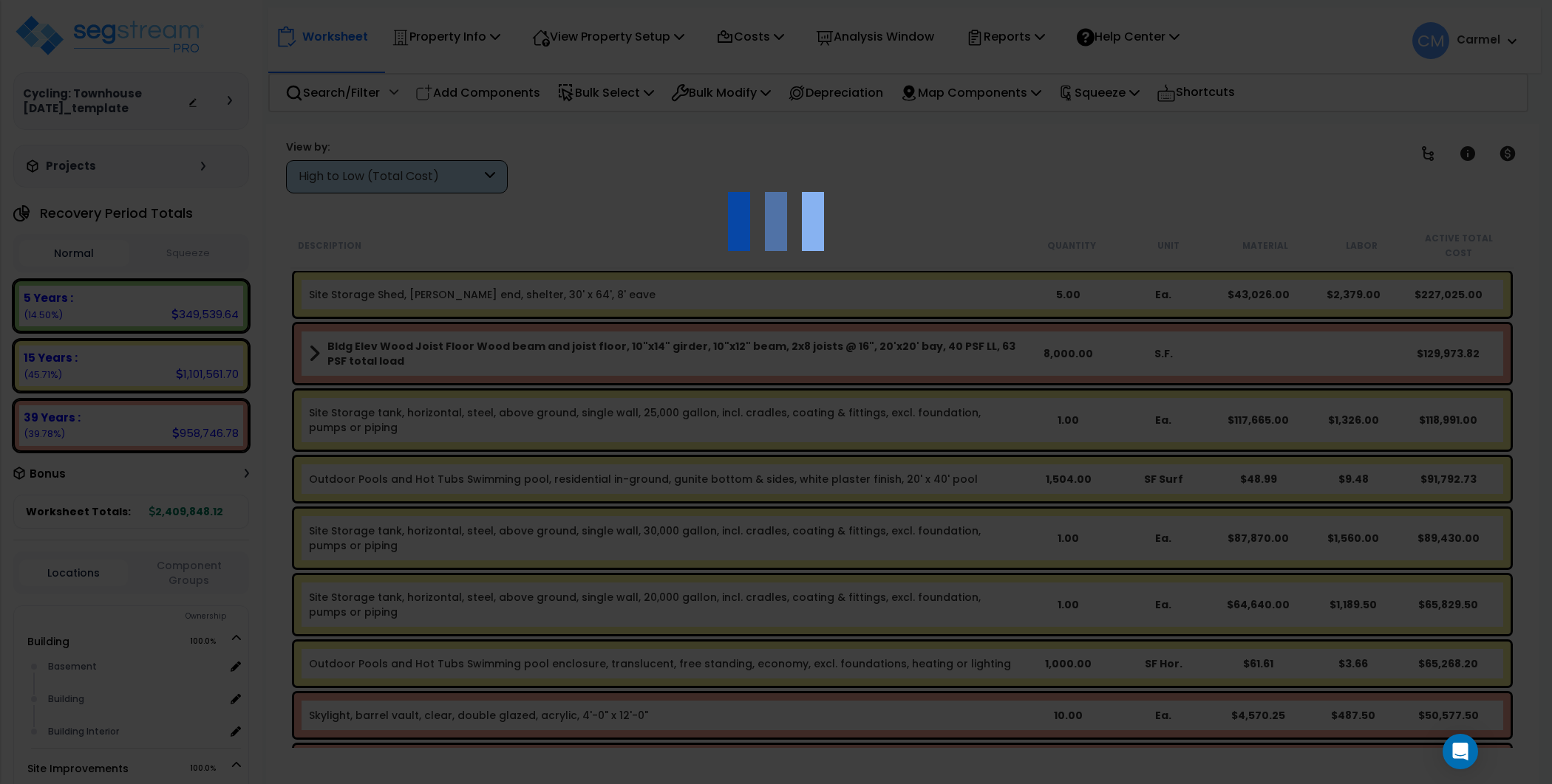
scroll to position [0, 0]
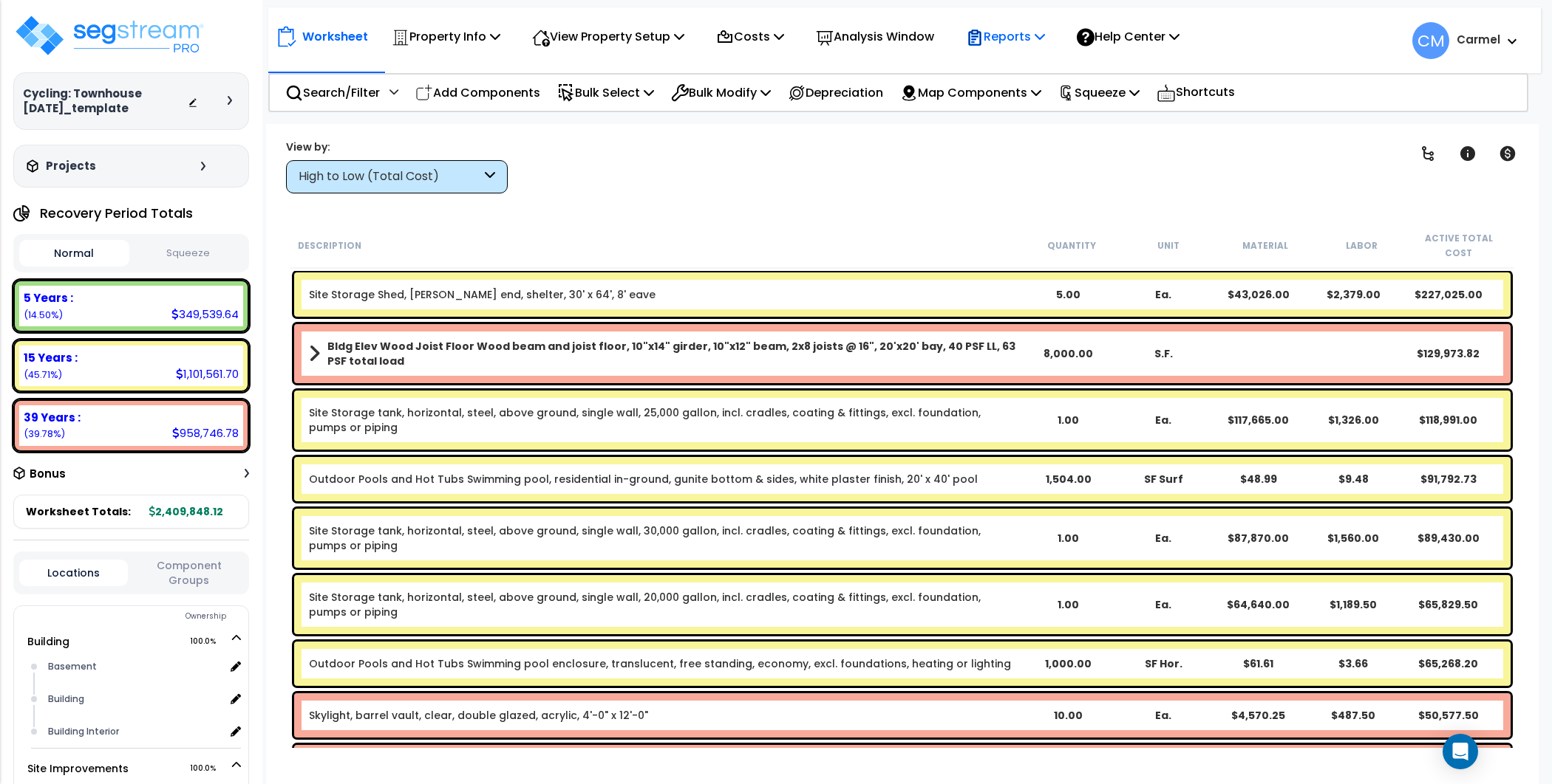
click at [1030, 34] on p "Reports" at bounding box center [1006, 36] width 79 height 20
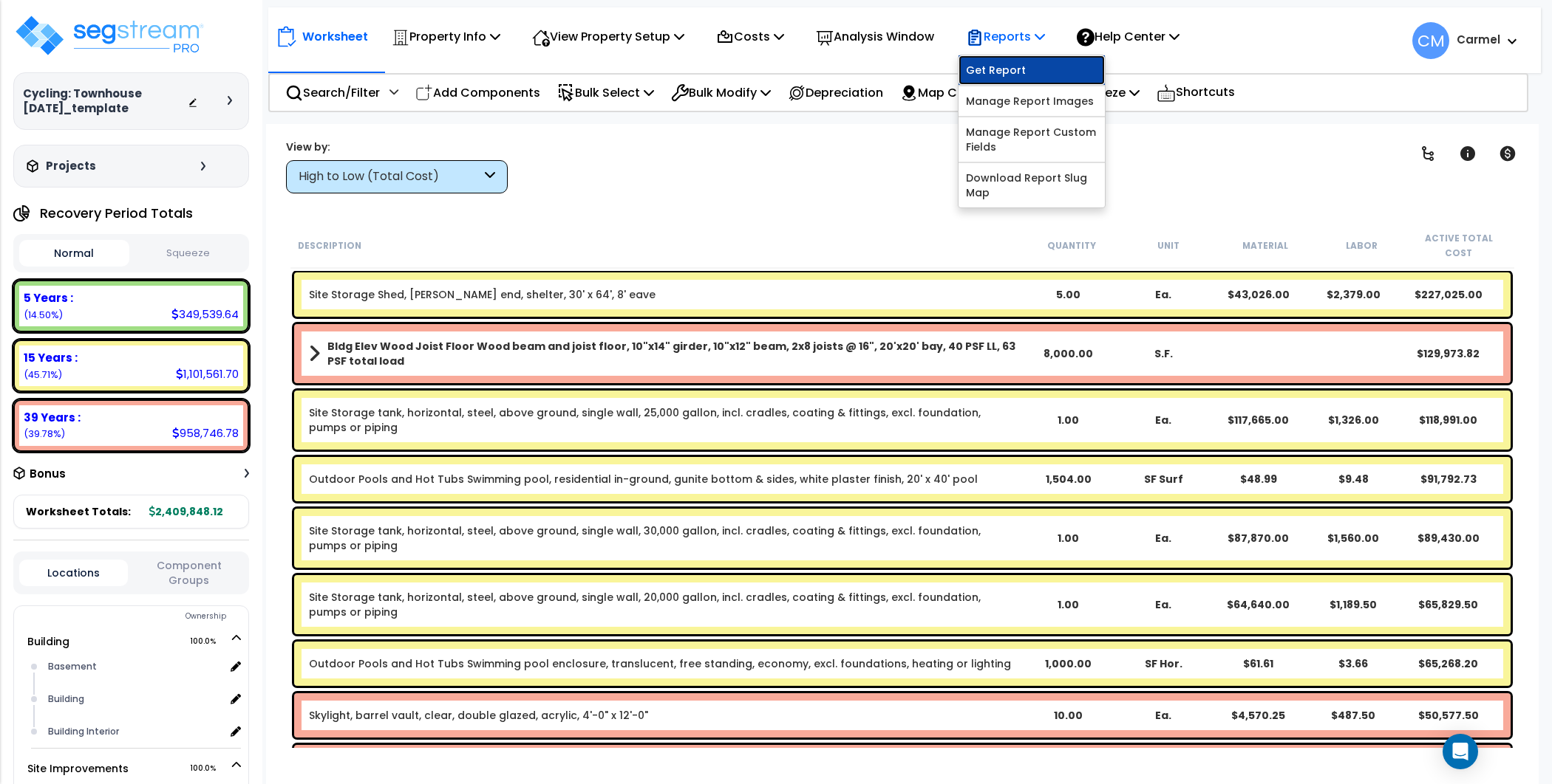
click at [1037, 65] on link "Get Report" at bounding box center [1031, 70] width 146 height 30
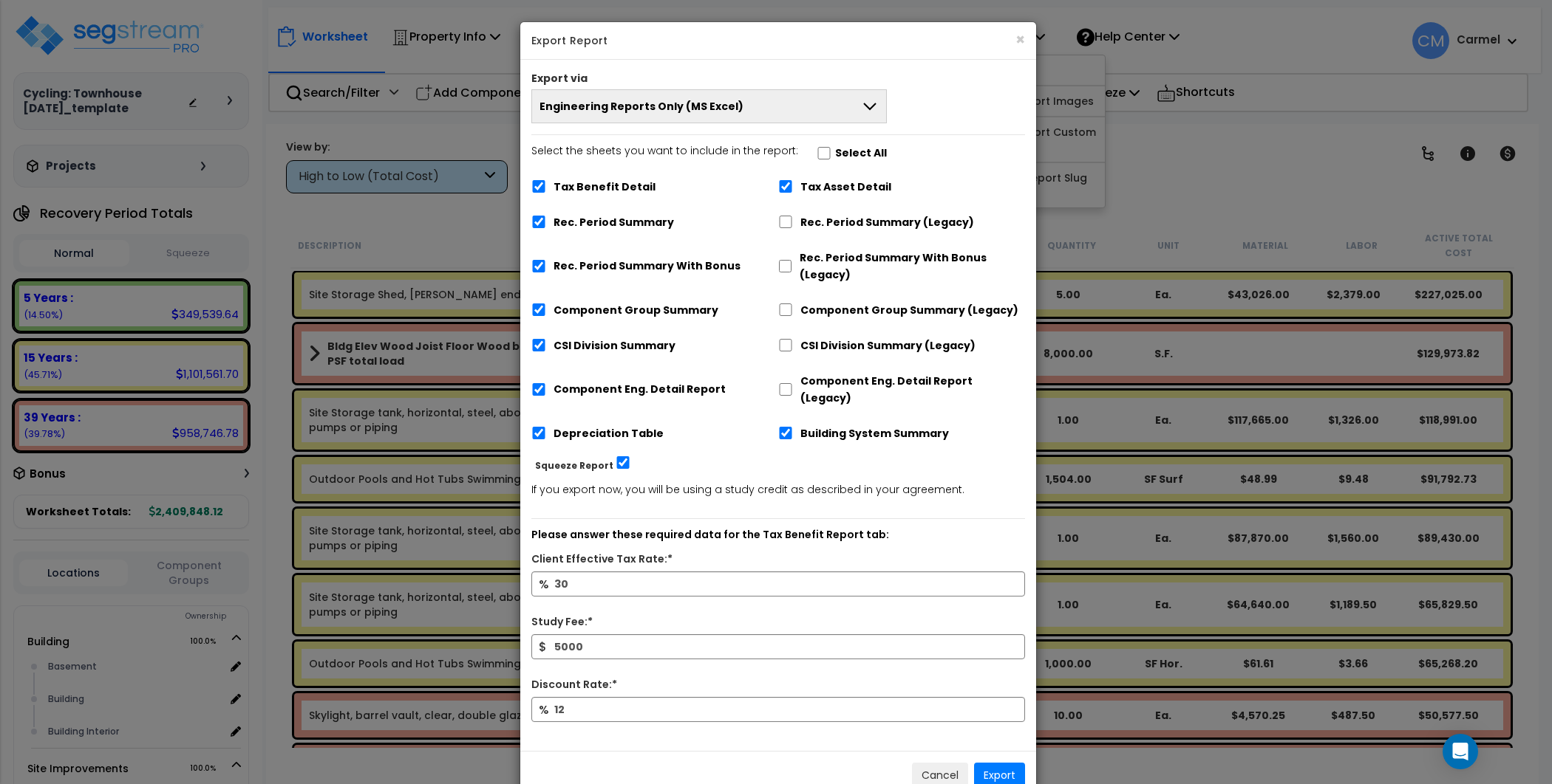
click at [790, 97] on button "Engineering Reports Only (MS Excel)" at bounding box center [709, 106] width 355 height 34
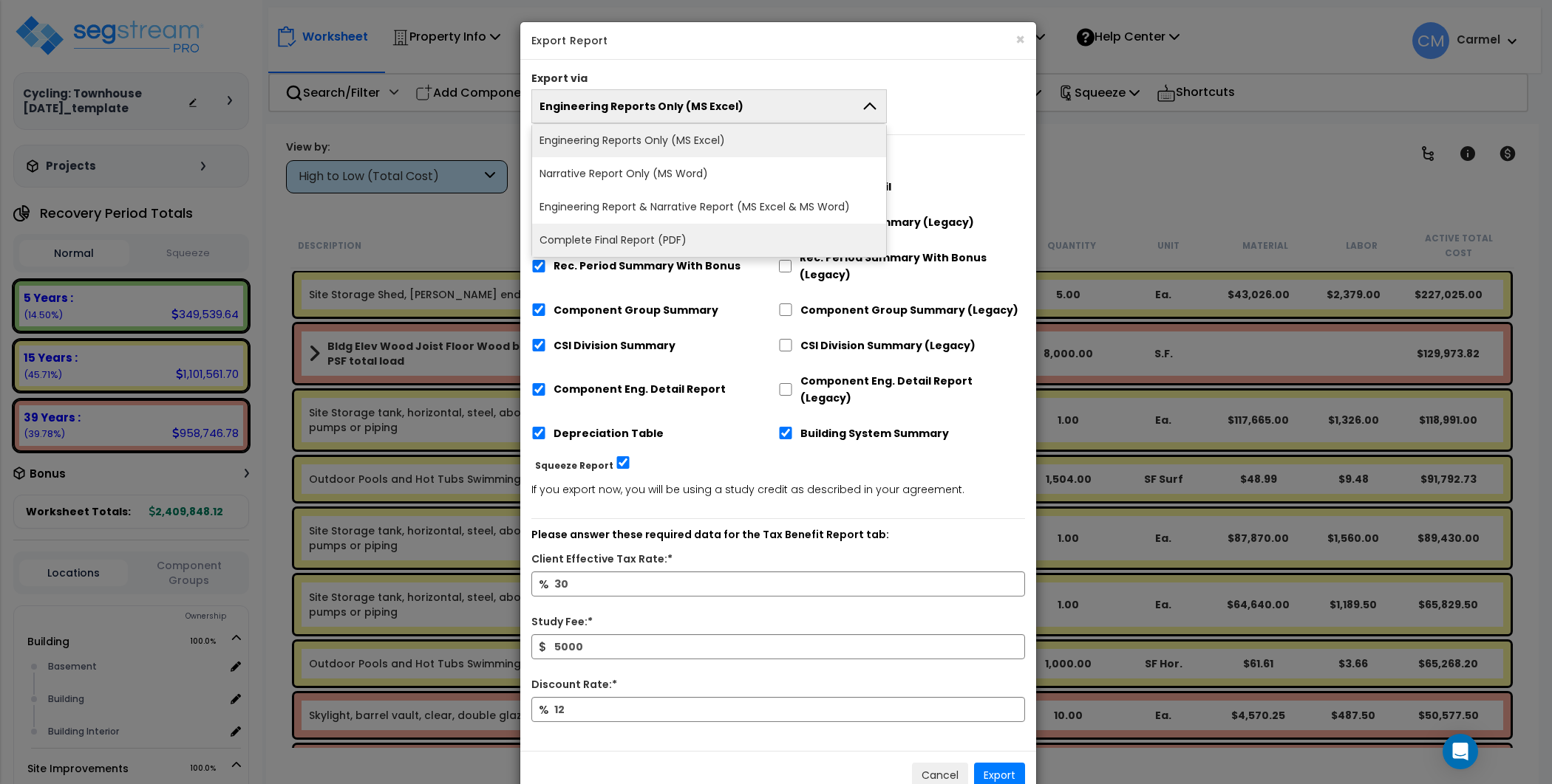
click at [678, 242] on li "Complete Final Report (PDF)" at bounding box center [708, 240] width 354 height 33
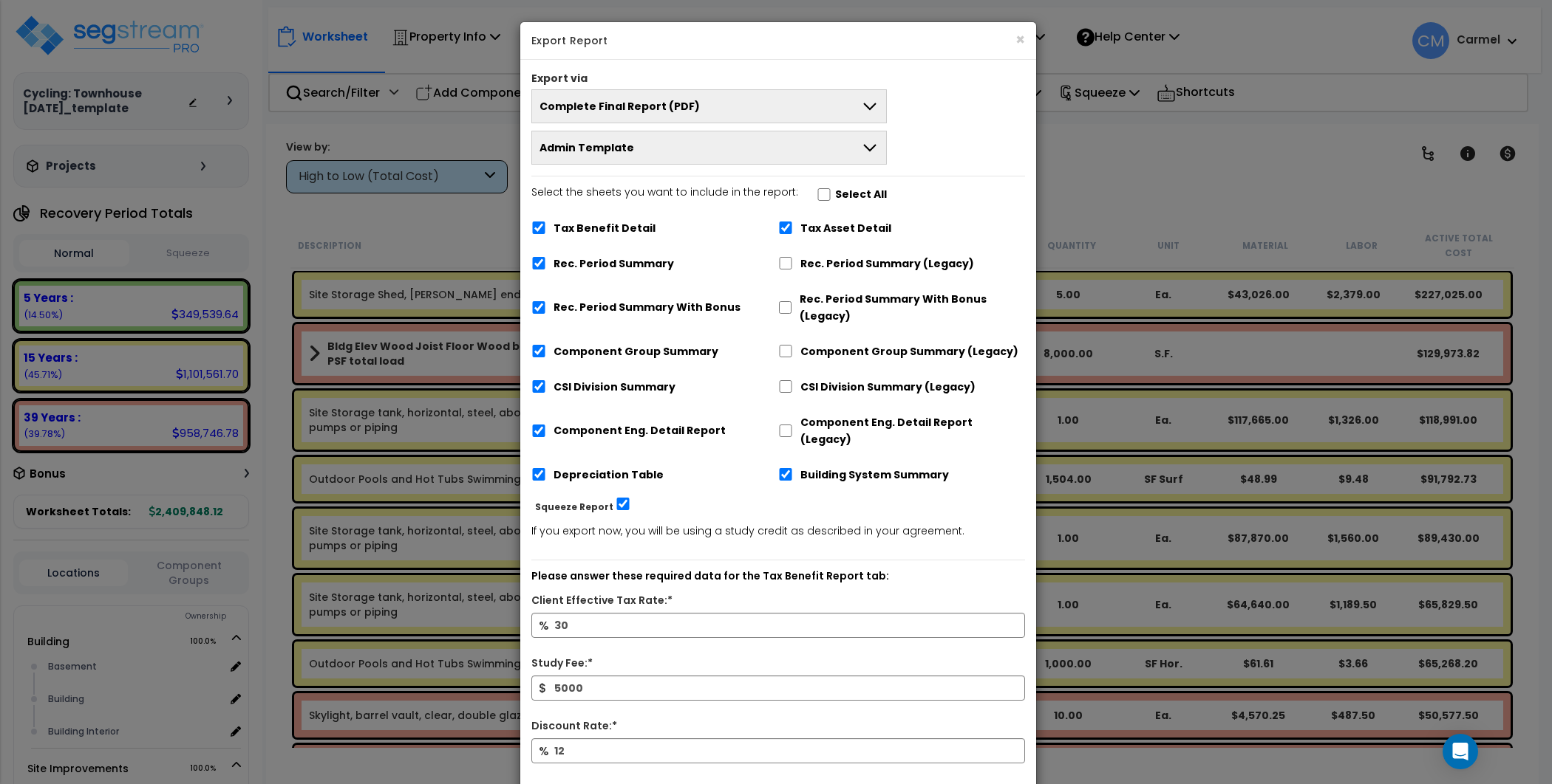
click at [744, 142] on button "Admin Template" at bounding box center [709, 148] width 355 height 34
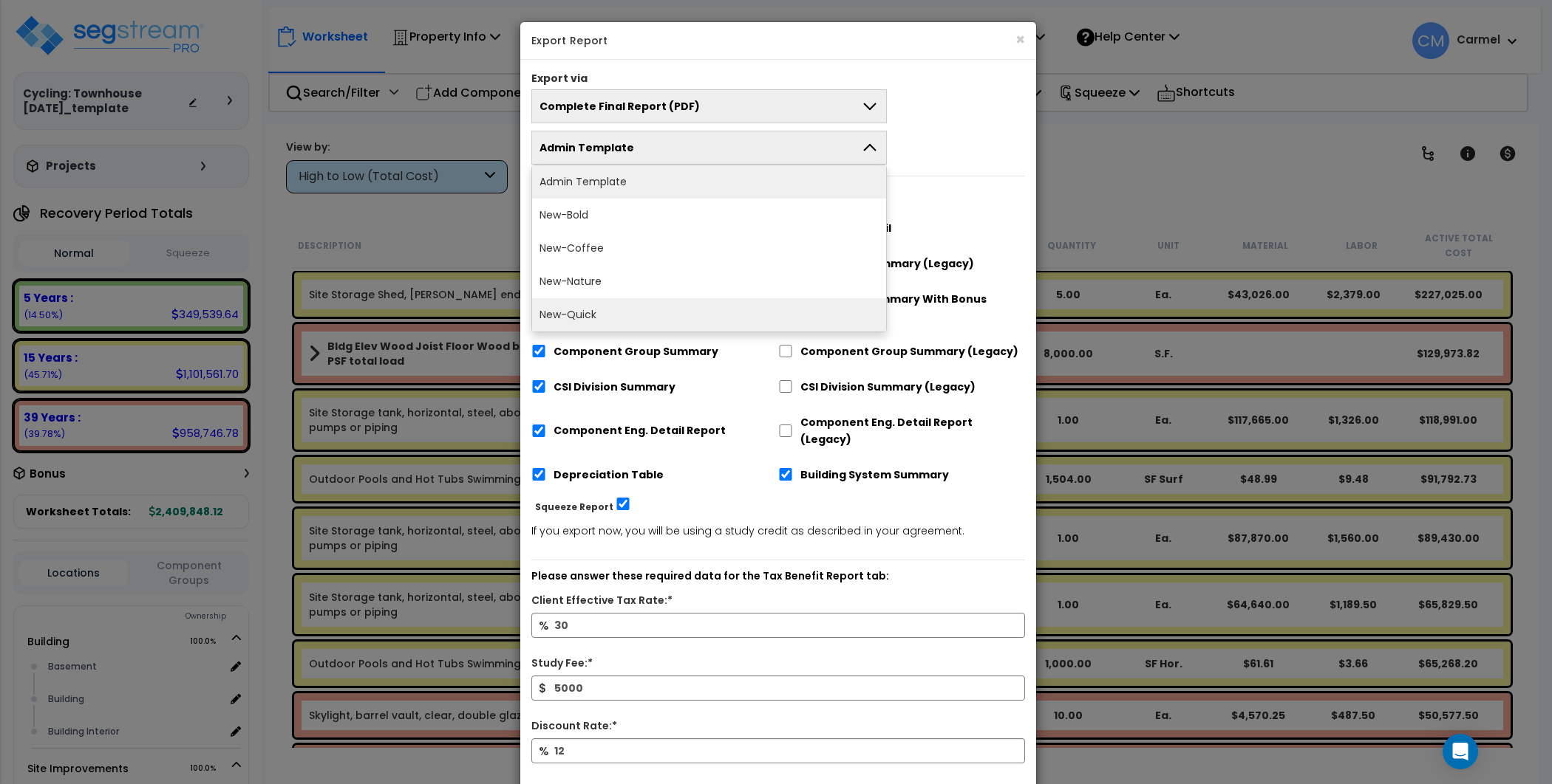
click at [637, 309] on li "New-Quick" at bounding box center [708, 314] width 354 height 33
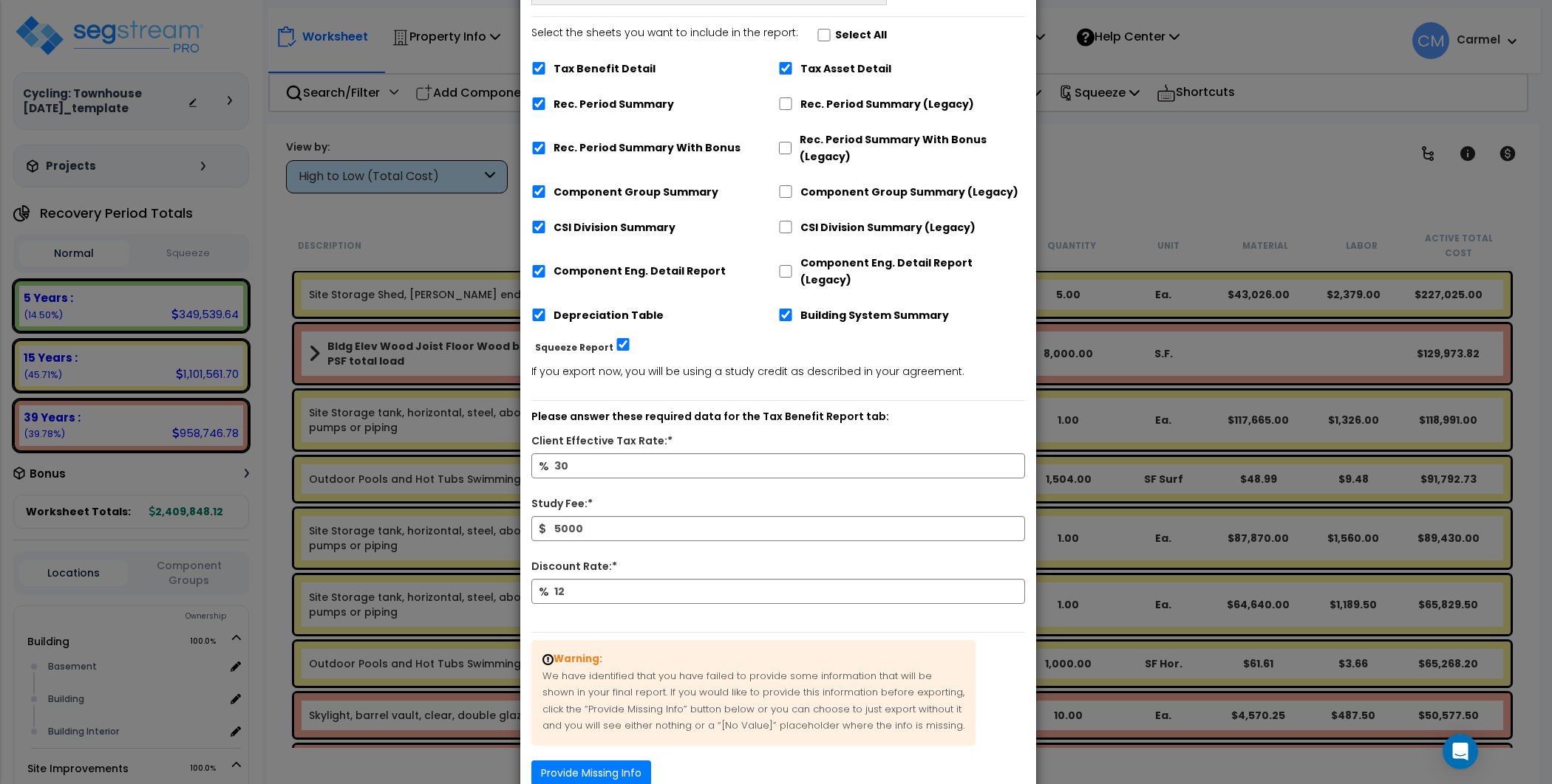
scroll to position [224, 0]
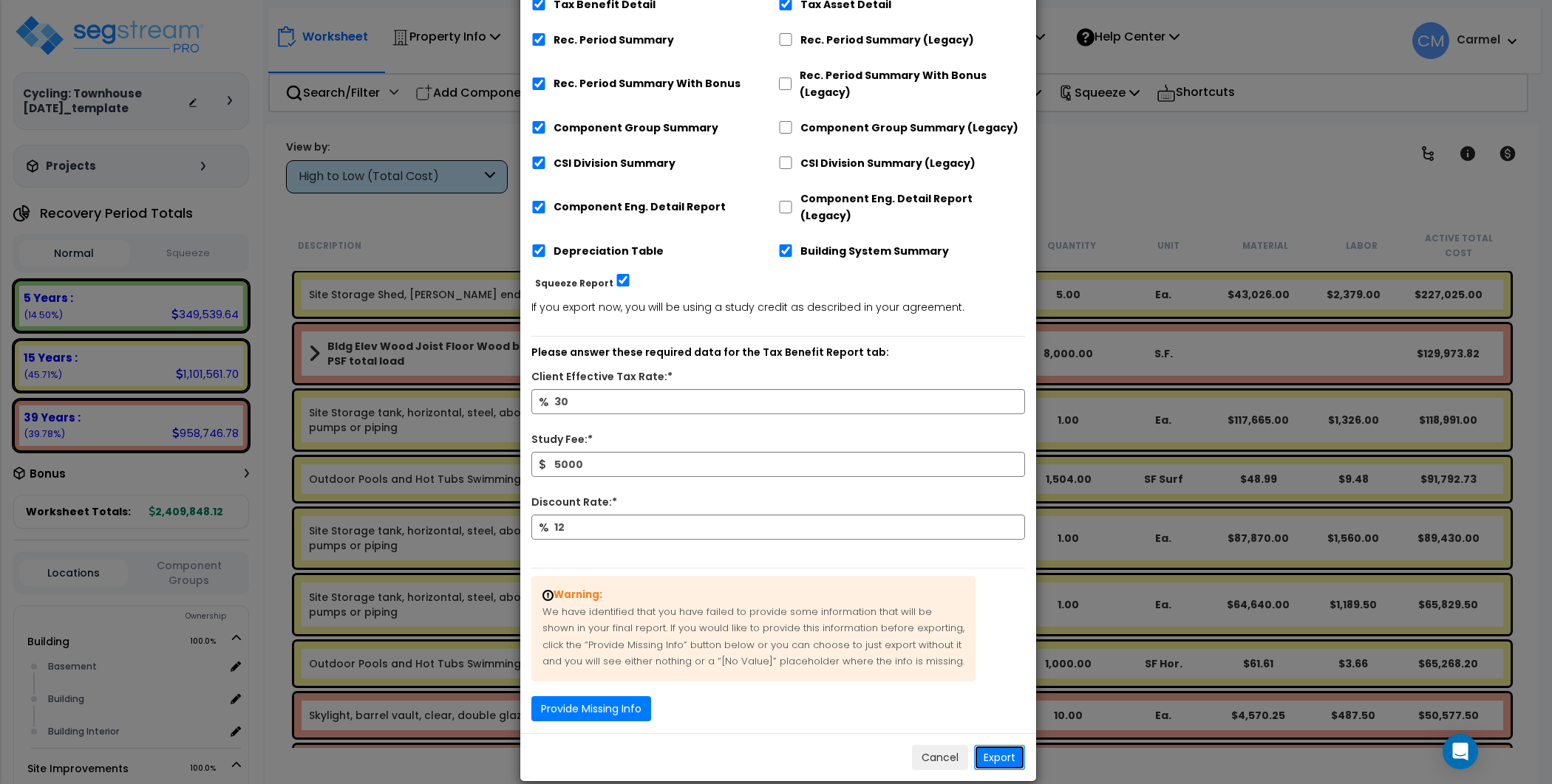
click at [994, 745] on button "Export" at bounding box center [999, 758] width 51 height 25
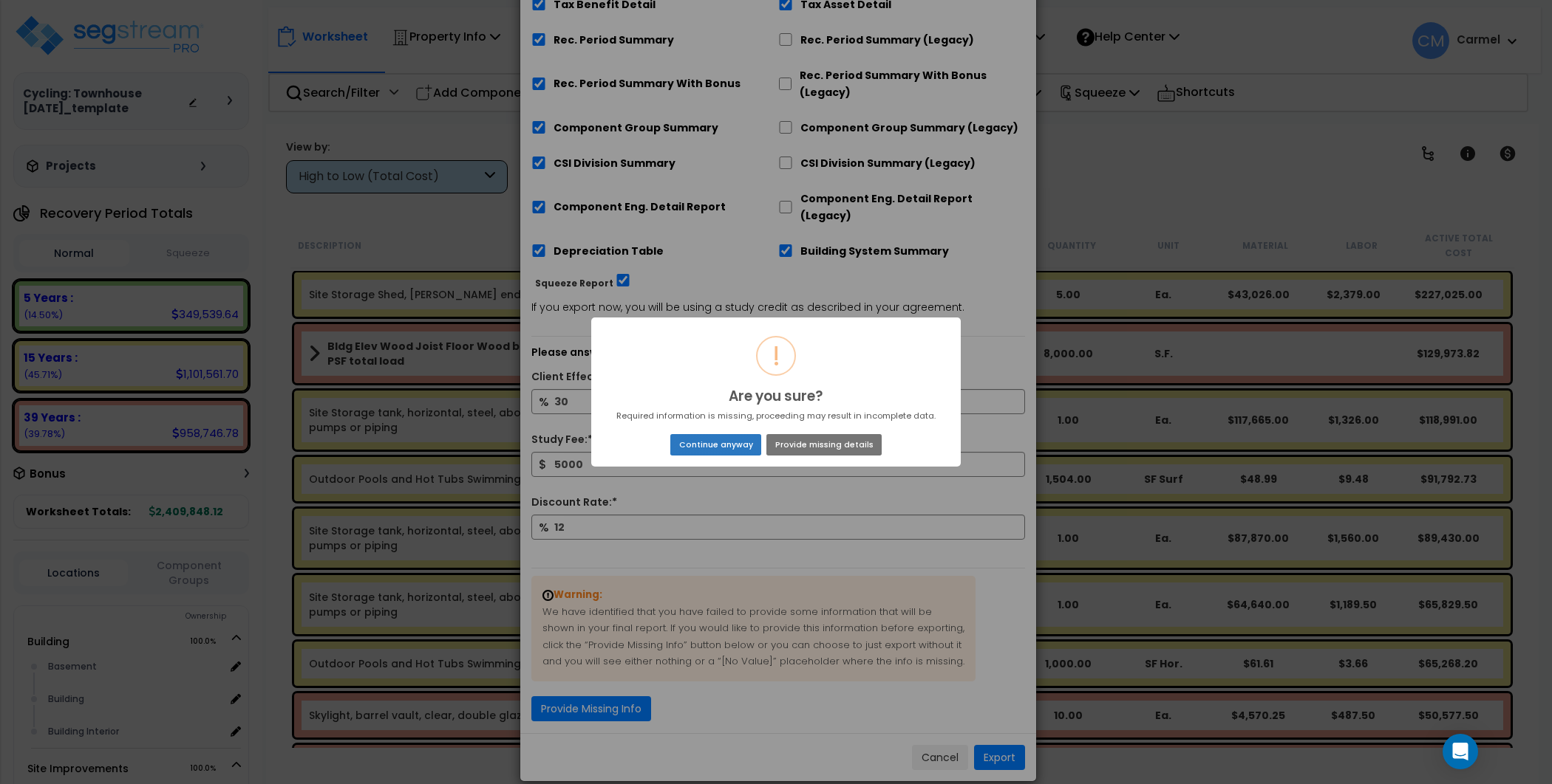
click at [733, 444] on button "Continue anyway" at bounding box center [716, 444] width 91 height 20
